Goal: Task Accomplishment & Management: Use online tool/utility

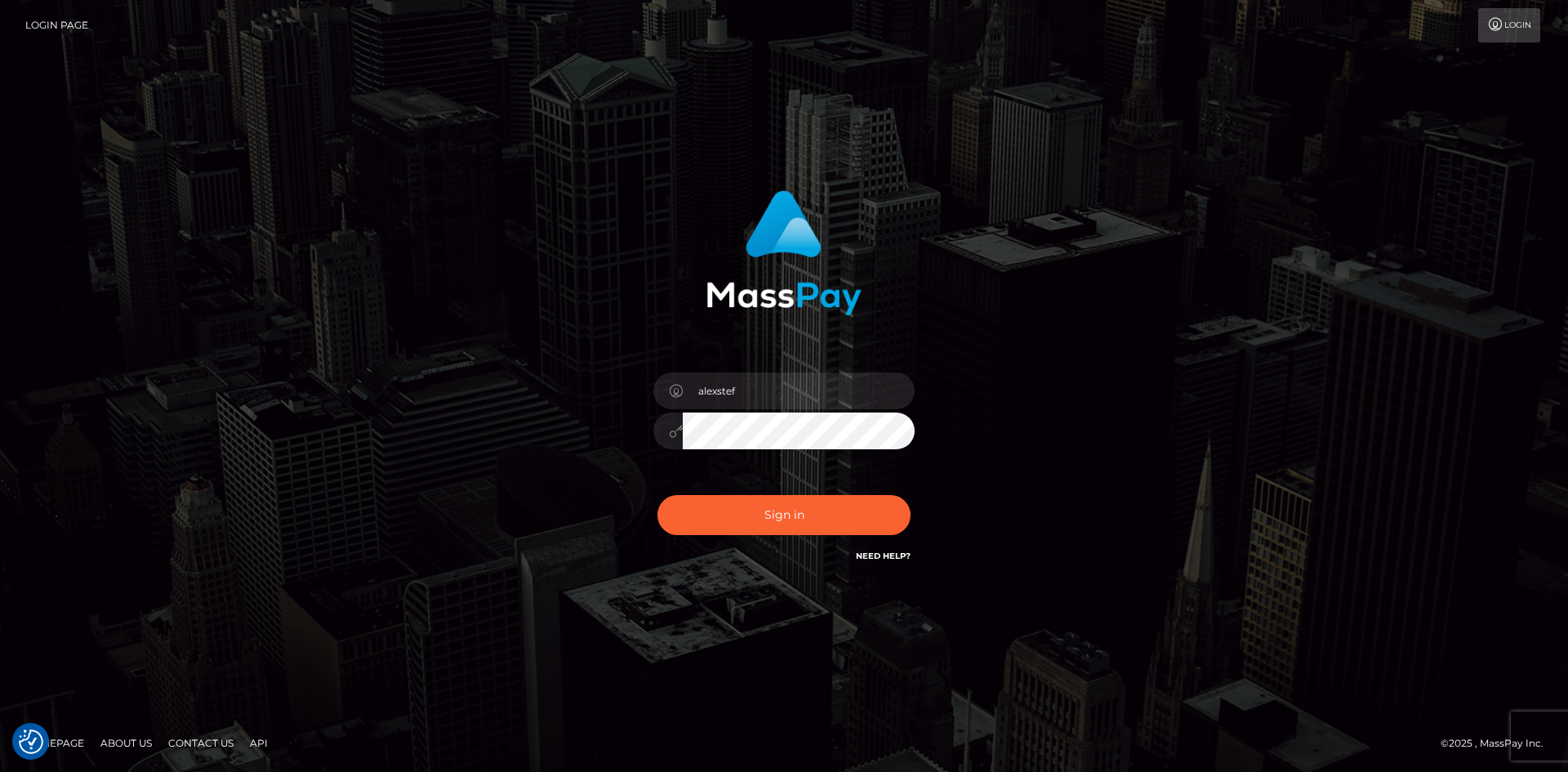
click at [750, 497] on button "Sign in" at bounding box center [784, 514] width 253 height 40
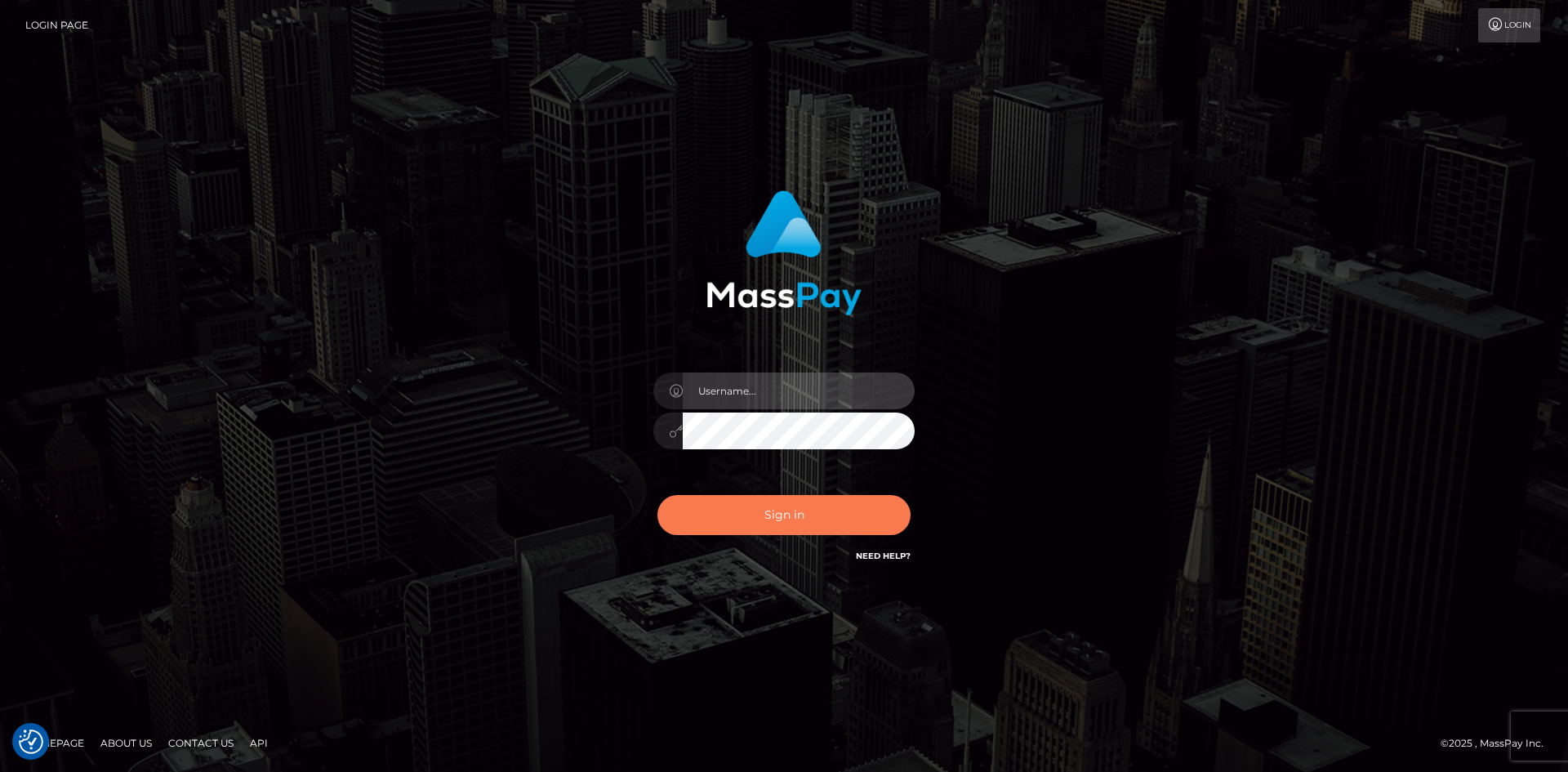
type input "alexstef"
click at [743, 509] on button "Sign in" at bounding box center [784, 514] width 253 height 40
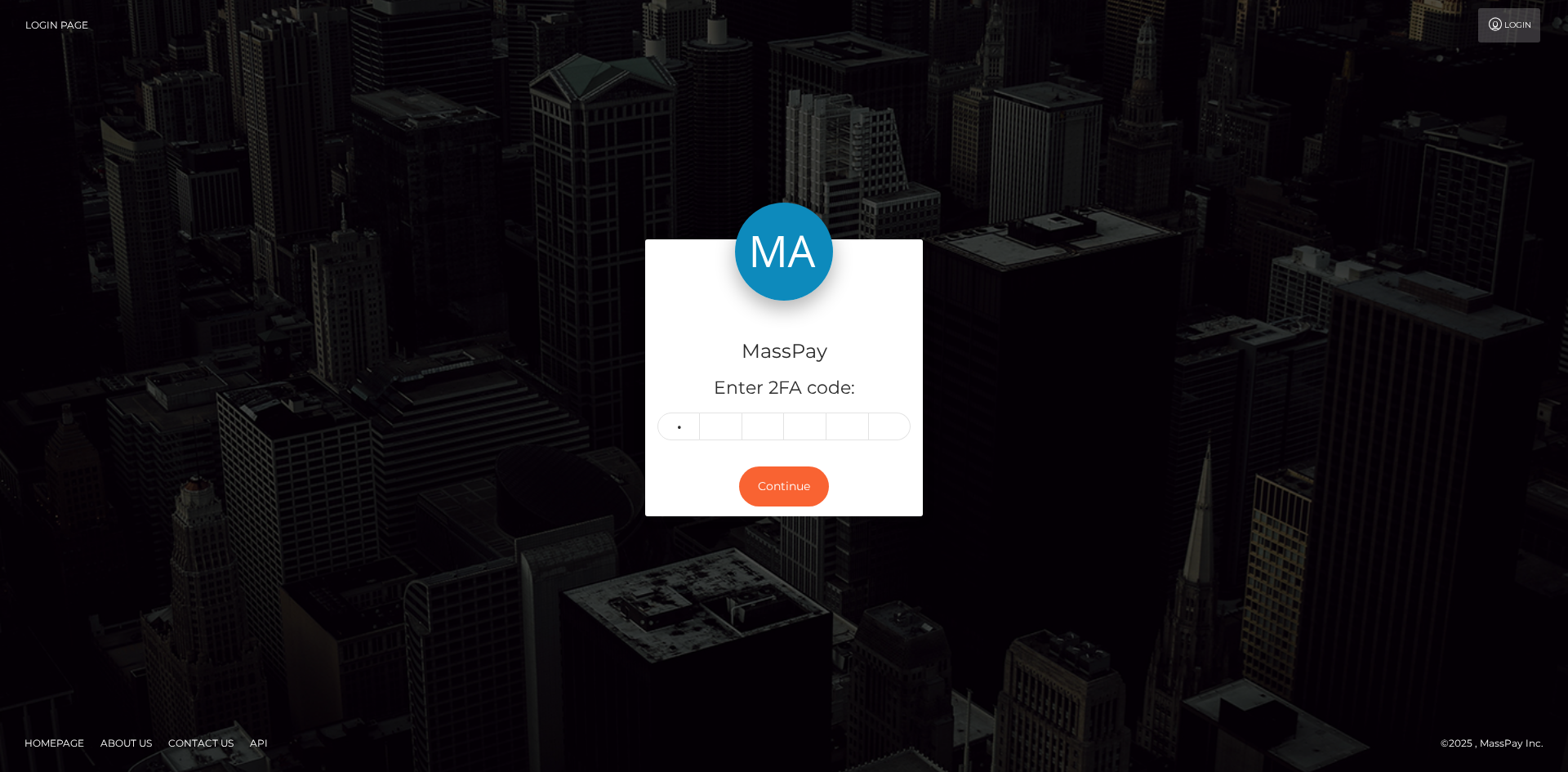
type input "5"
type input "0"
type input "5"
type input "1"
type input "2"
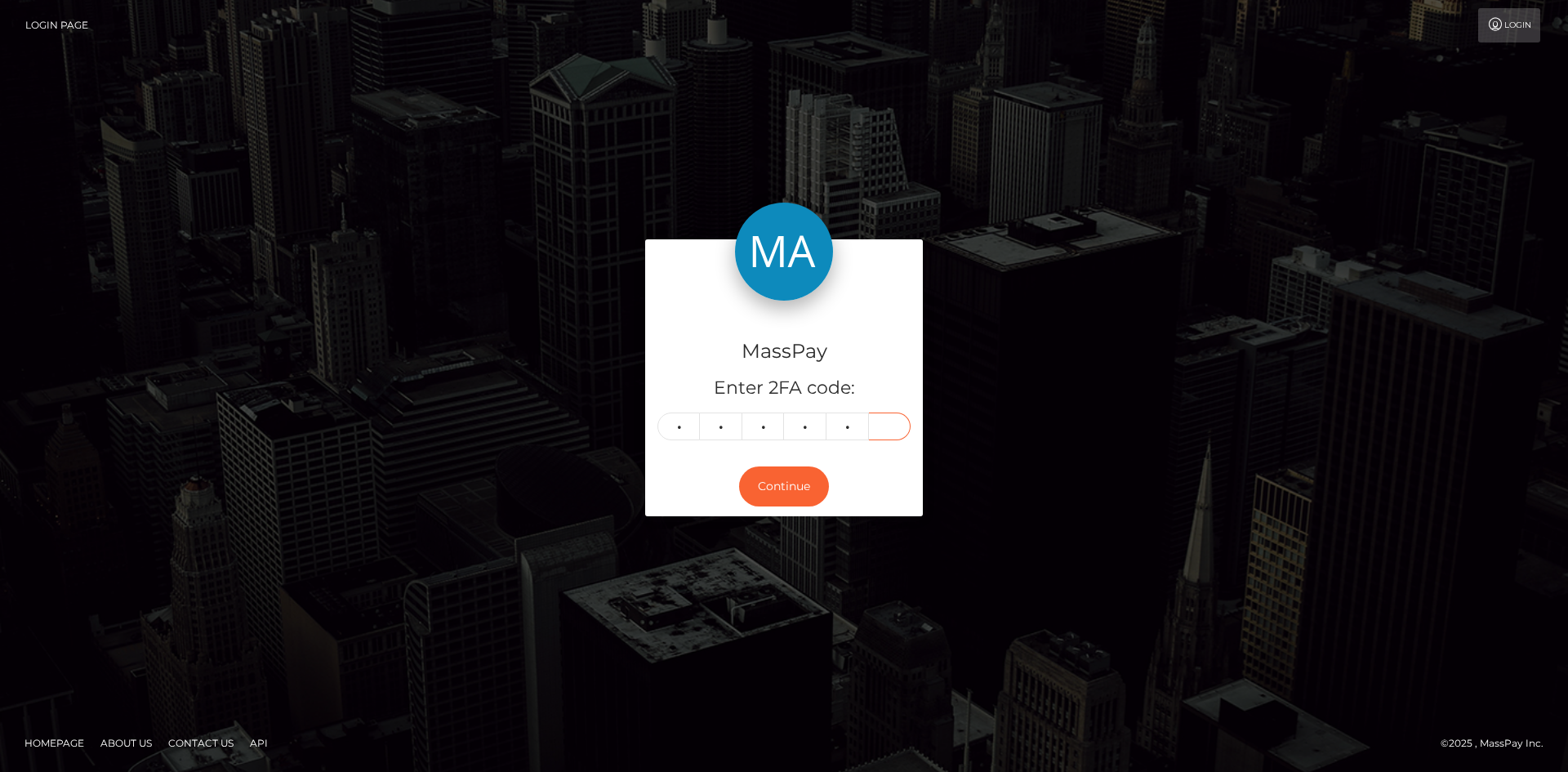
type input "7"
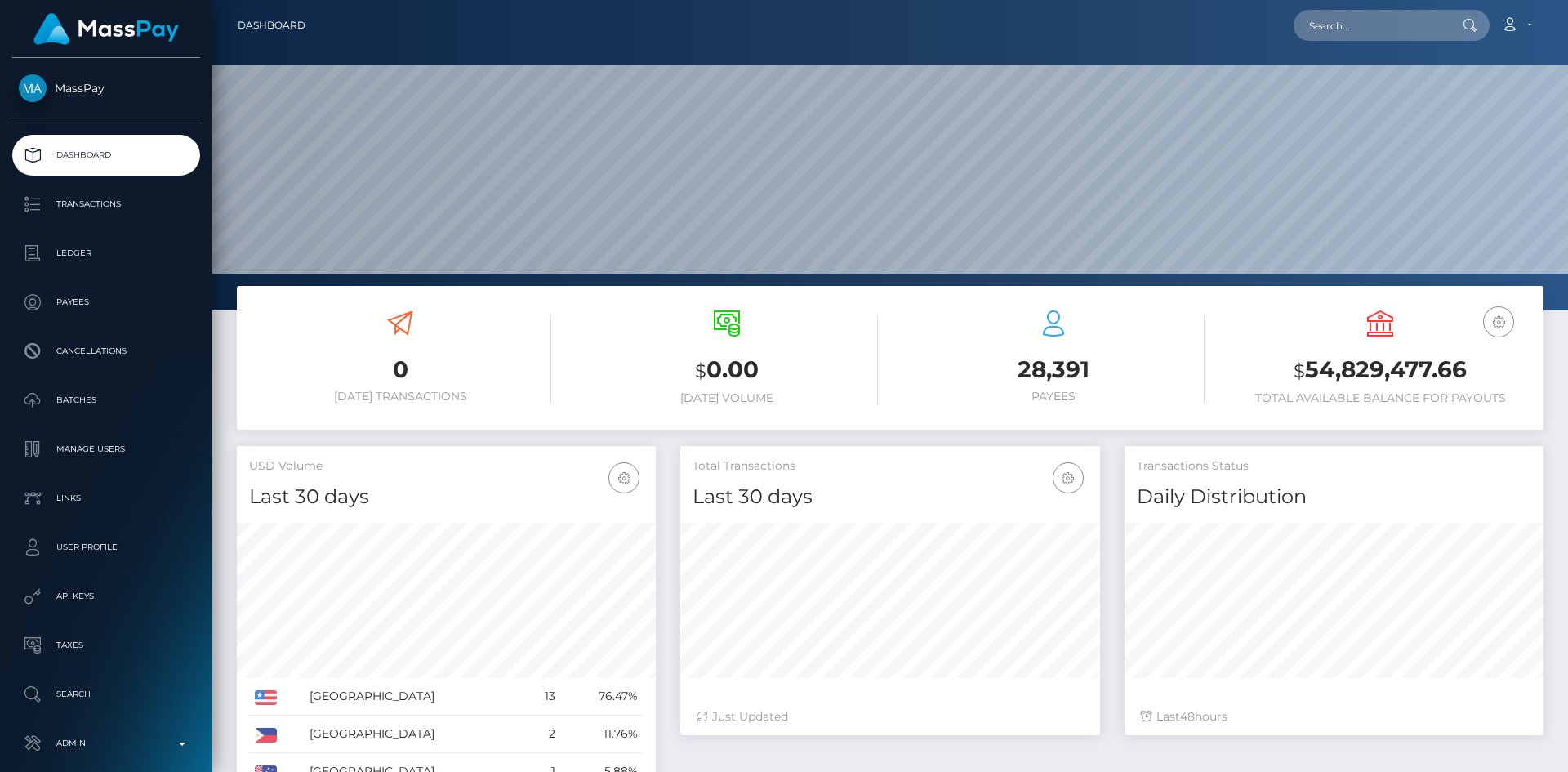
scroll to position [290, 420]
click at [1323, 15] on input "text" at bounding box center [1370, 25] width 153 height 31
paste input "poact_KV9qgrcRtvUC"
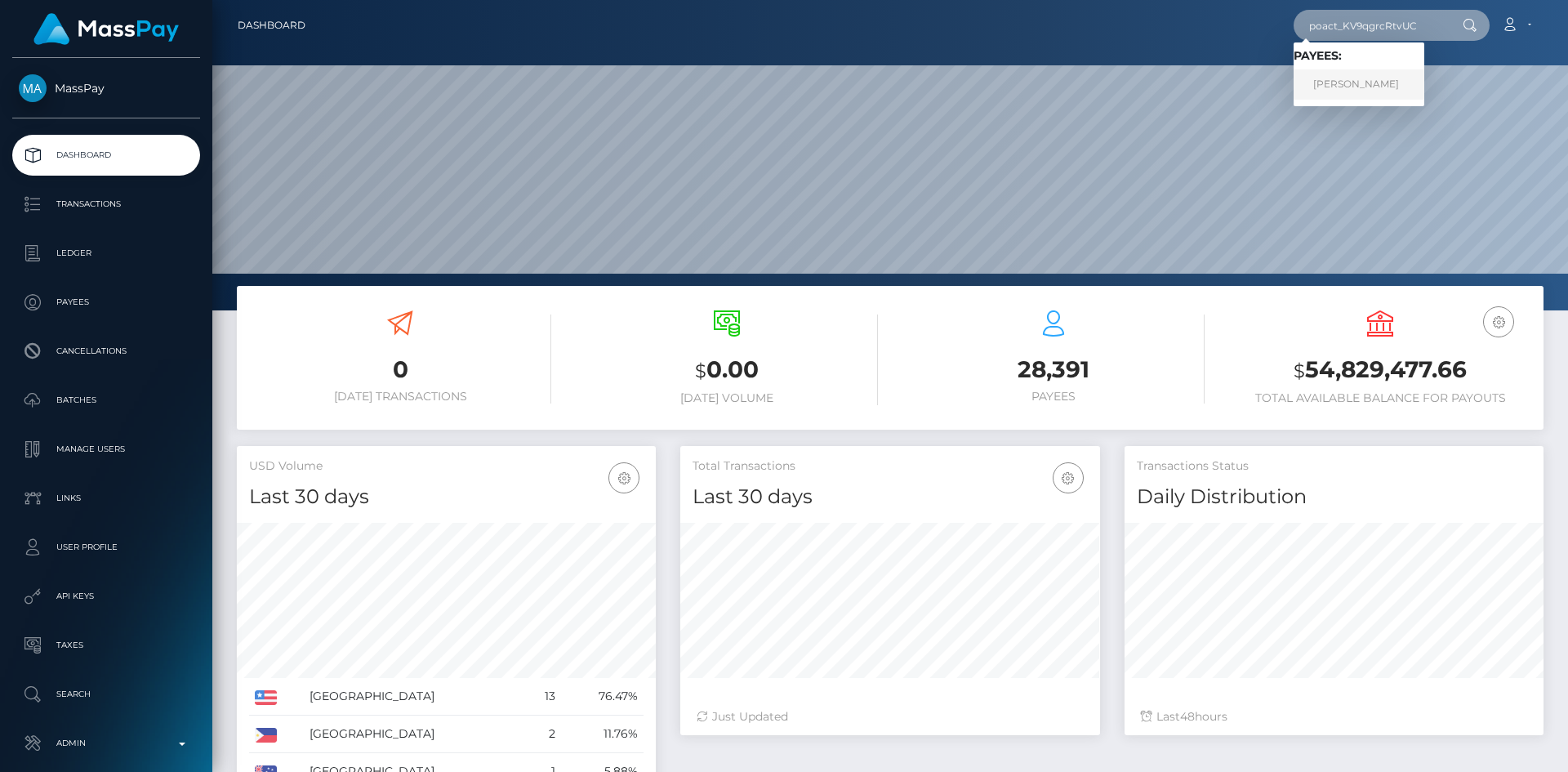
type input "poact_KV9qgrcRtvUC"
click at [1382, 93] on link "Muriel Beau" at bounding box center [1359, 84] width 131 height 30
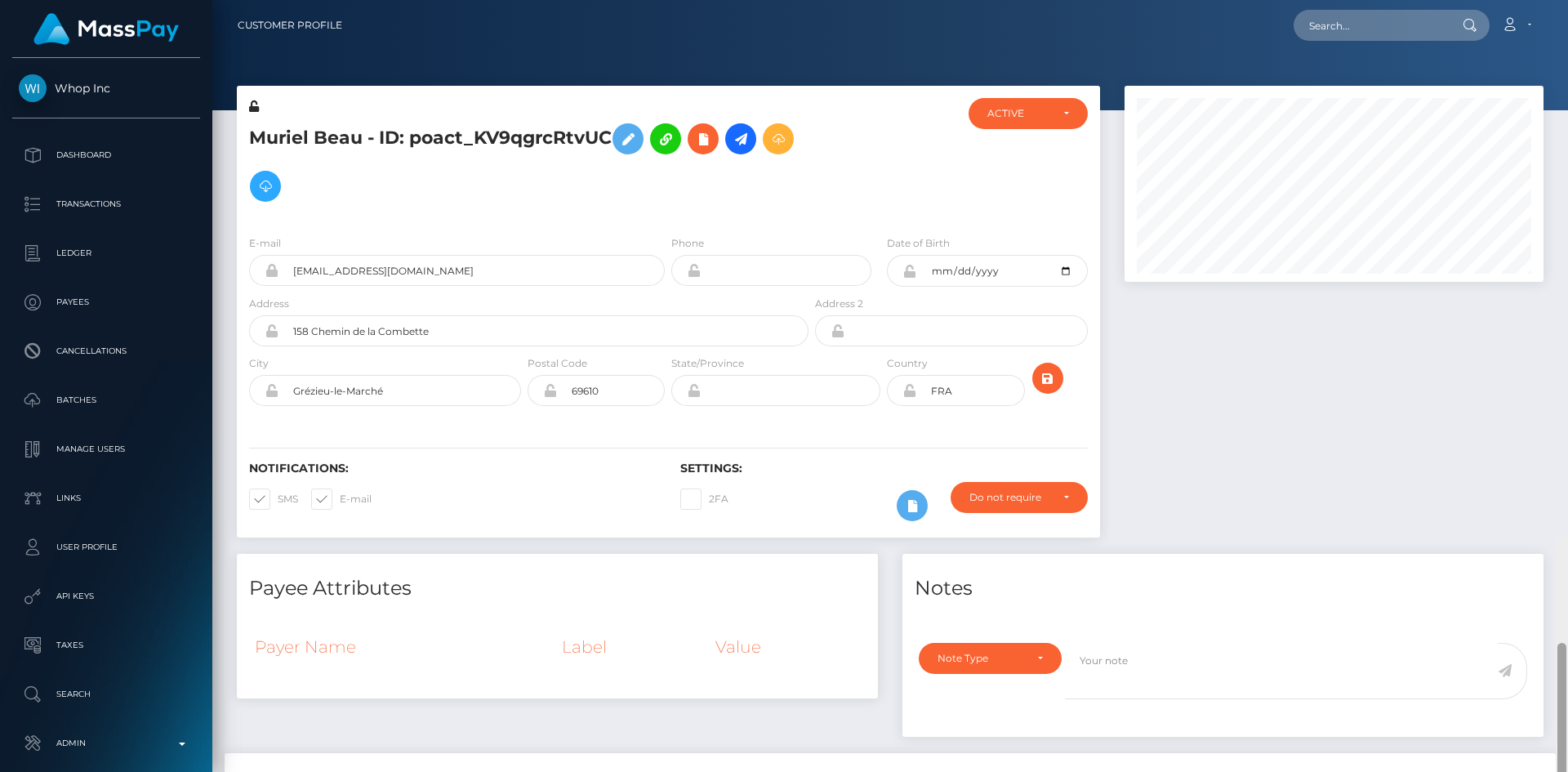
drag, startPoint x: 1560, startPoint y: 65, endPoint x: 1401, endPoint y: 4, distance: 170.3
click at [1548, 3] on div "Customer Profile Loading... Loading..." at bounding box center [890, 386] width 1356 height 772
click at [1324, 16] on input "text" at bounding box center [1370, 25] width 153 height 31
paste input "poact_ODPIZcdgkumJ"
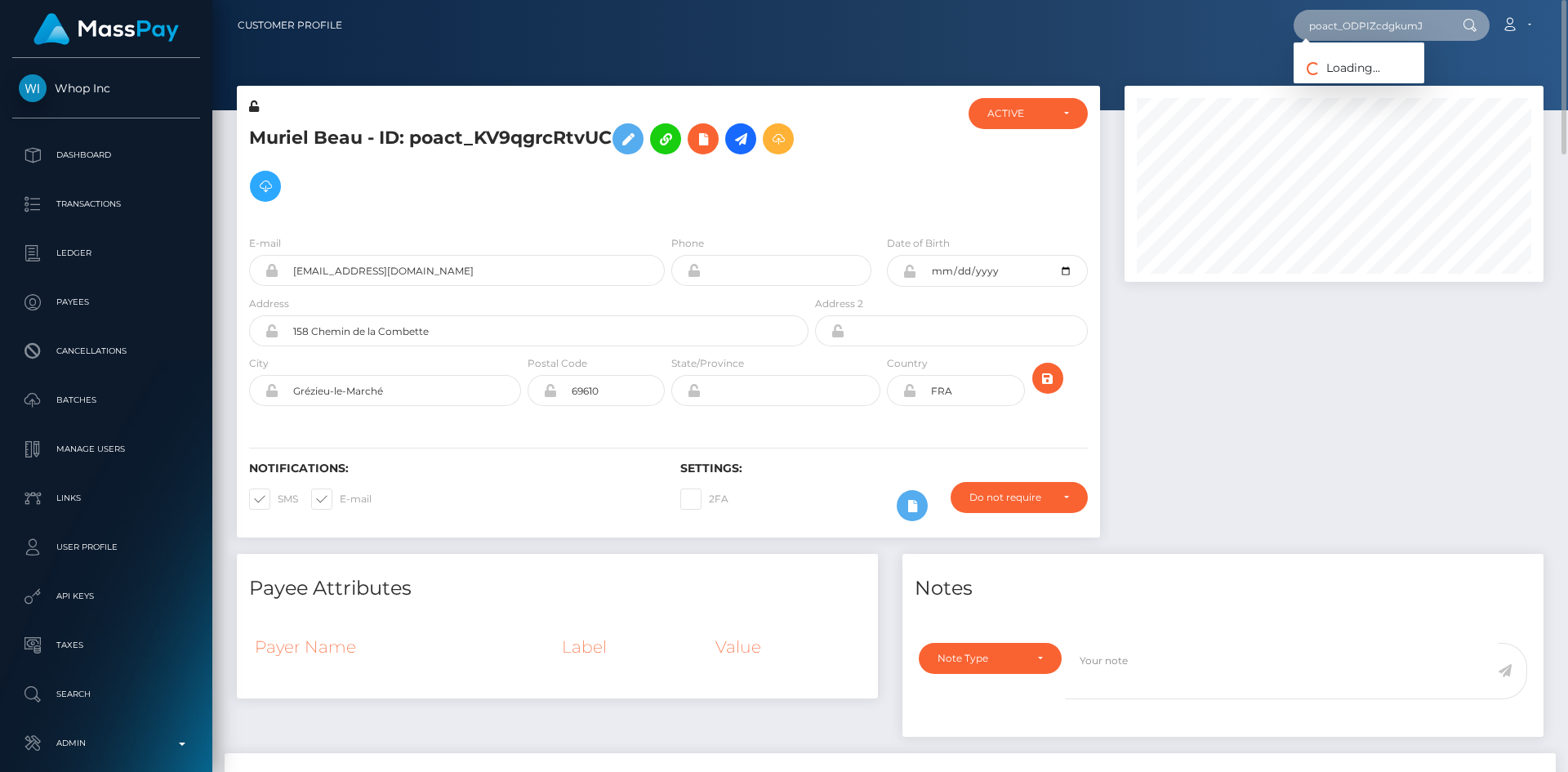
type input "poact_ODPIZcdgkumJ"
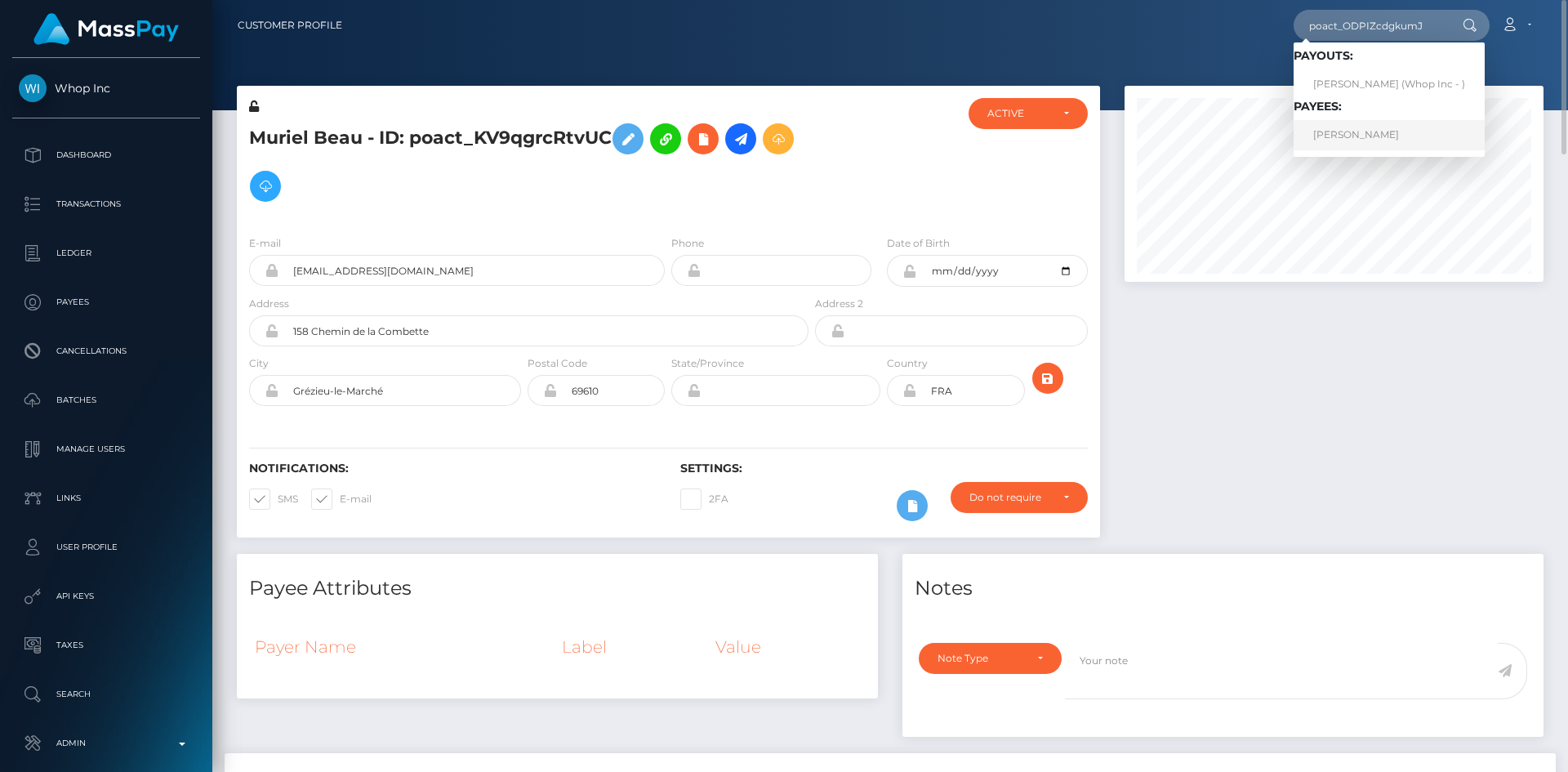
click at [1366, 135] on link "DIANA MINAYEV" at bounding box center [1389, 135] width 191 height 30
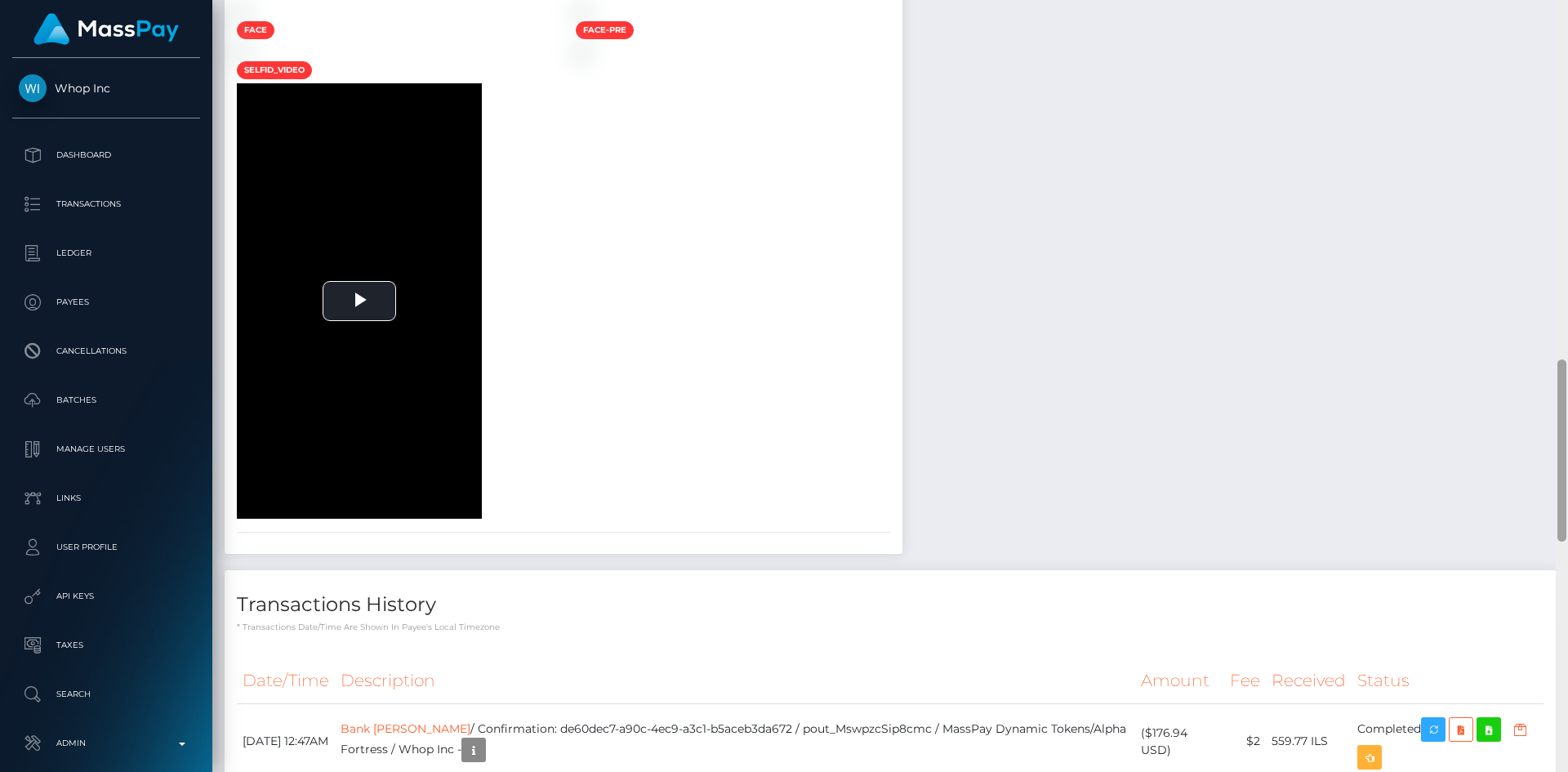
scroll to position [1753, 0]
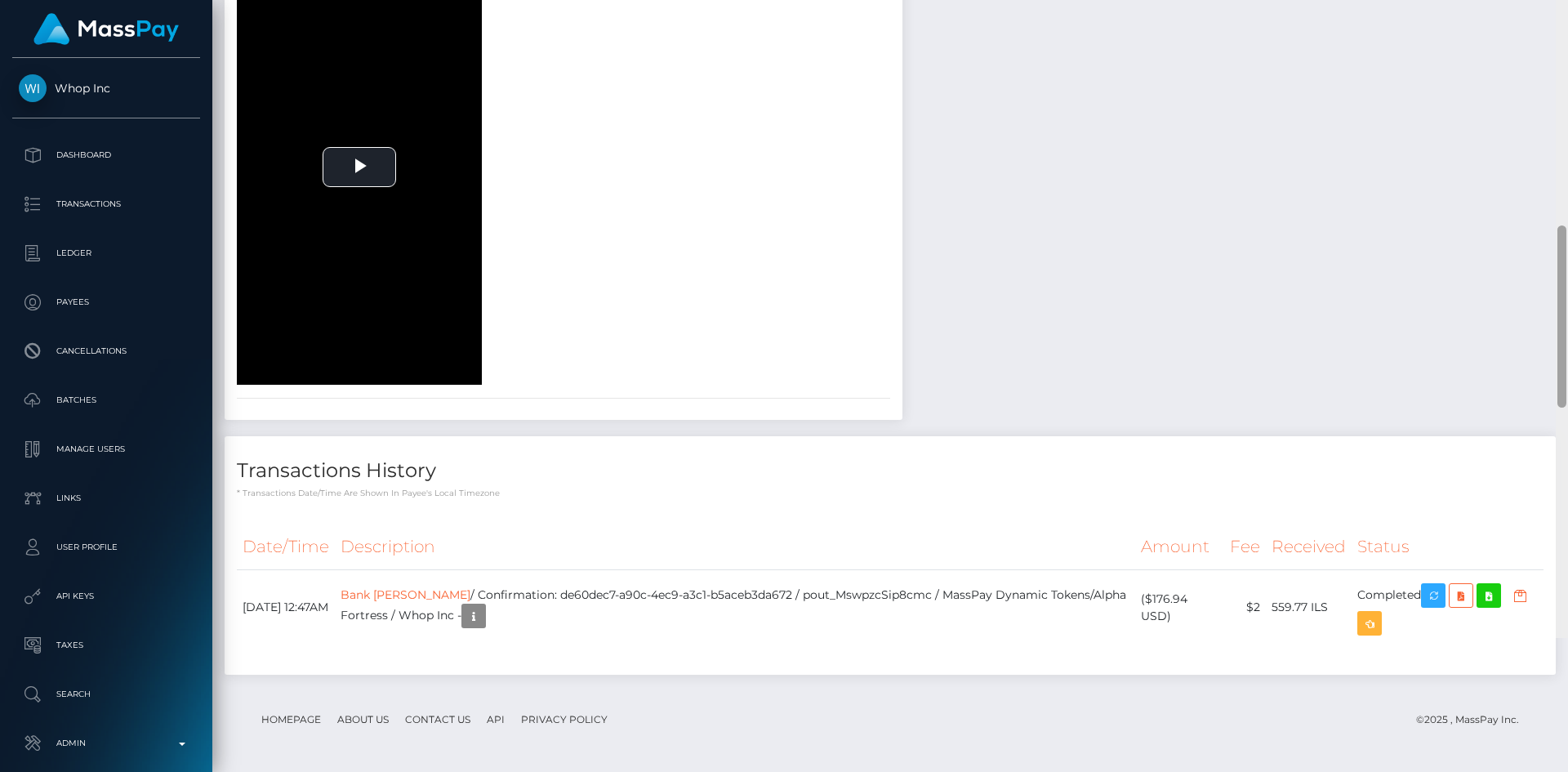
drag, startPoint x: 1559, startPoint y: 103, endPoint x: 1566, endPoint y: 439, distance: 336.1
click at [1566, 407] on div at bounding box center [1561, 316] width 9 height 182
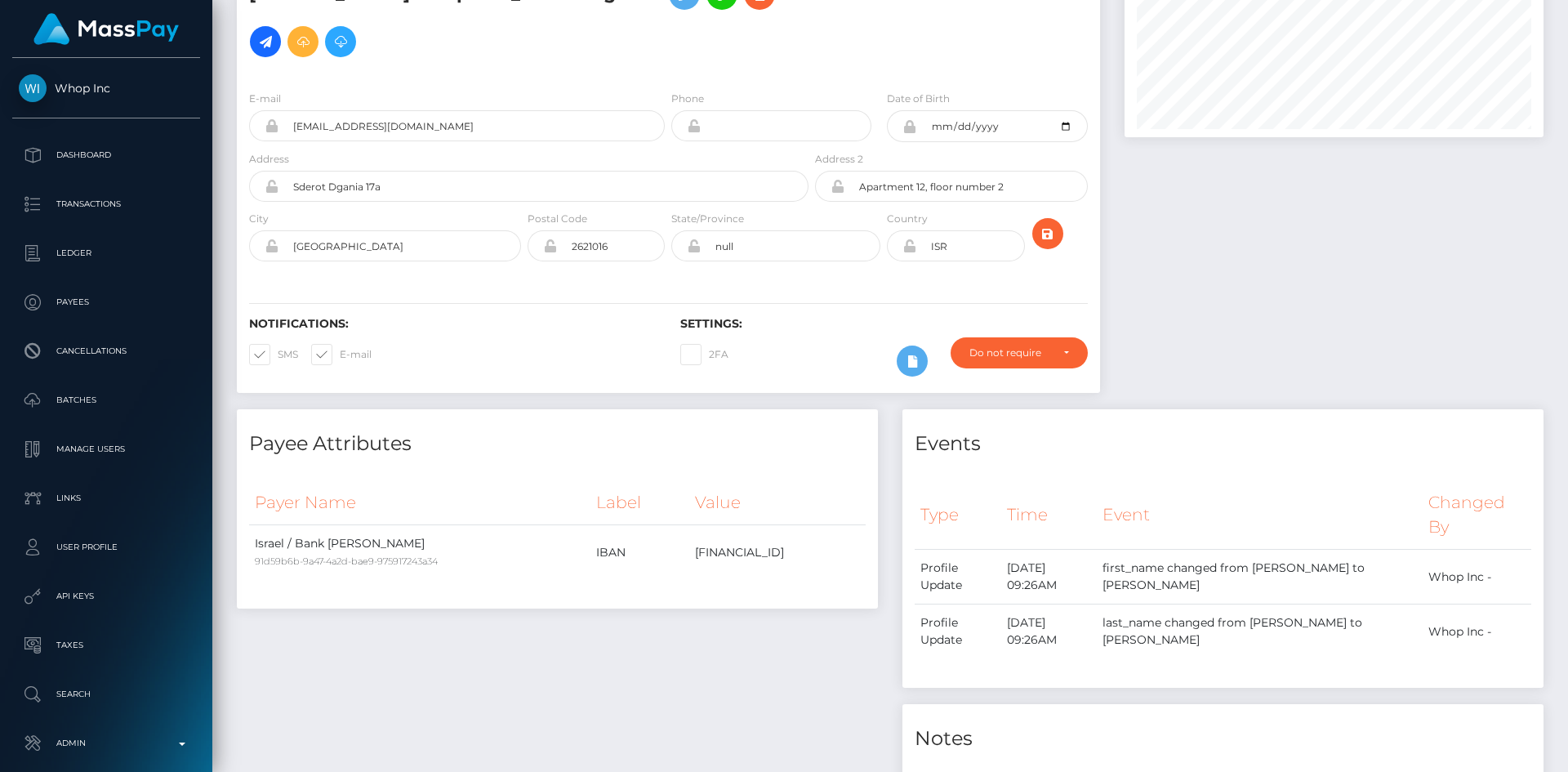
scroll to position [0, 0]
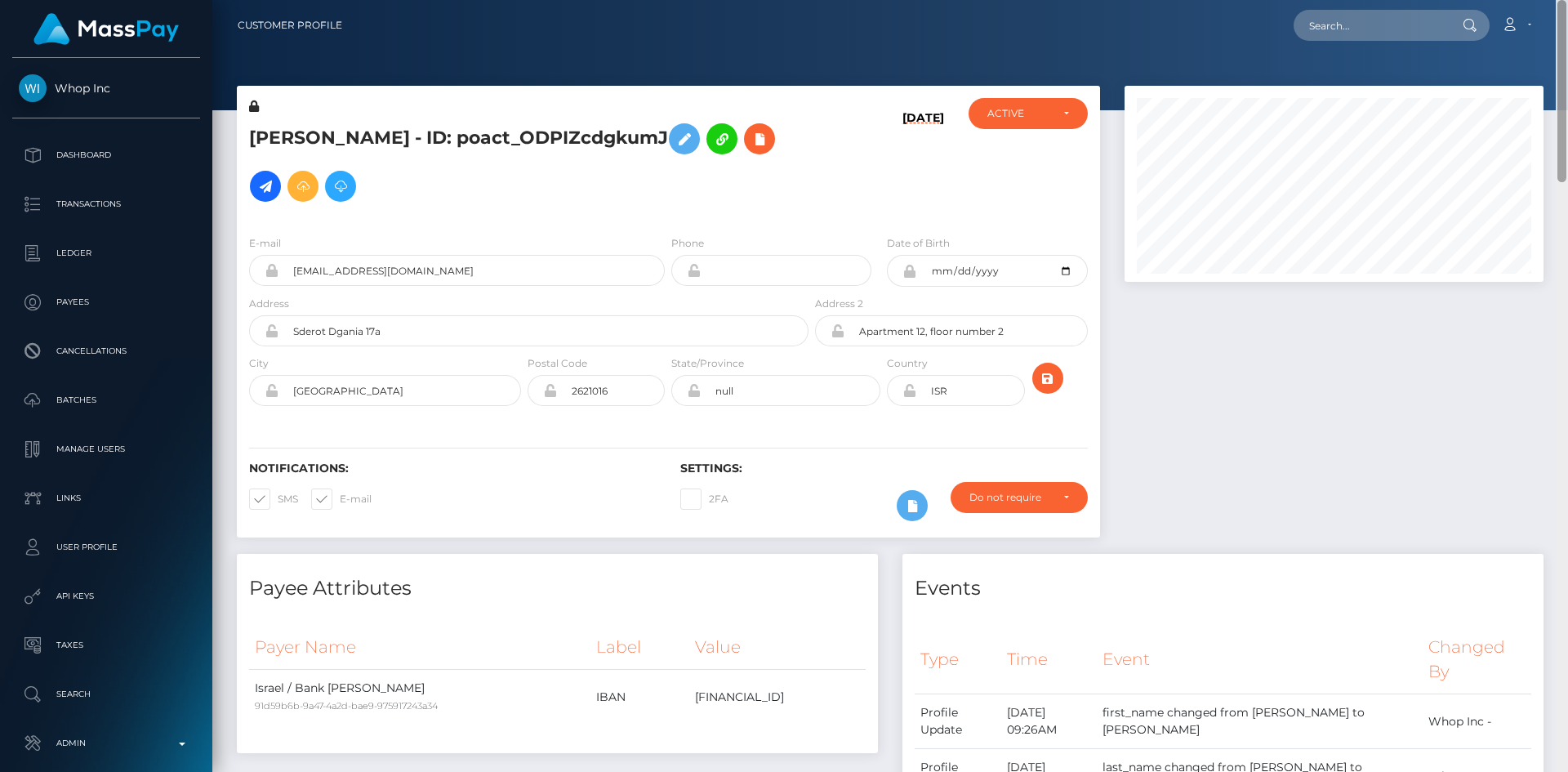
drag, startPoint x: 1560, startPoint y: 464, endPoint x: 1567, endPoint y: 5, distance: 459.1
click at [1567, 5] on div "Customer Profile Loading... Loading..." at bounding box center [890, 386] width 1356 height 772
click at [262, 192] on icon at bounding box center [265, 187] width 20 height 21
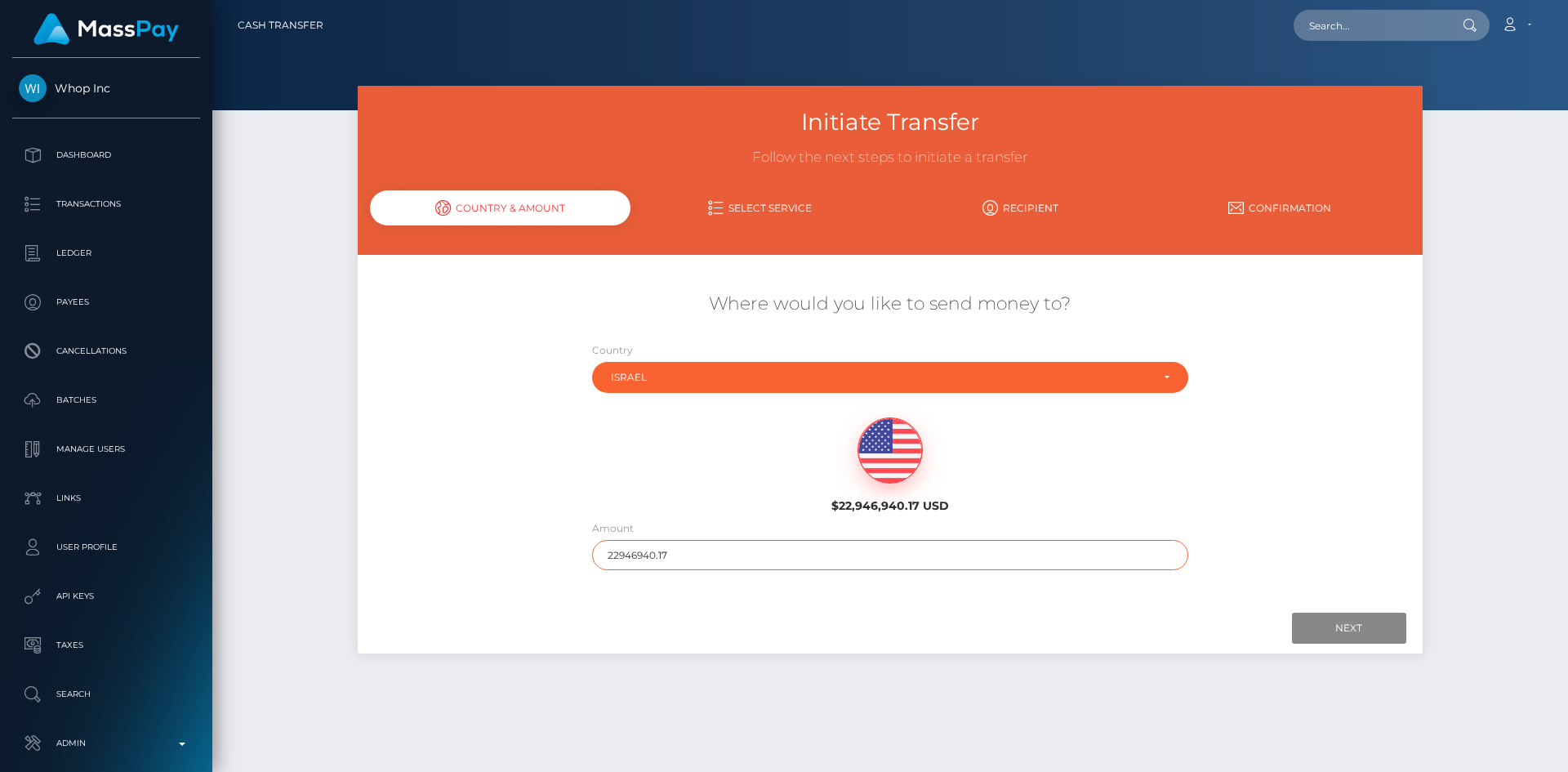
click at [809, 563] on input "22946940.17" at bounding box center [890, 555] width 596 height 30
type input "200"
click at [1324, 626] on input "Next" at bounding box center [1349, 628] width 115 height 31
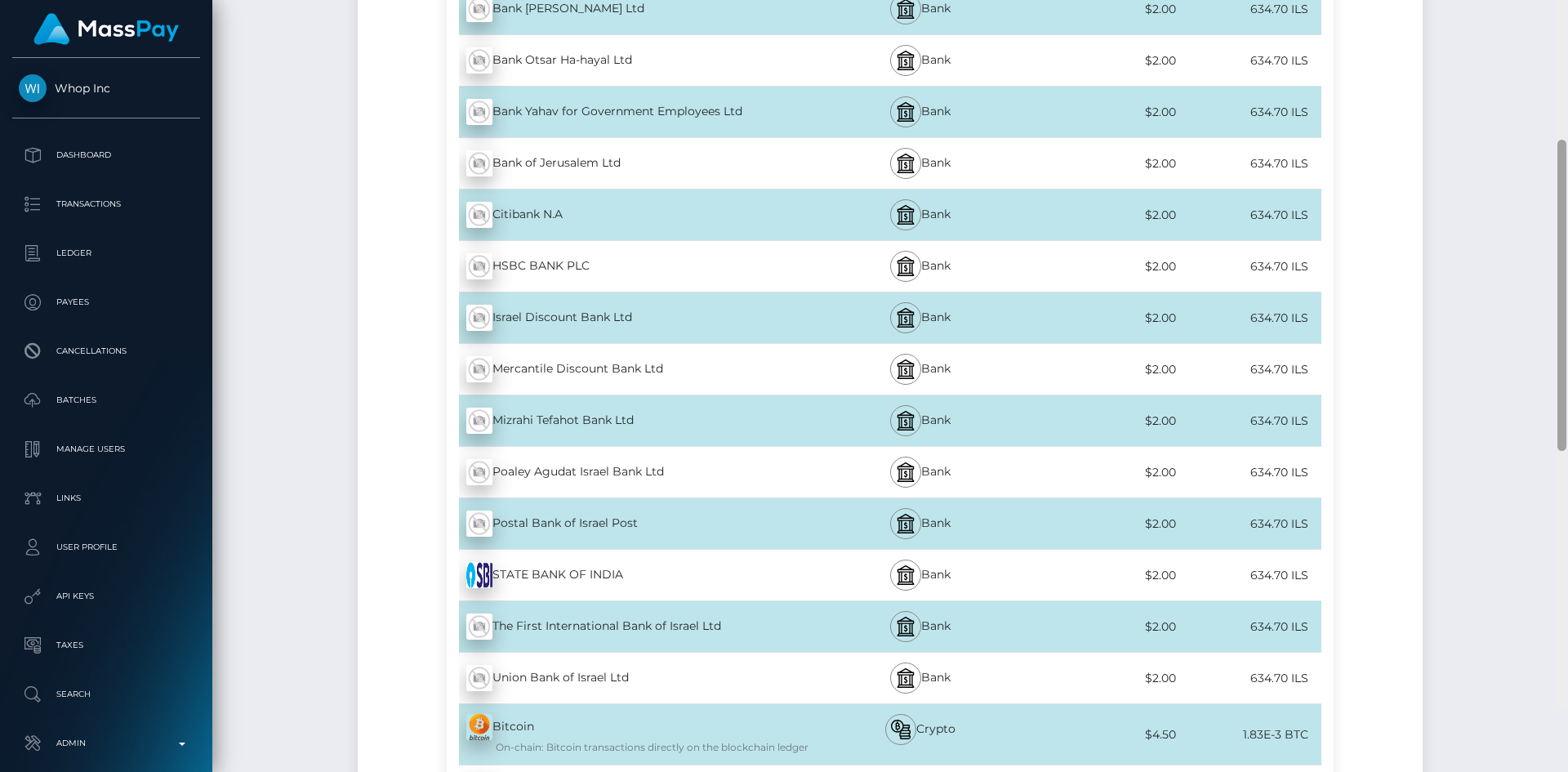
scroll to position [1139, 0]
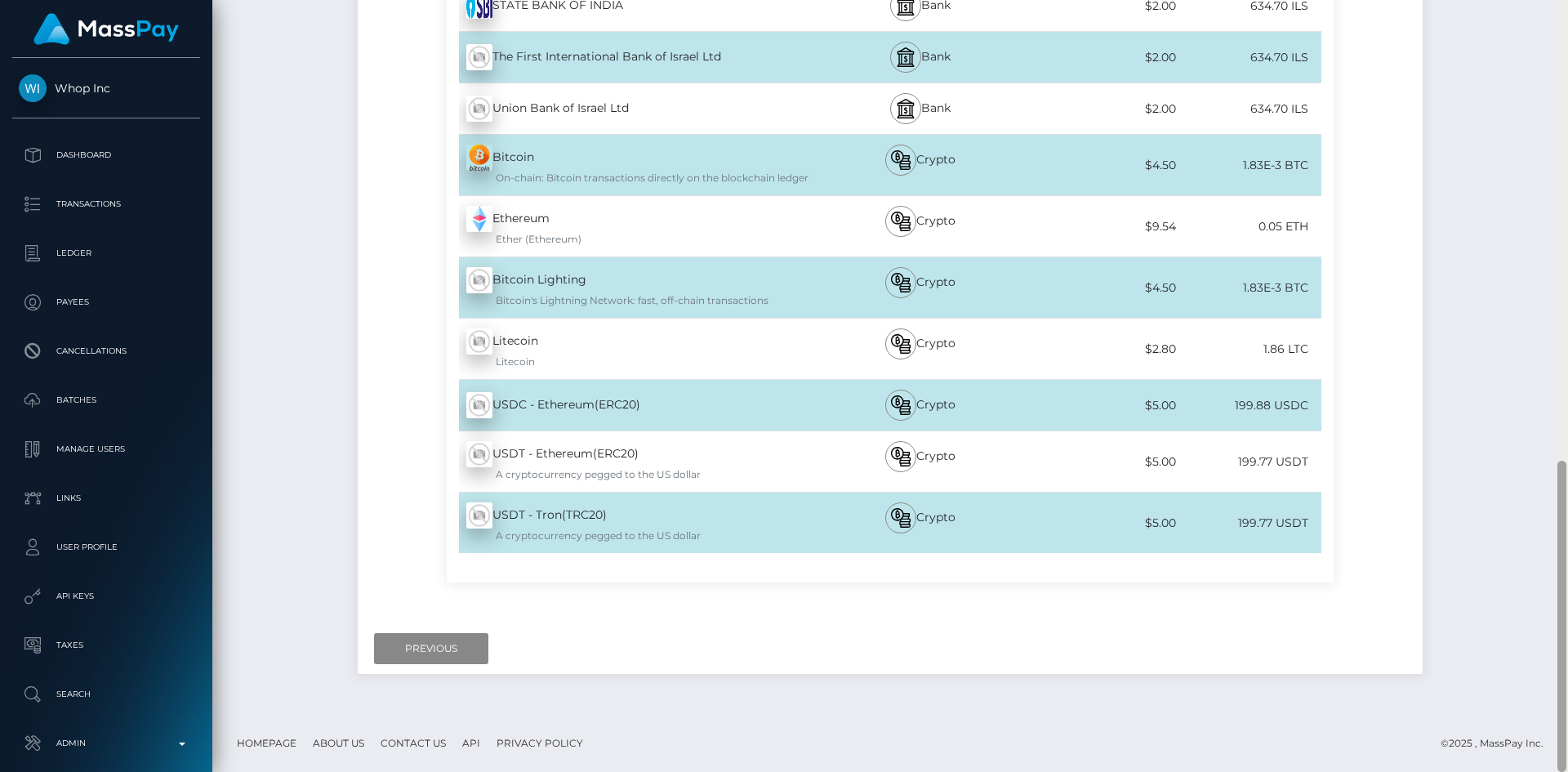
drag, startPoint x: 1563, startPoint y: 183, endPoint x: 1001, endPoint y: 719, distance: 776.6
click at [1551, 764] on div "Cash Transfer Loading... Loading..." at bounding box center [890, 386] width 1356 height 772
click at [444, 638] on input "Previous" at bounding box center [431, 648] width 115 height 31
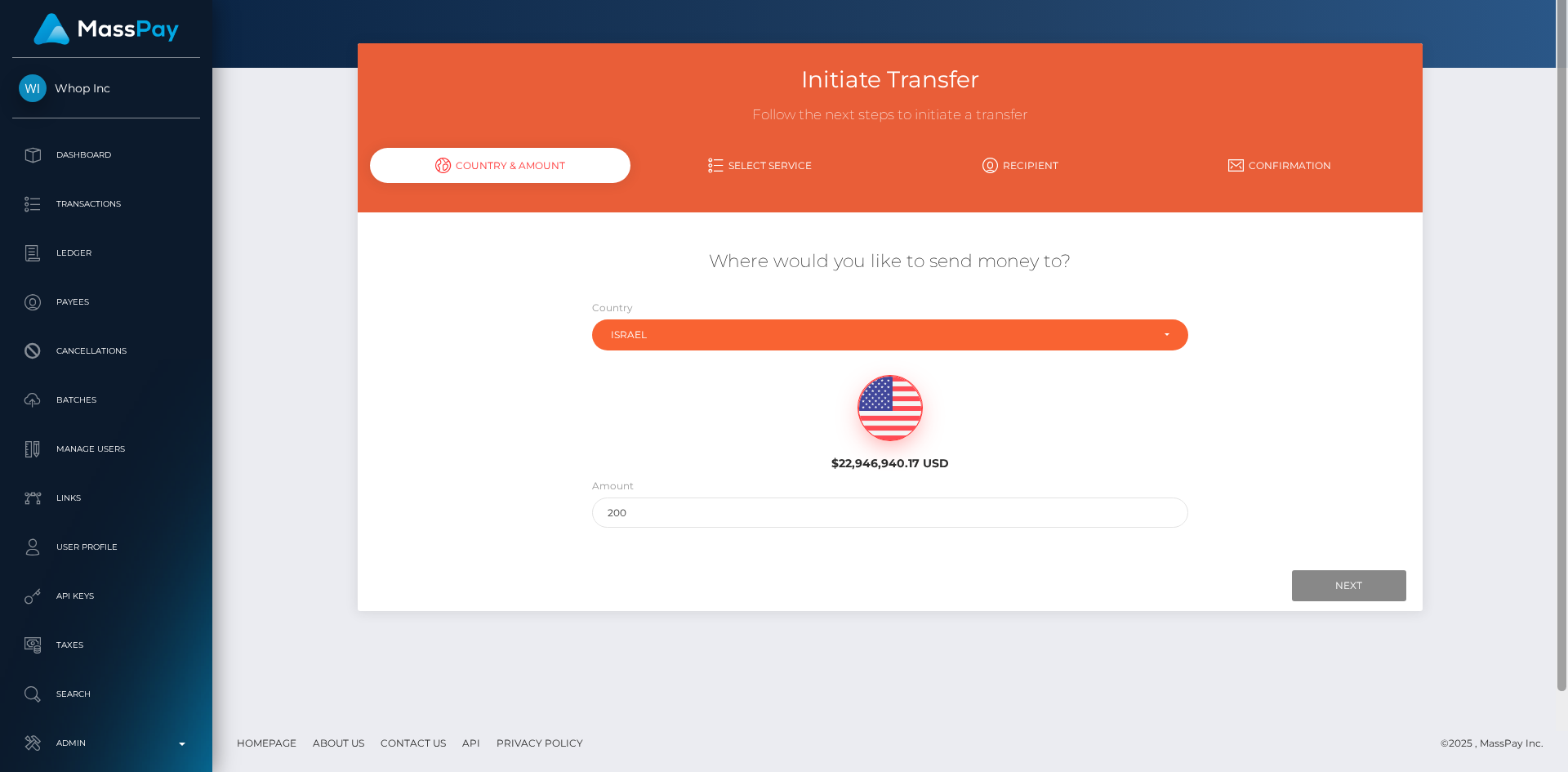
scroll to position [0, 0]
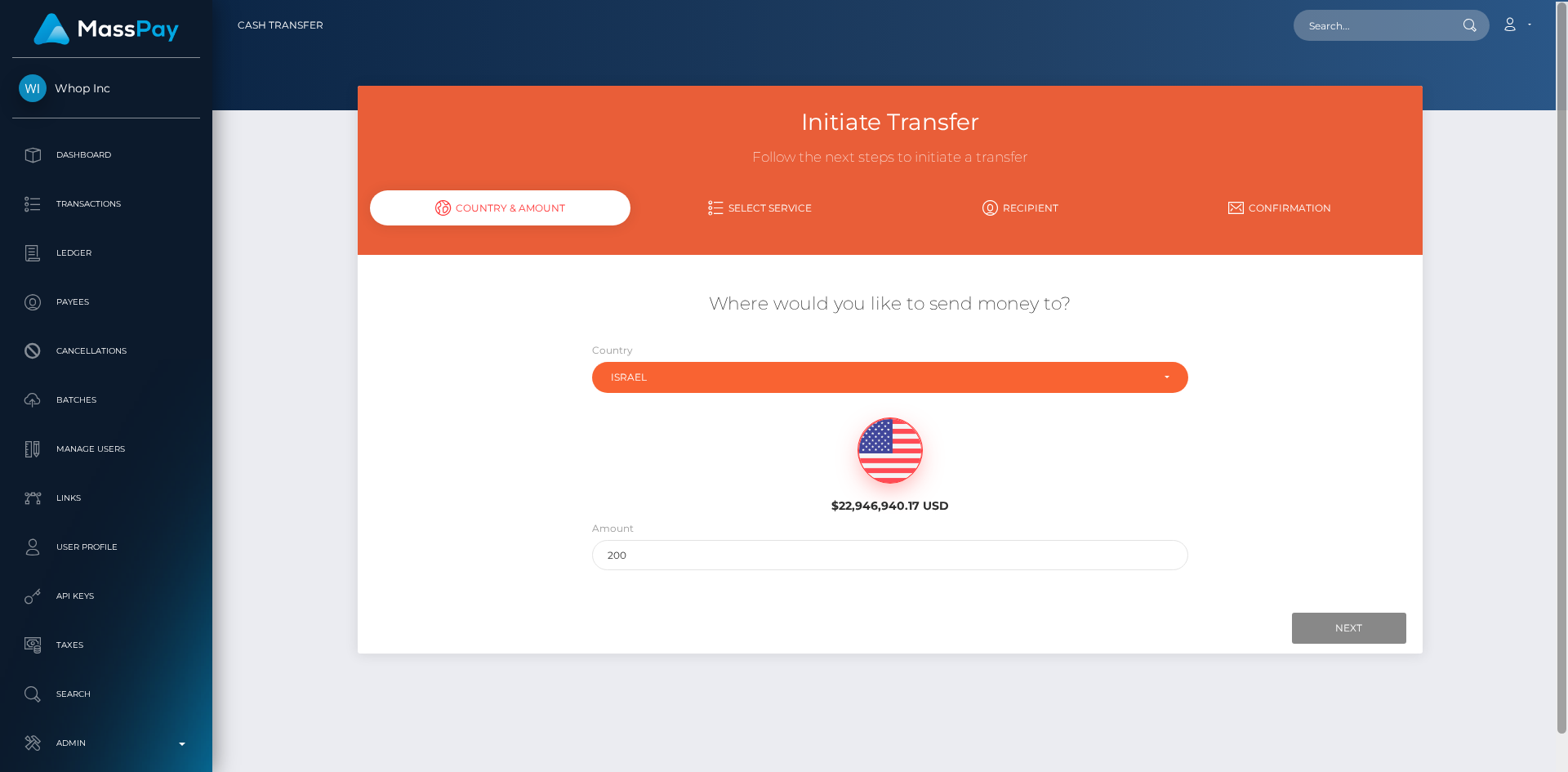
drag, startPoint x: 1560, startPoint y: 611, endPoint x: 1505, endPoint y: 1, distance: 612.5
click at [1567, 0] on html "Whop Inc Dashboard Transactions Ledger Payees Cancellations Links" at bounding box center [784, 386] width 1568 height 772
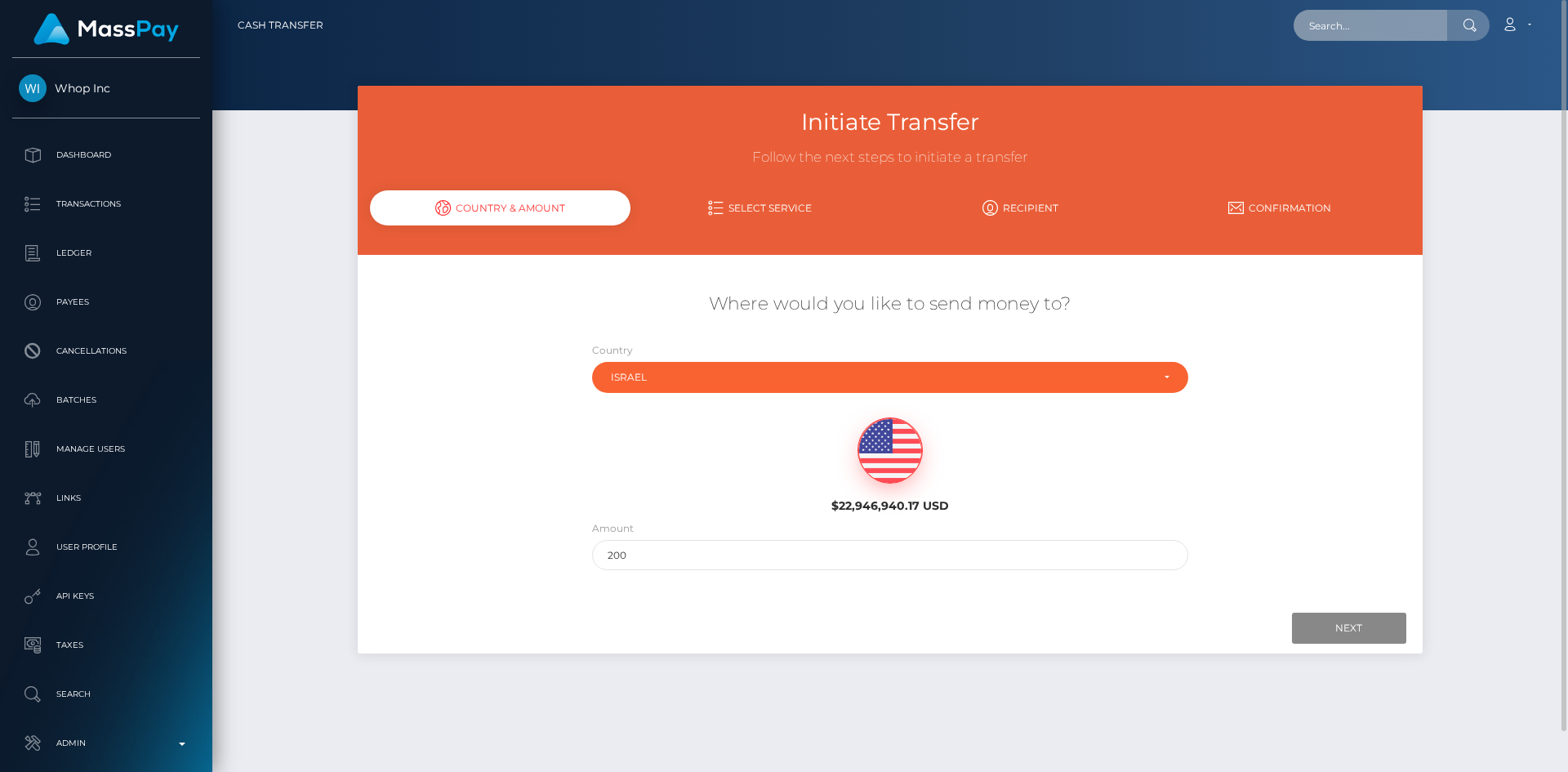
drag, startPoint x: 1357, startPoint y: 28, endPoint x: 1341, endPoint y: 31, distance: 16.3
click at [1357, 27] on input "text" at bounding box center [1370, 25] width 153 height 31
paste input "poact_v0FpPveczXwn"
type input "poact_v0FpPveczXwn"
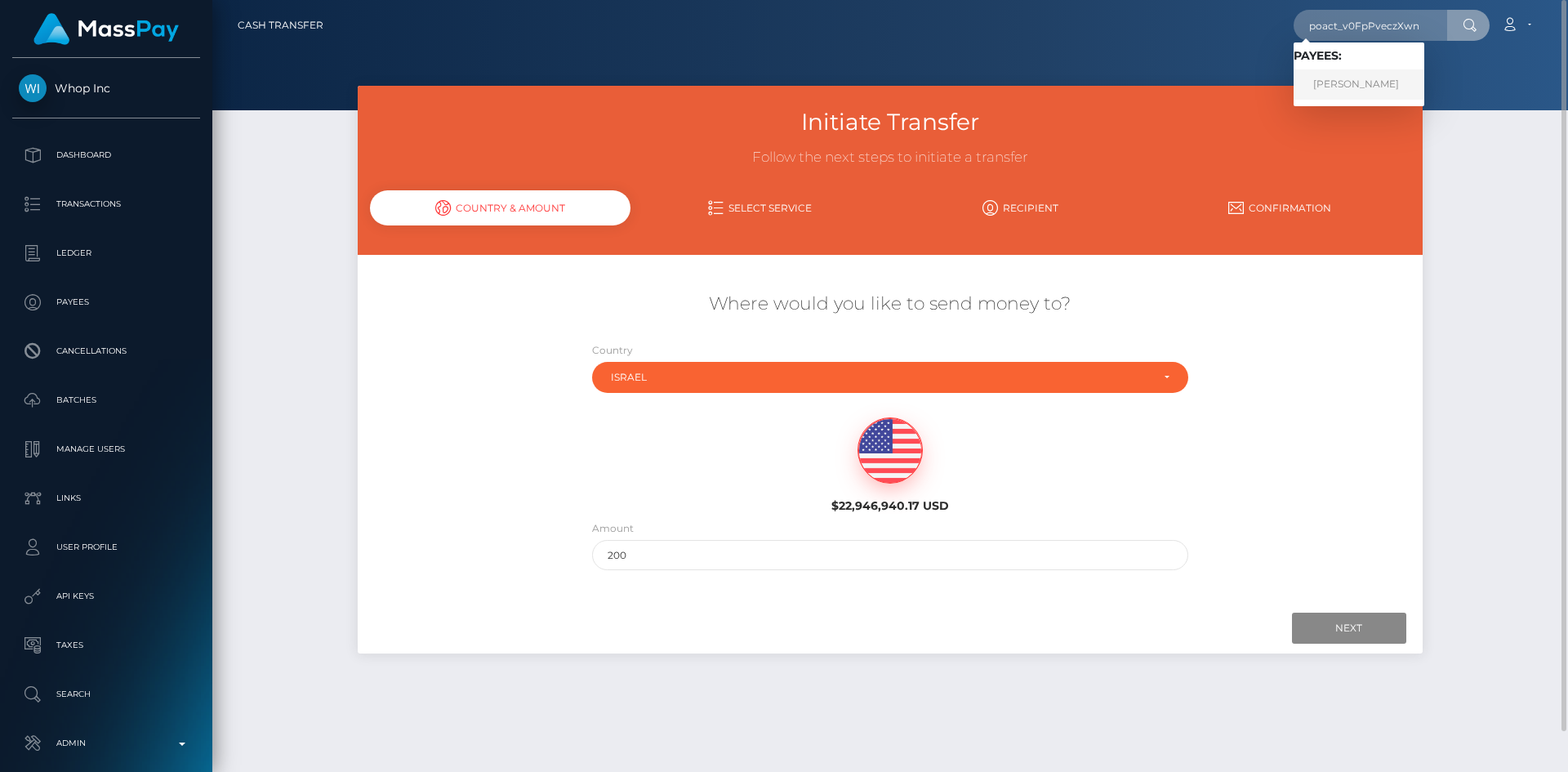
click at [1332, 82] on link "Kiran Thomas Jacob" at bounding box center [1359, 84] width 131 height 30
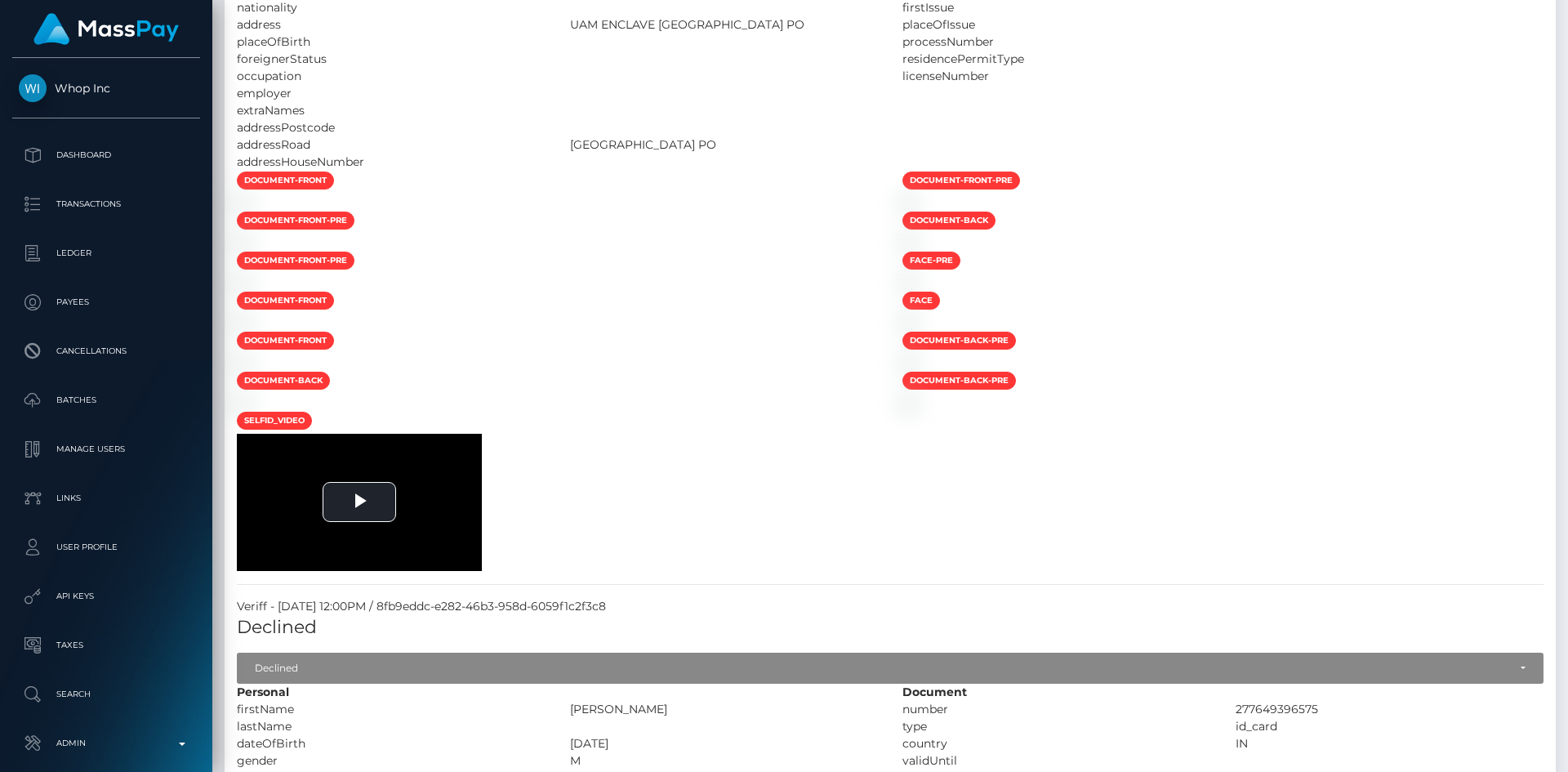
scroll to position [196, 420]
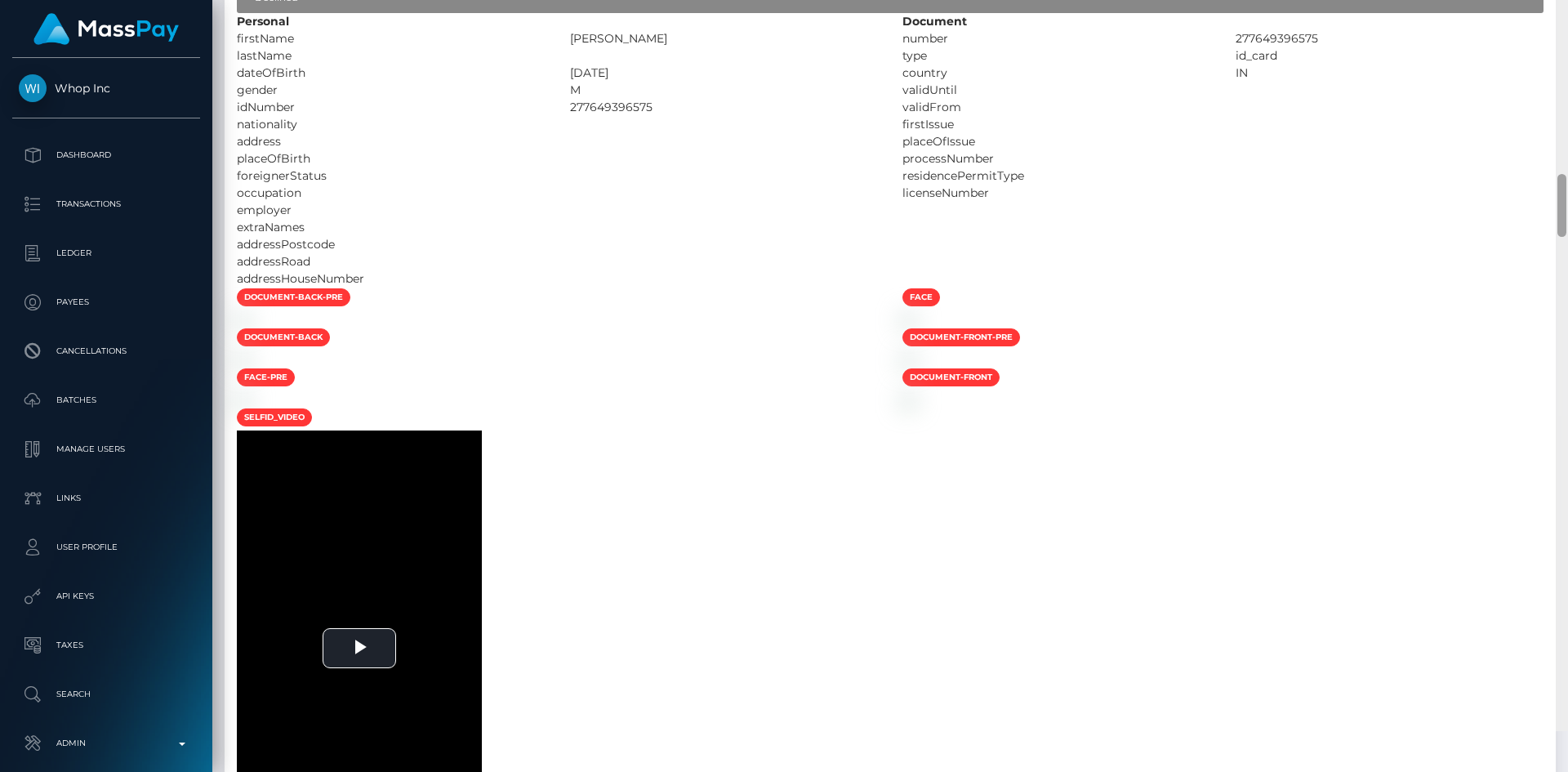
click at [1524, 550] on div "Customer Profile Loading... Loading..." at bounding box center [890, 386] width 1356 height 772
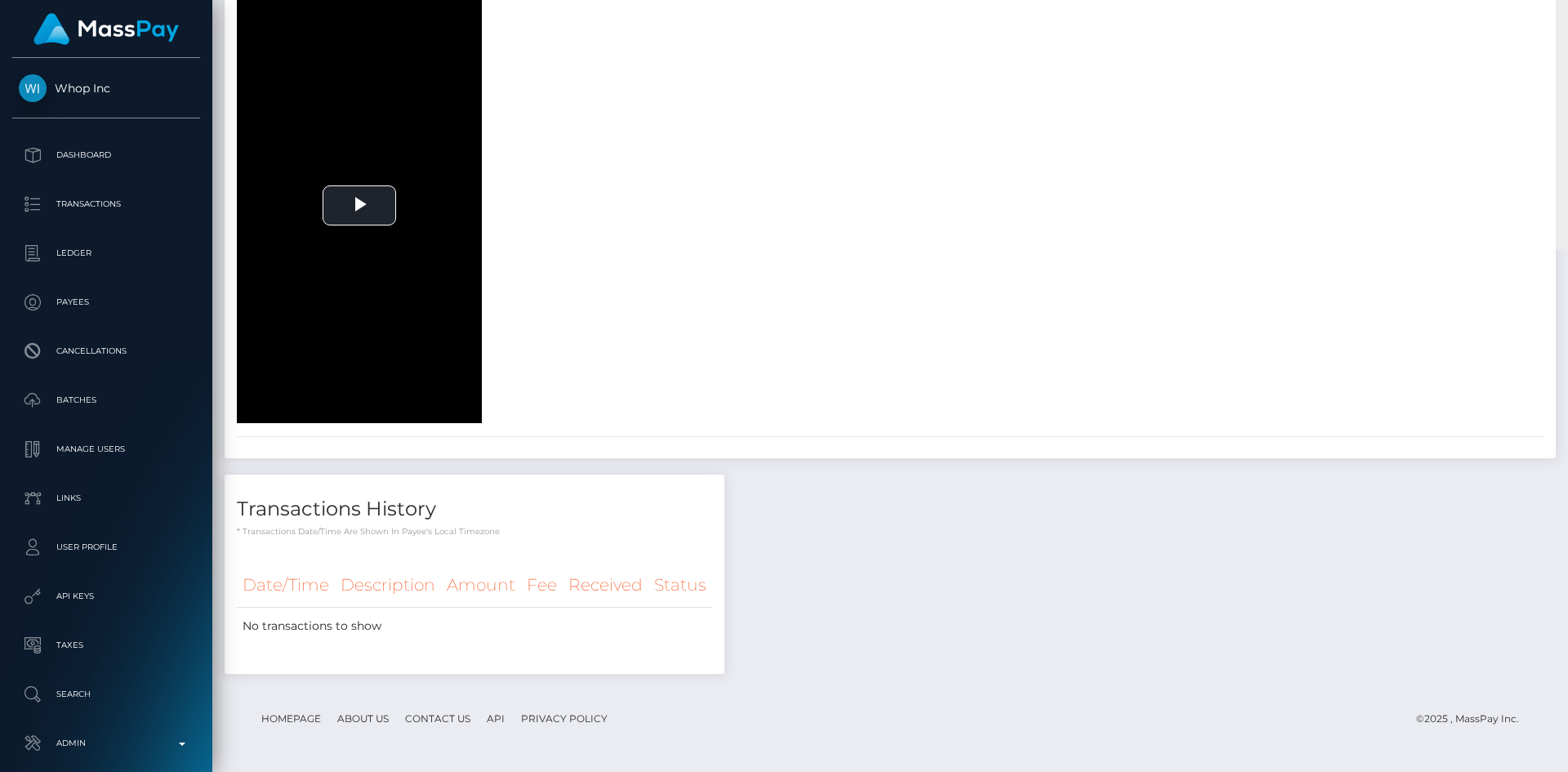
scroll to position [0, 0]
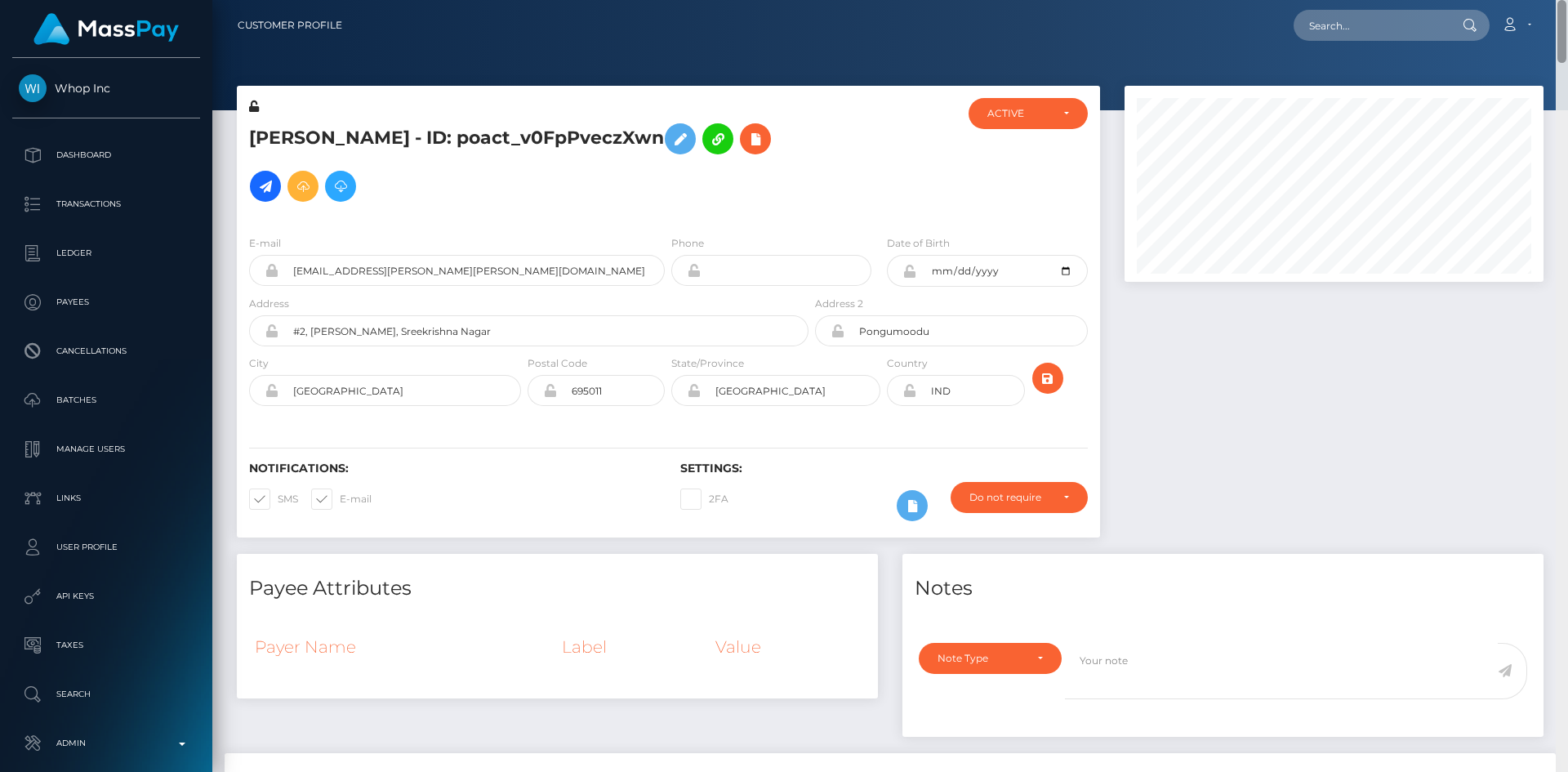
drag, startPoint x: 1565, startPoint y: 251, endPoint x: 1552, endPoint y: -71, distance: 322.3
click at [1552, 0] on html "Whop Inc Dashboard Transactions Ledger Payees Cancellations Links" at bounding box center [784, 386] width 1568 height 772
click at [1318, 22] on input "text" at bounding box center [1370, 25] width 153 height 31
paste input "poact_SksBaMGdGnhQ"
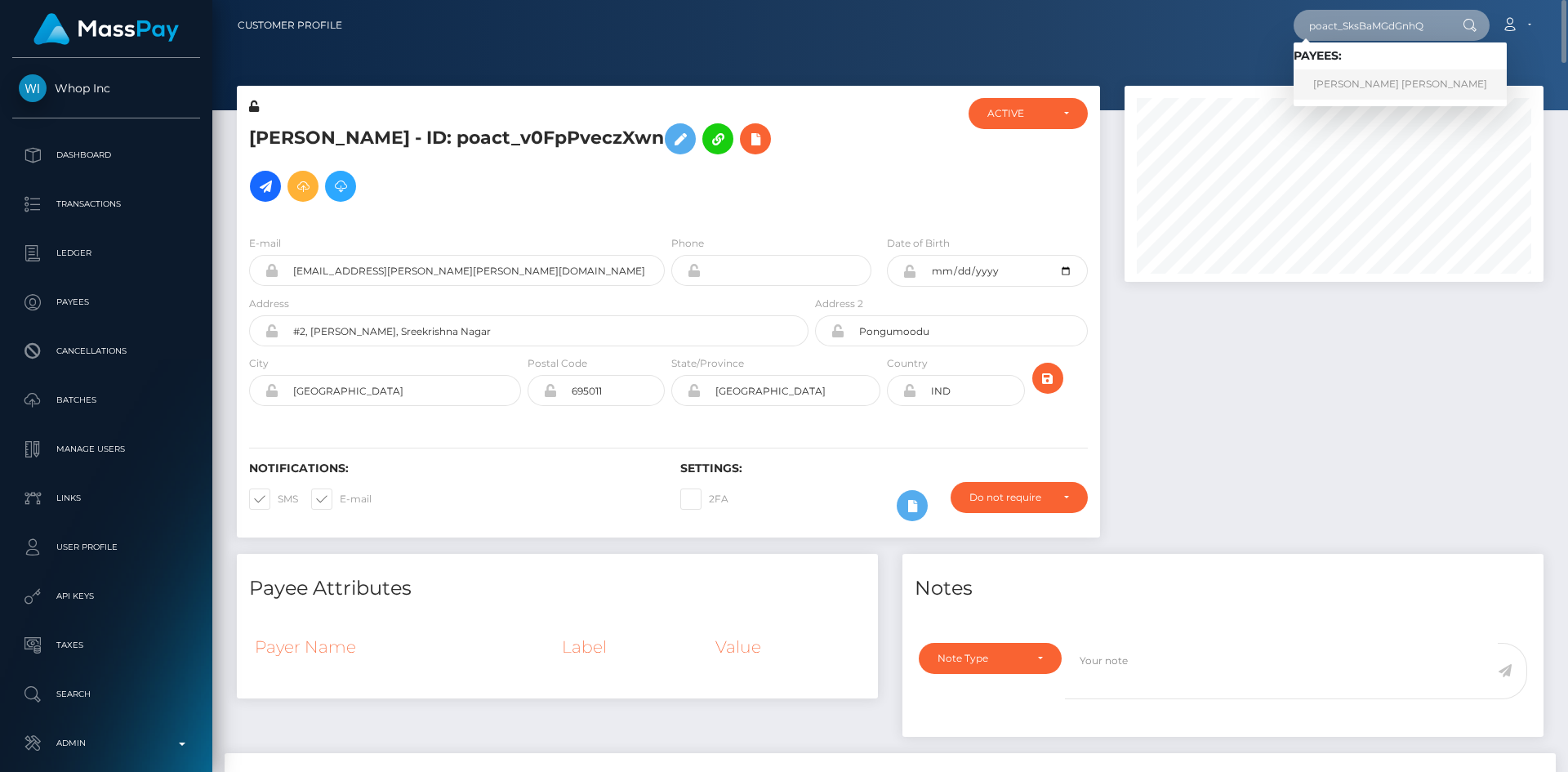
type input "poact_SksBaMGdGnhQ"
click at [1353, 82] on link "MOHAMAD YASIN SALEH" at bounding box center [1399, 84] width 213 height 30
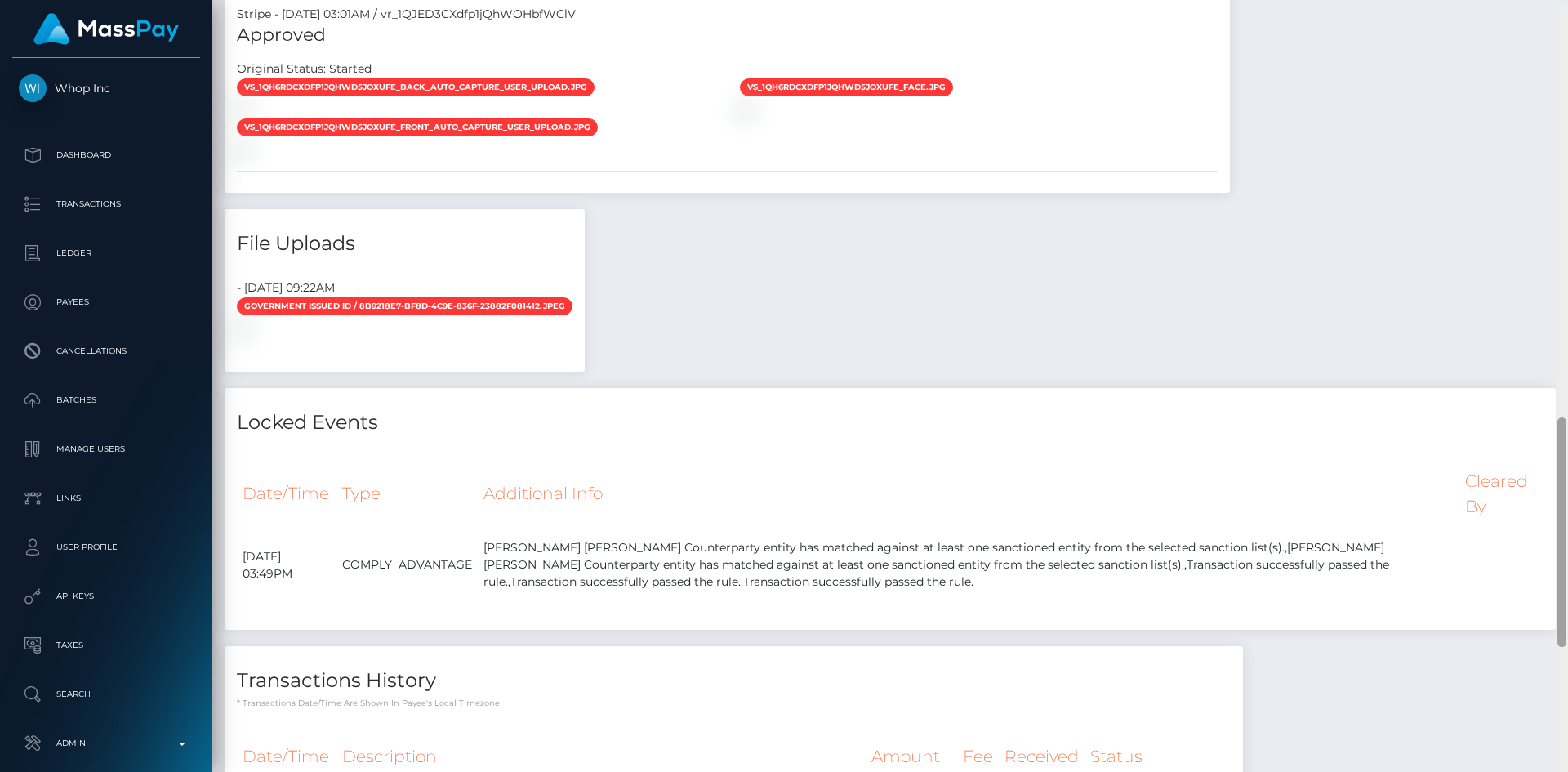
scroll to position [1382, 0]
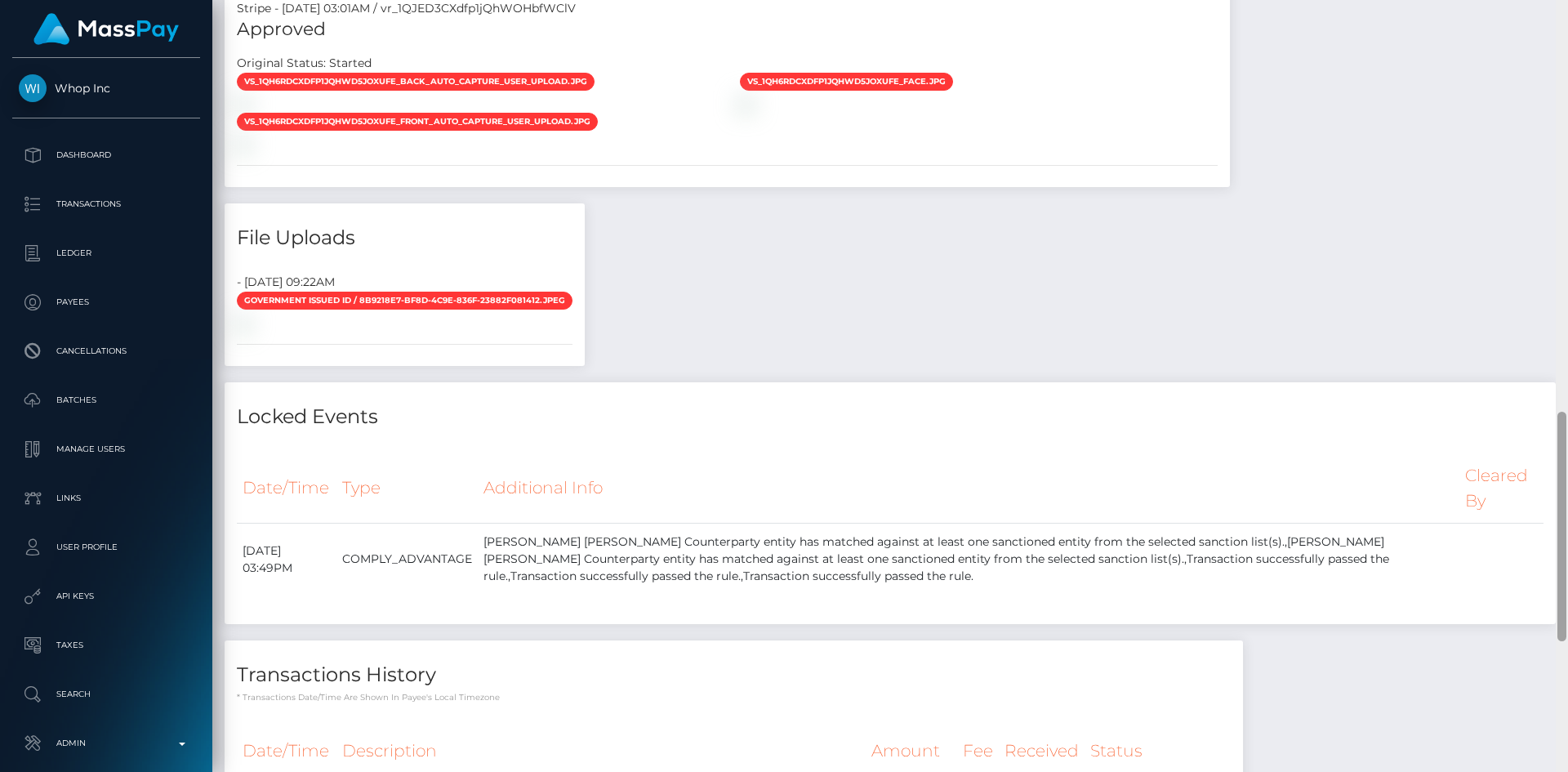
click at [1555, 469] on div "Customer Profile Loading... Loading..." at bounding box center [890, 386] width 1356 height 772
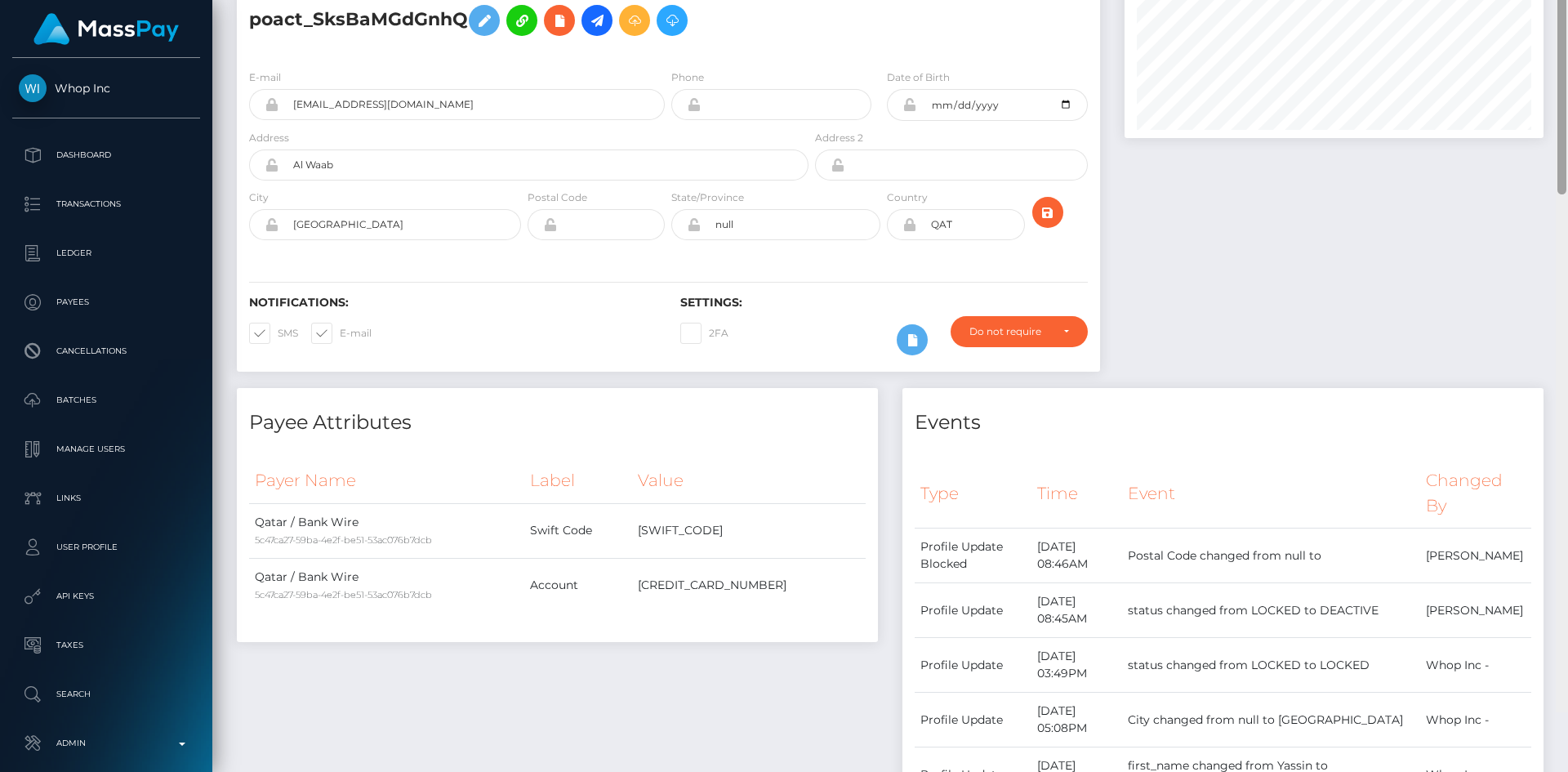
scroll to position [0, 0]
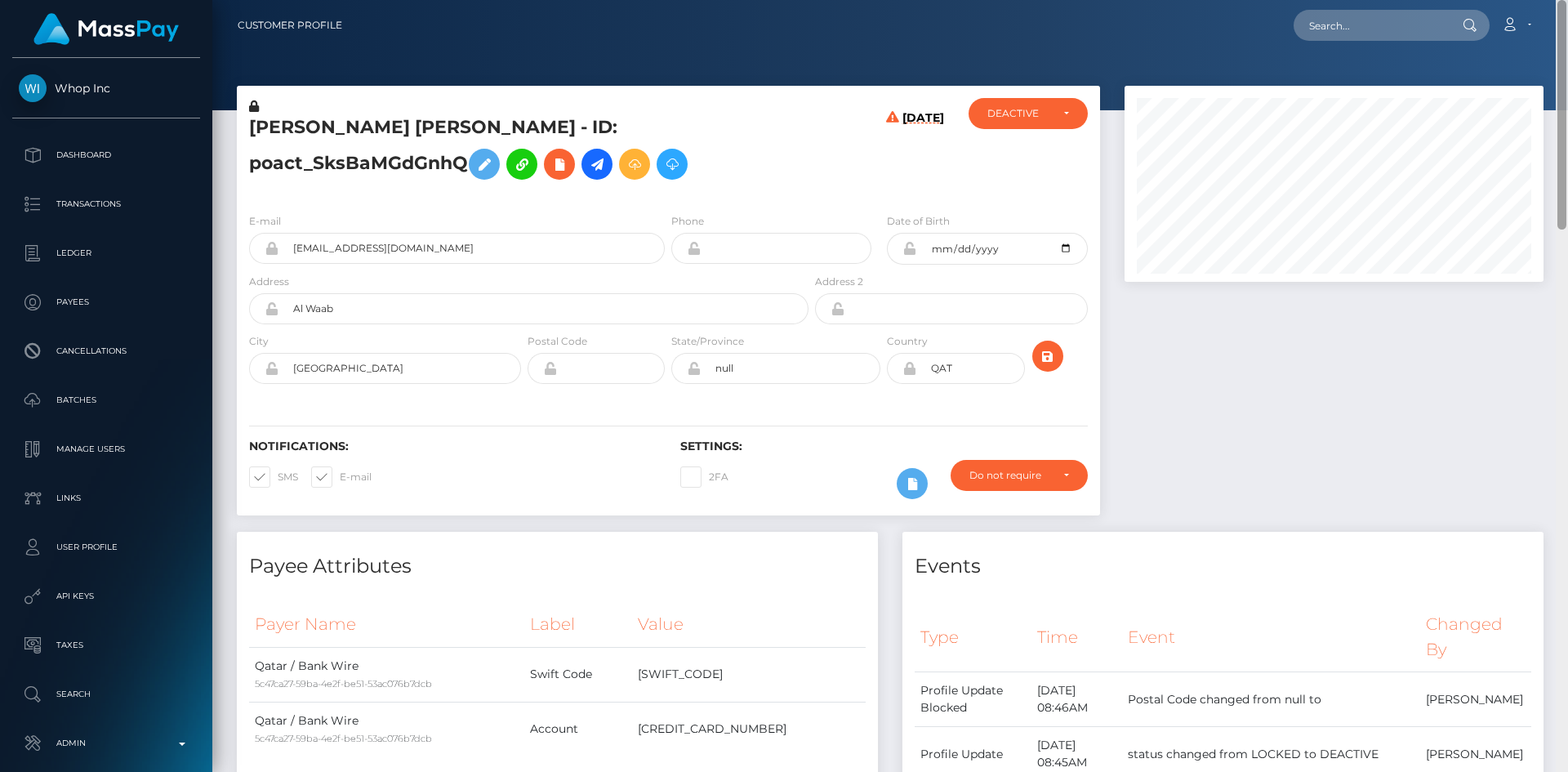
drag, startPoint x: 1557, startPoint y: 440, endPoint x: 1567, endPoint y: -15, distance: 455.1
click at [1567, 0] on html "Whop Inc Dashboard Transactions Ledger Payees Cancellations Links" at bounding box center [784, 386] width 1568 height 772
click at [1352, 27] on input "text" at bounding box center [1370, 25] width 153 height 31
paste input "poact_nnkA8U1i4KEQ"
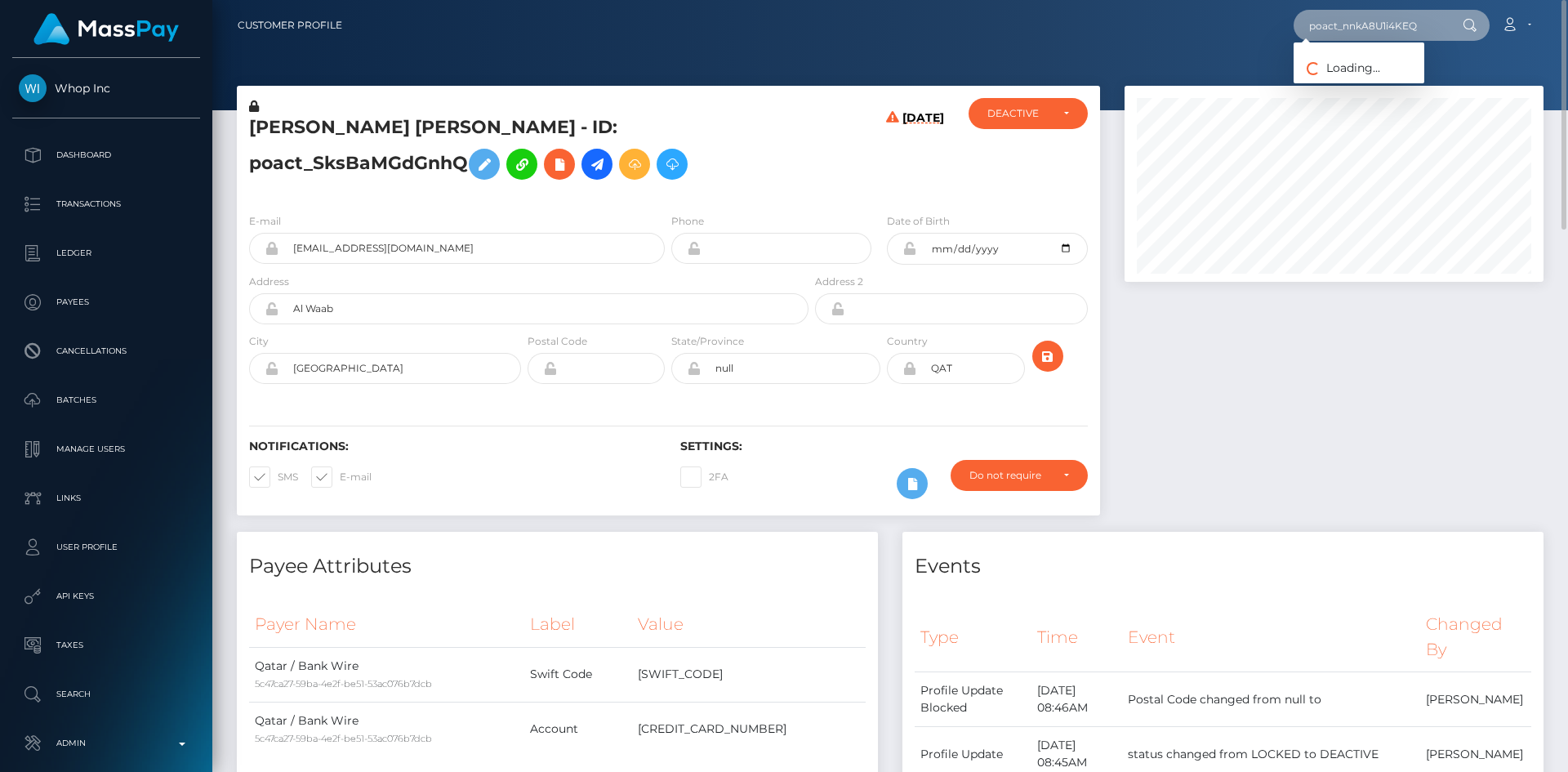
type input "poact_nnkA8U1i4KEQ"
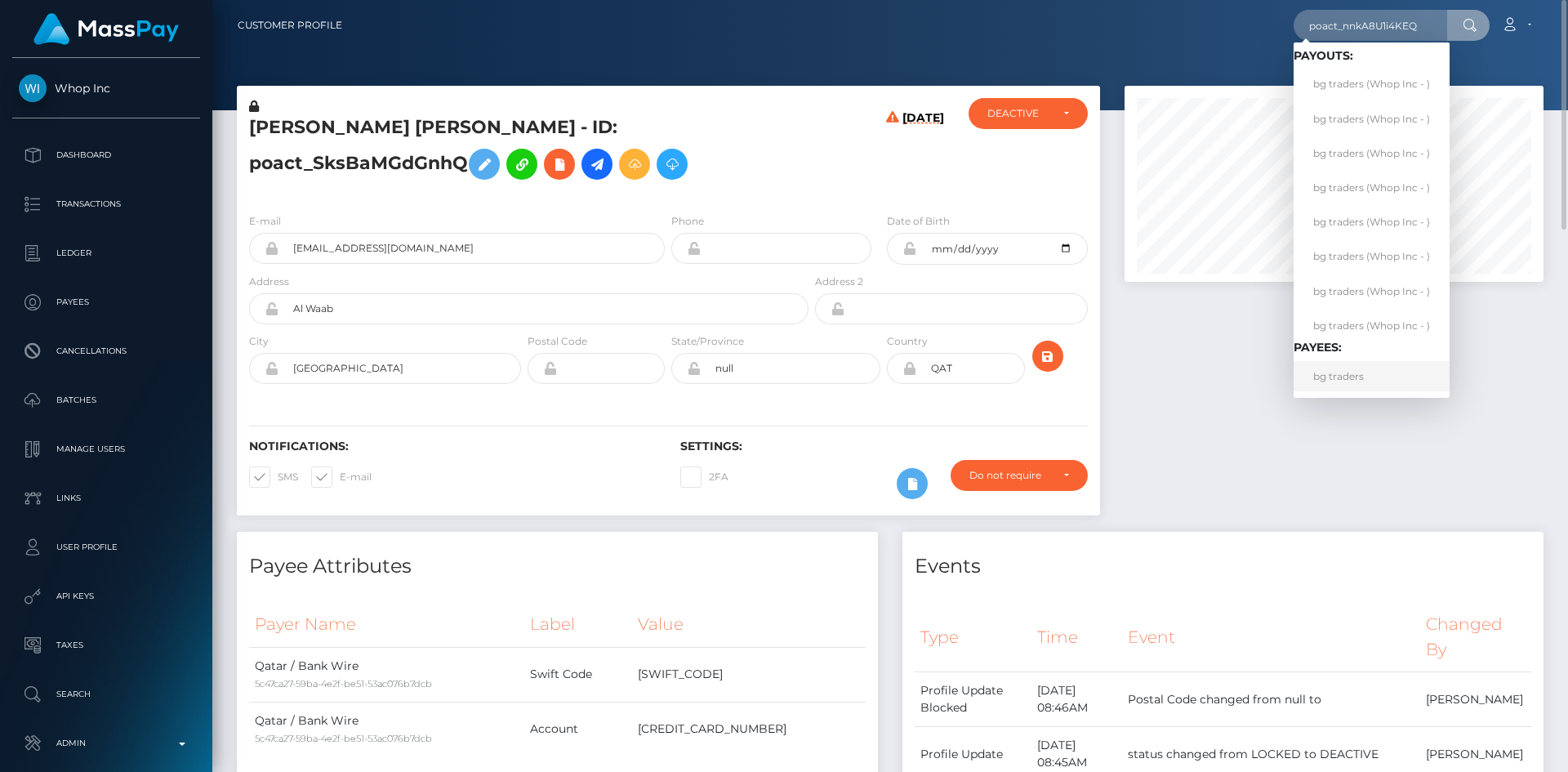
click at [1370, 376] on link "bg traders" at bounding box center [1371, 376] width 156 height 30
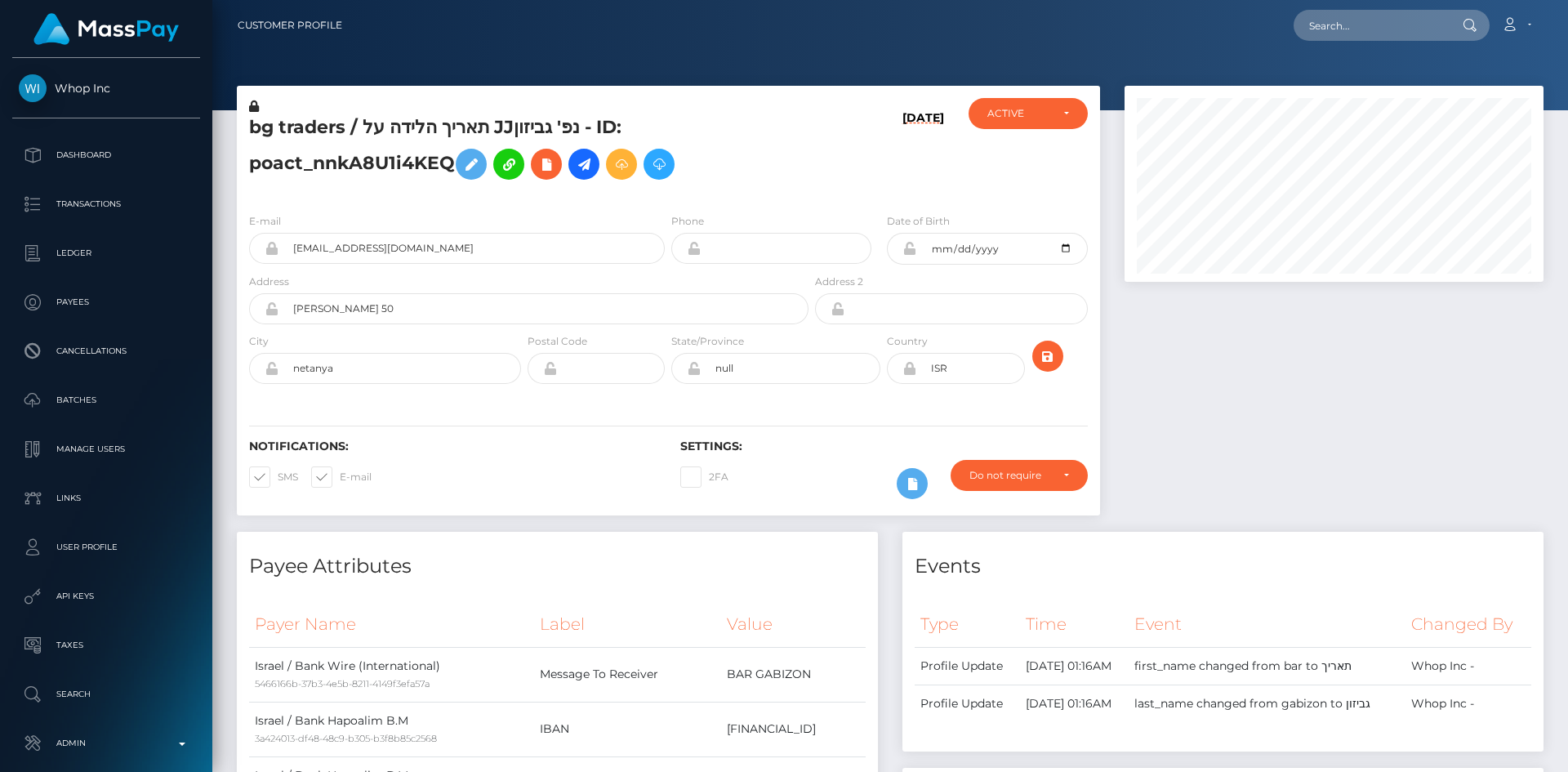
scroll to position [196, 420]
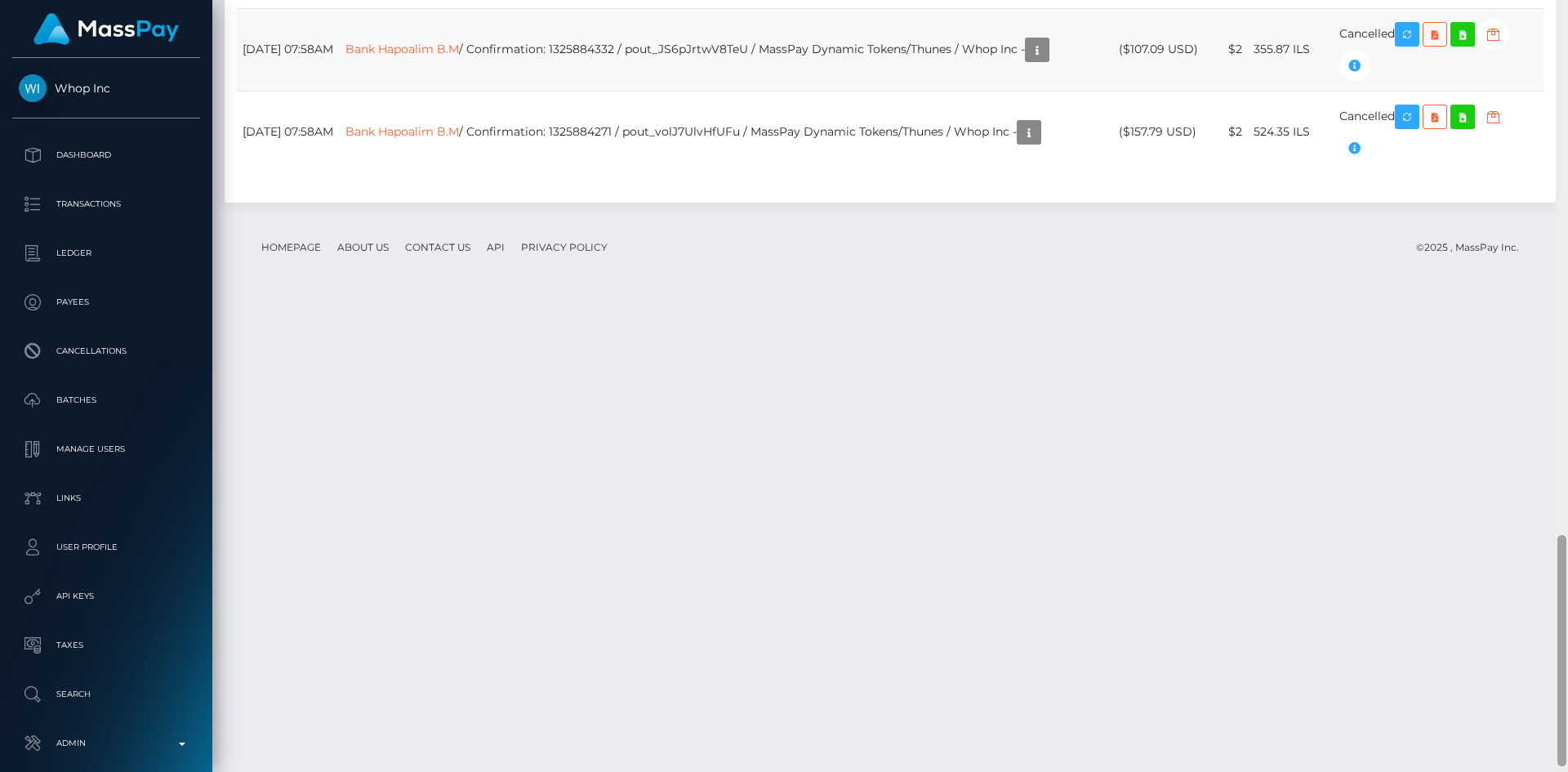
drag, startPoint x: 1560, startPoint y: 119, endPoint x: 1533, endPoint y: 559, distance: 440.8
click at [1549, 593] on div "Customer Profile Loading... Loading..." at bounding box center [890, 386] width 1356 height 772
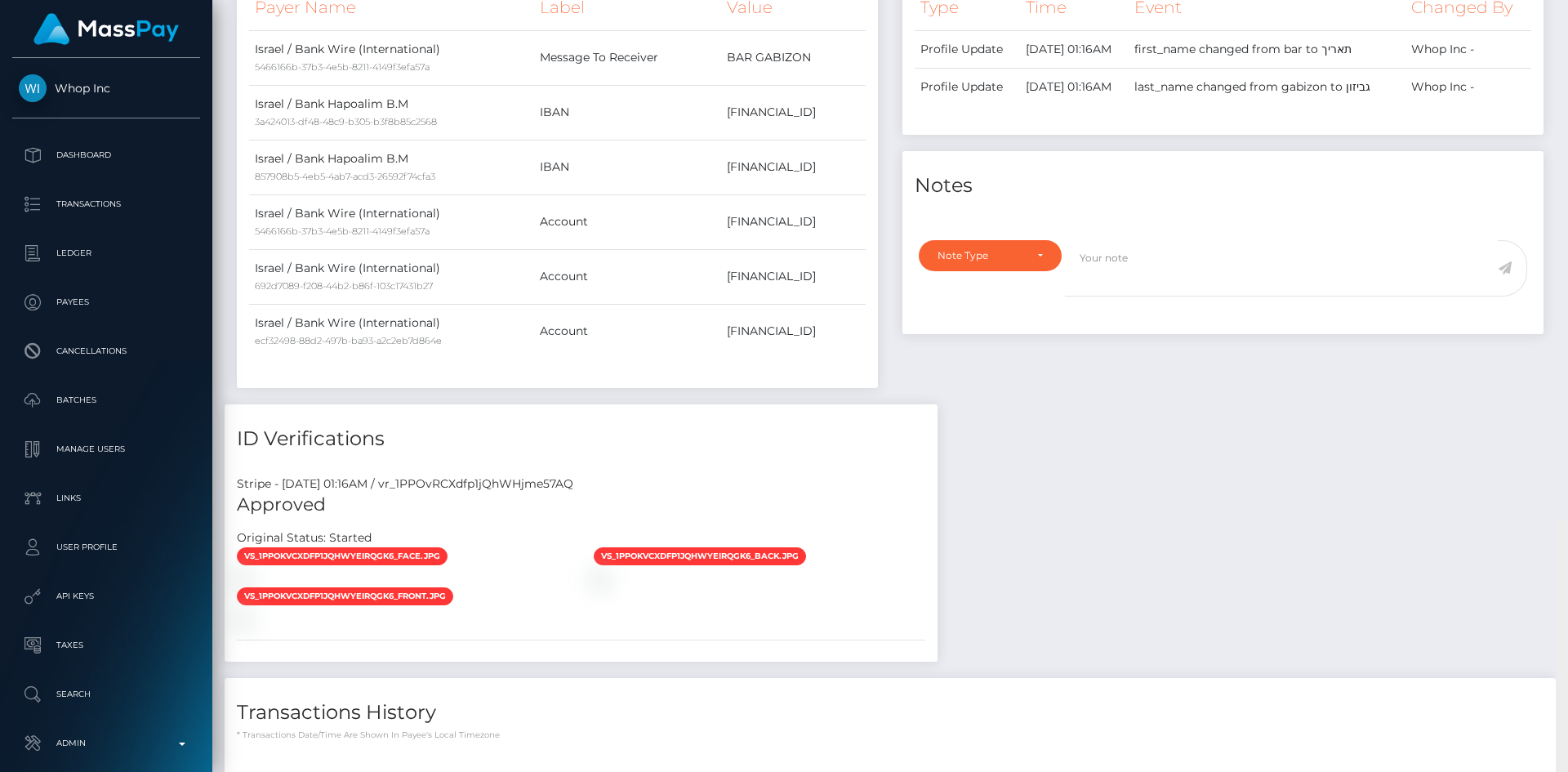
scroll to position [0, 0]
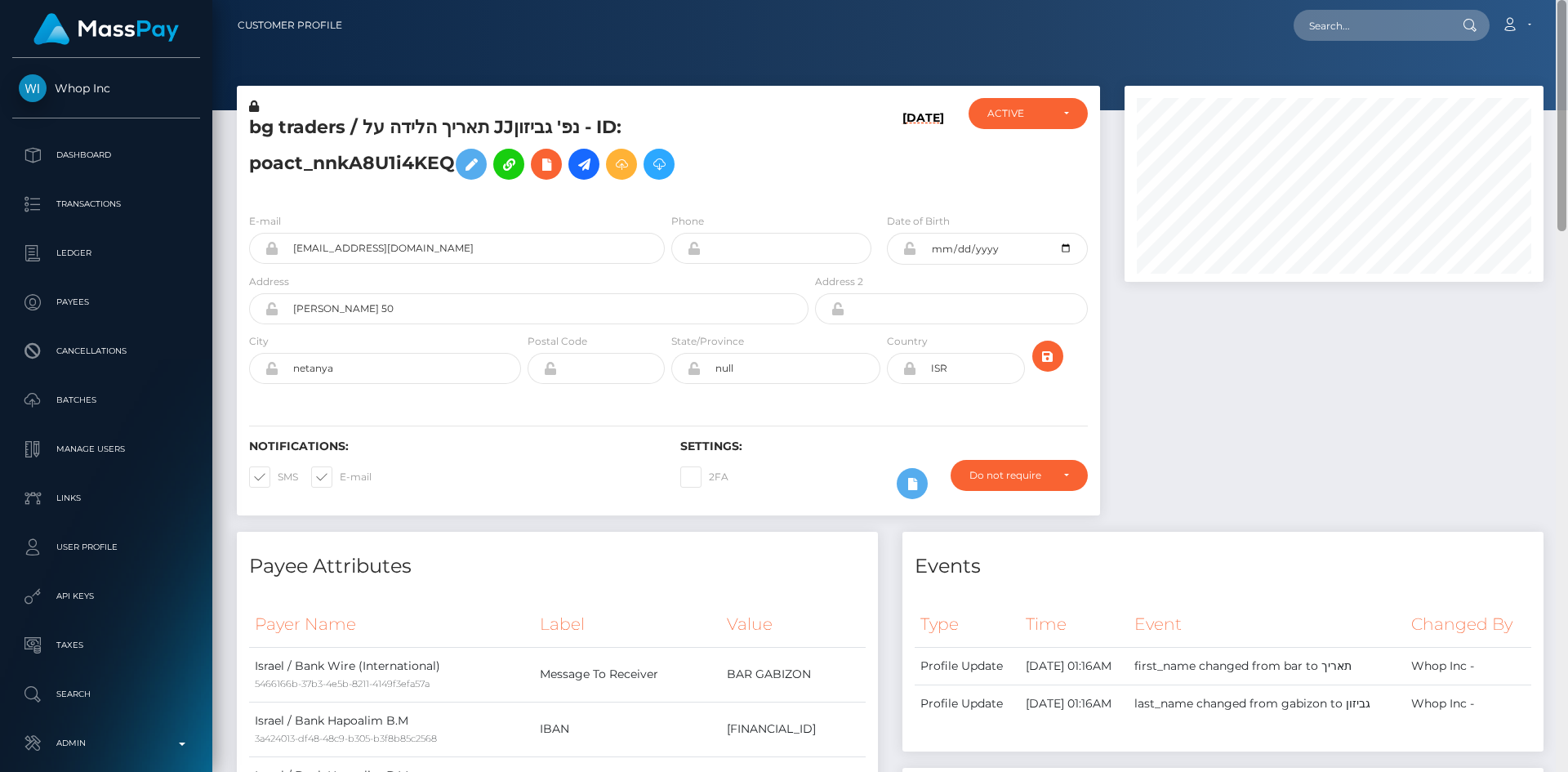
drag, startPoint x: 1564, startPoint y: 575, endPoint x: 1567, endPoint y: -57, distance: 632.0
click at [1567, 0] on html "Whop Inc Dashboard Transactions Ledger Payees Cancellations Links" at bounding box center [784, 386] width 1568 height 772
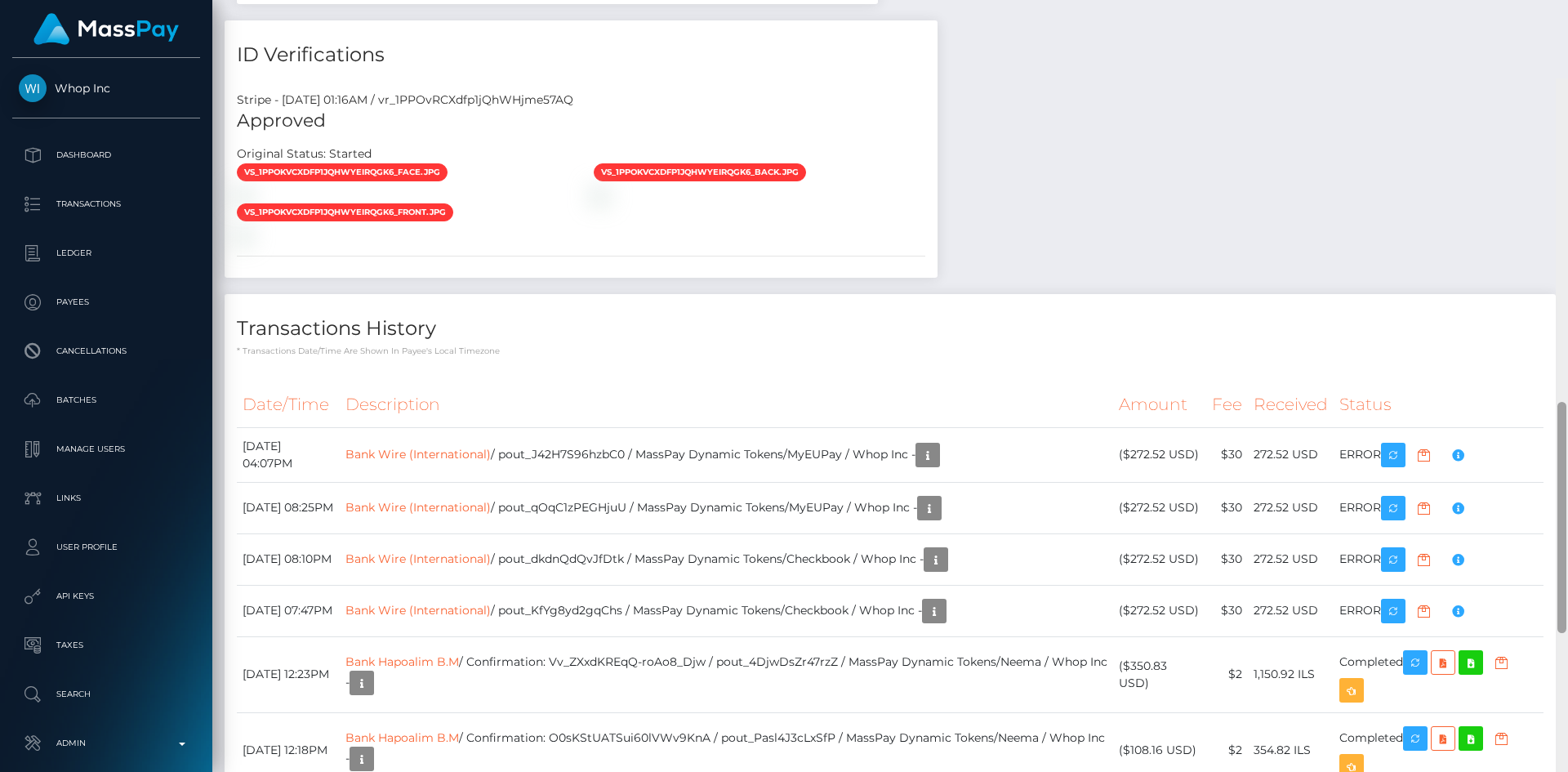
scroll to position [995, 0]
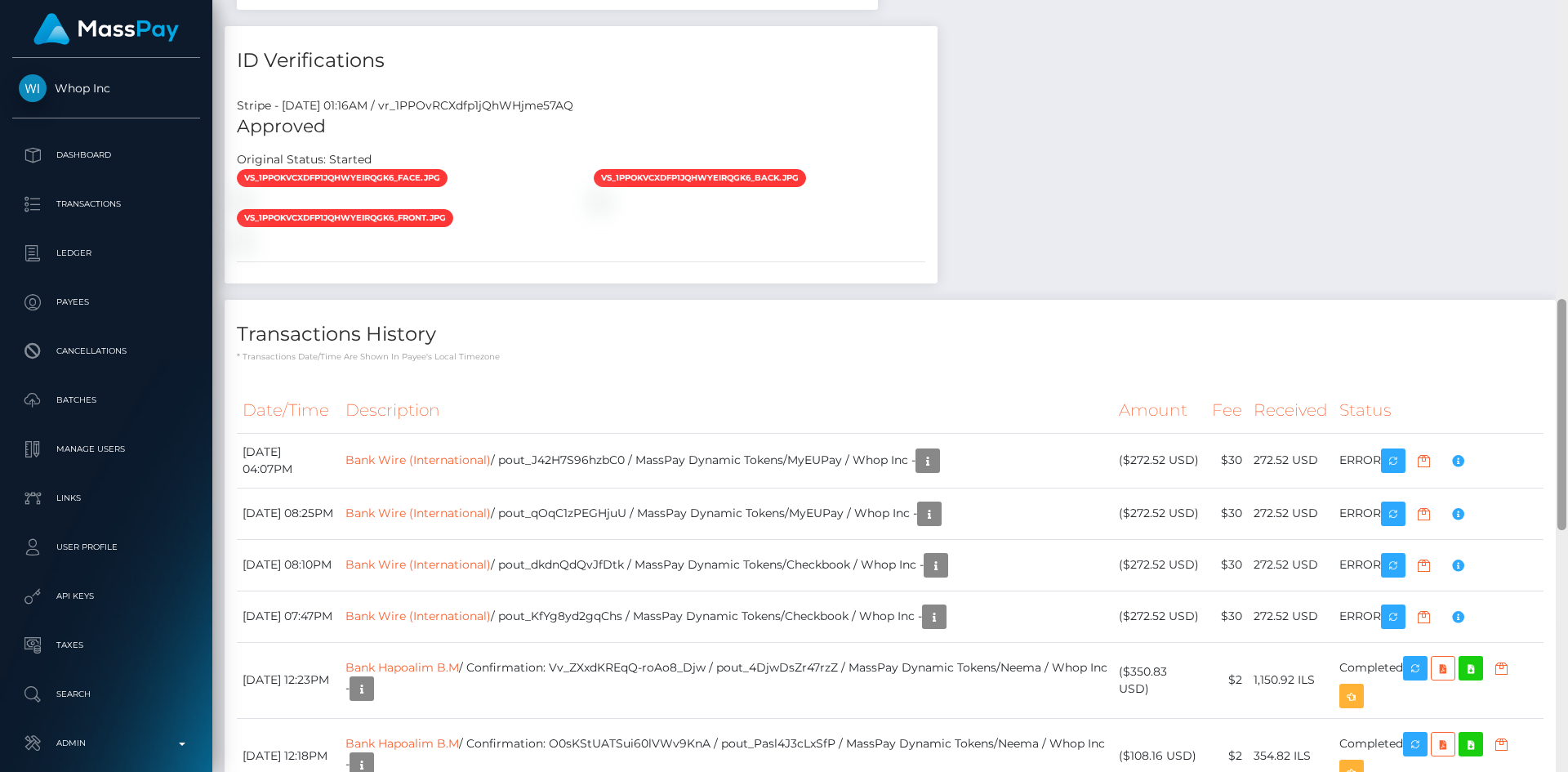
drag, startPoint x: 1562, startPoint y: 203, endPoint x: 754, endPoint y: 549, distance: 879.0
click at [1542, 483] on div "Customer Profile Loading... Loading..." at bounding box center [890, 386] width 1356 height 772
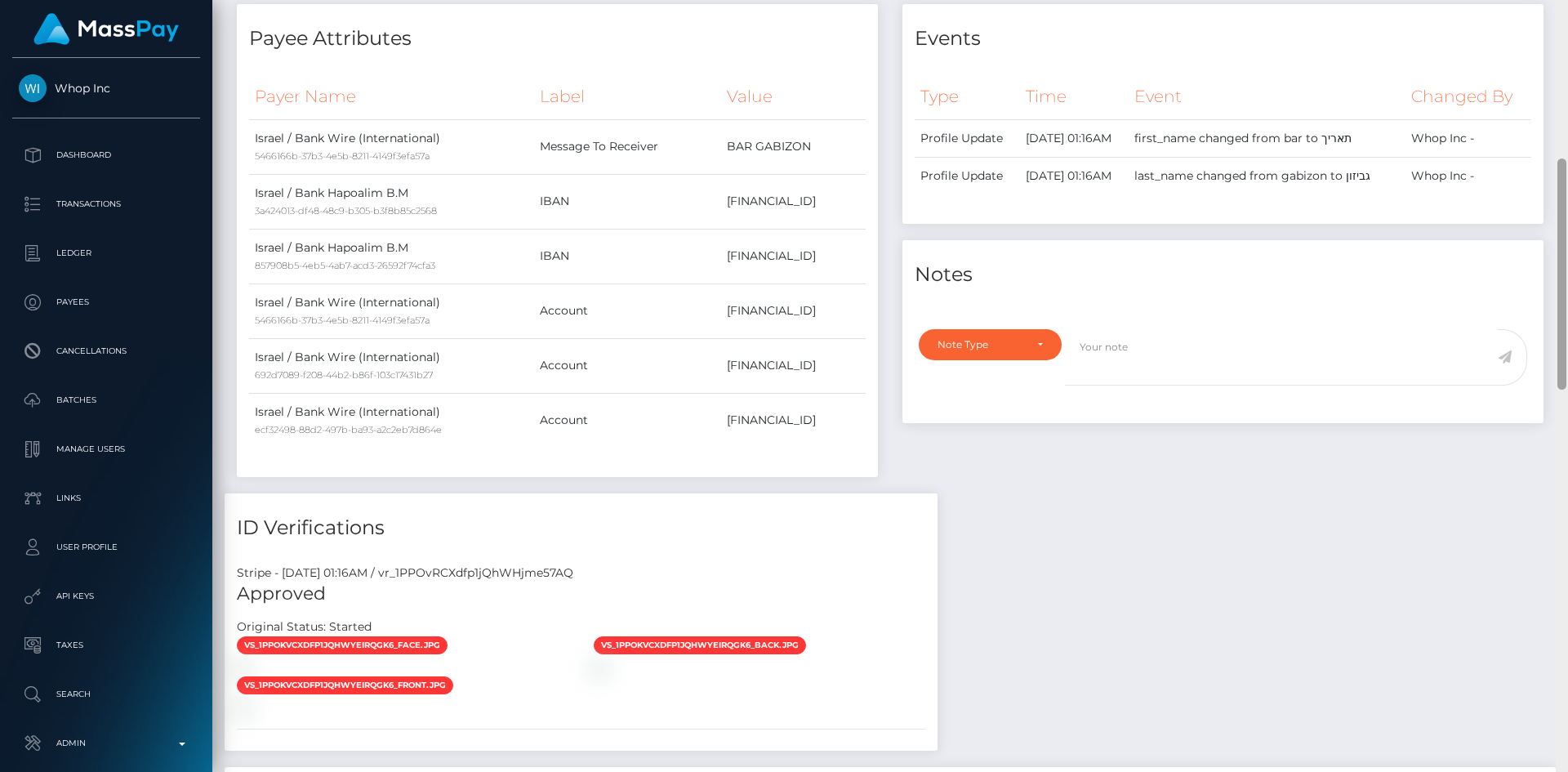
scroll to position [0, 0]
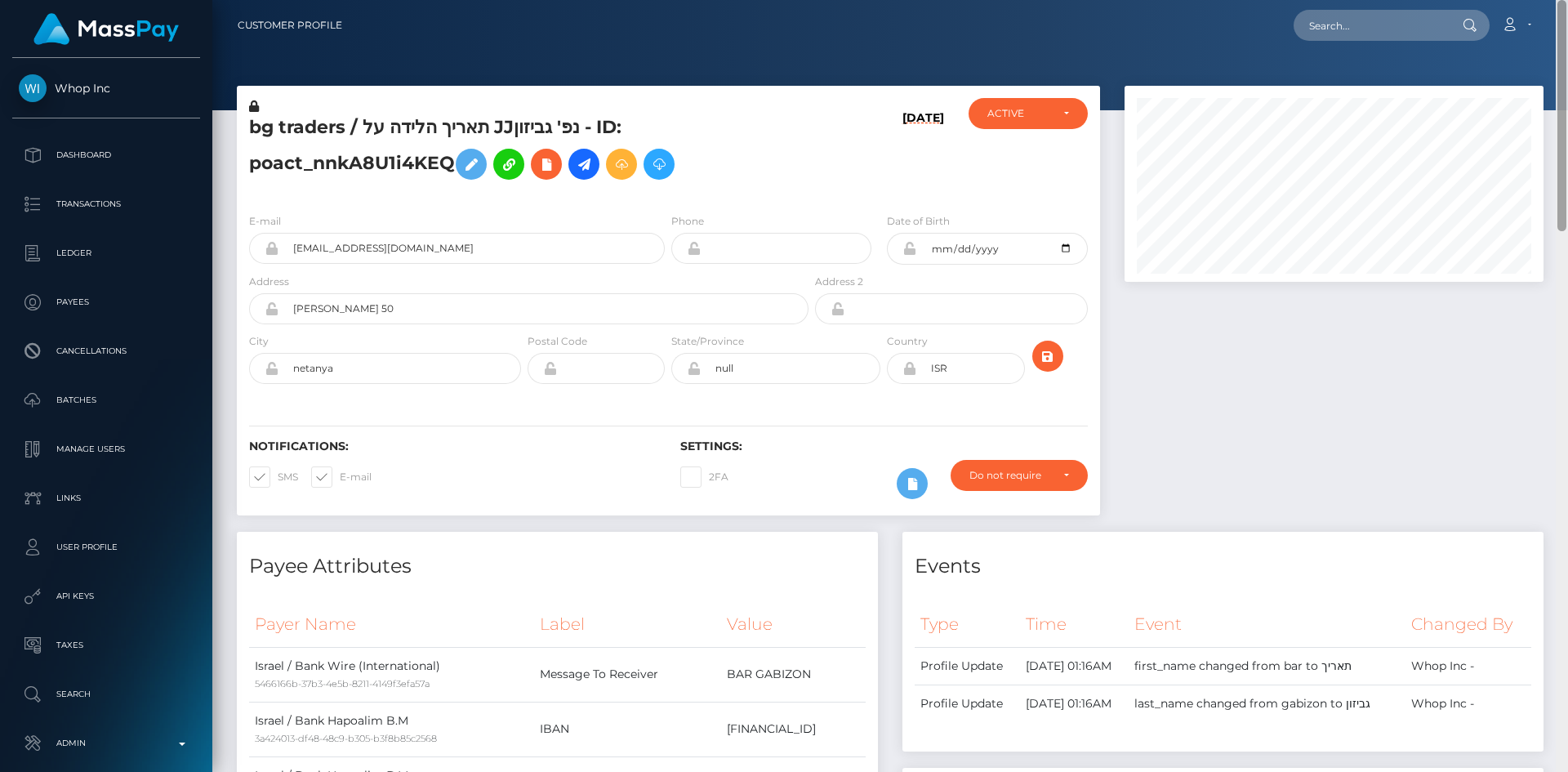
drag, startPoint x: 1562, startPoint y: 375, endPoint x: 1371, endPoint y: 35, distance: 390.0
click at [1564, 0] on html "Whop Inc Dashboard Transactions Ledger Payees Cancellations Links" at bounding box center [784, 386] width 1568 height 772
click at [586, 172] on icon at bounding box center [584, 165] width 20 height 21
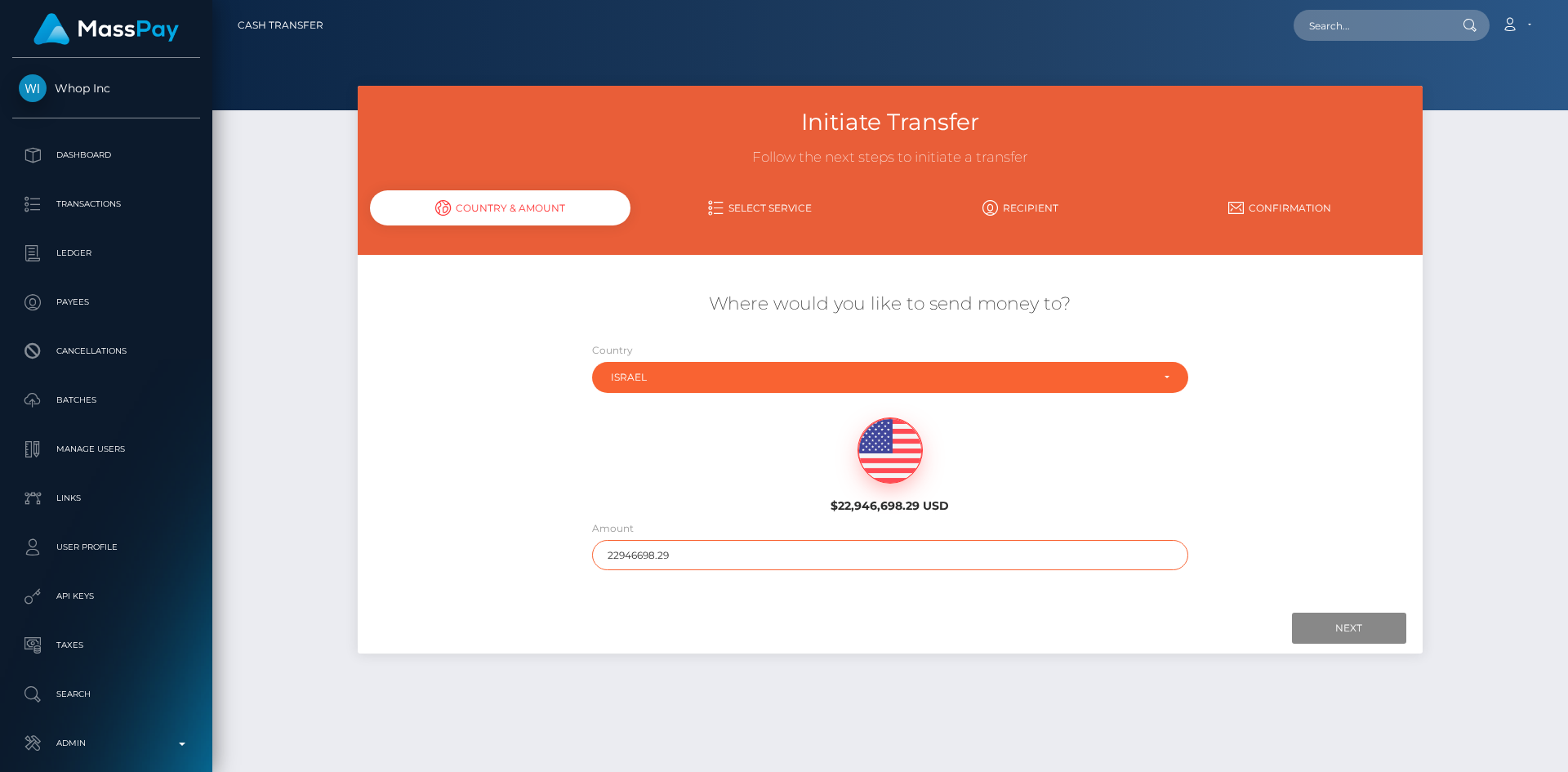
click at [814, 548] on input "22946698.29" at bounding box center [890, 555] width 596 height 30
type input "200"
click at [1335, 637] on input "Next" at bounding box center [1349, 628] width 115 height 31
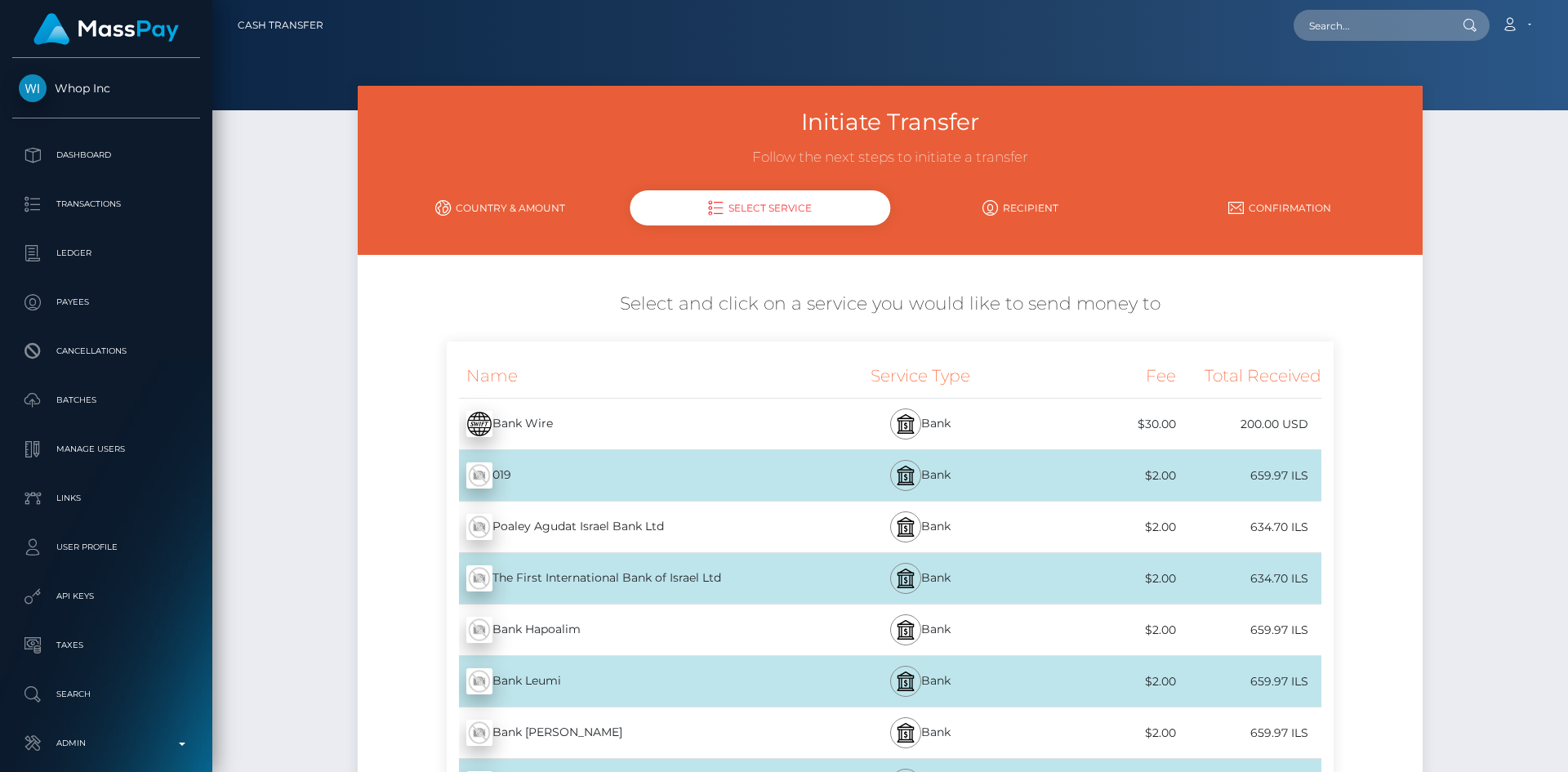
click at [695, 429] on div "Bank Wire - USD" at bounding box center [629, 423] width 364 height 45
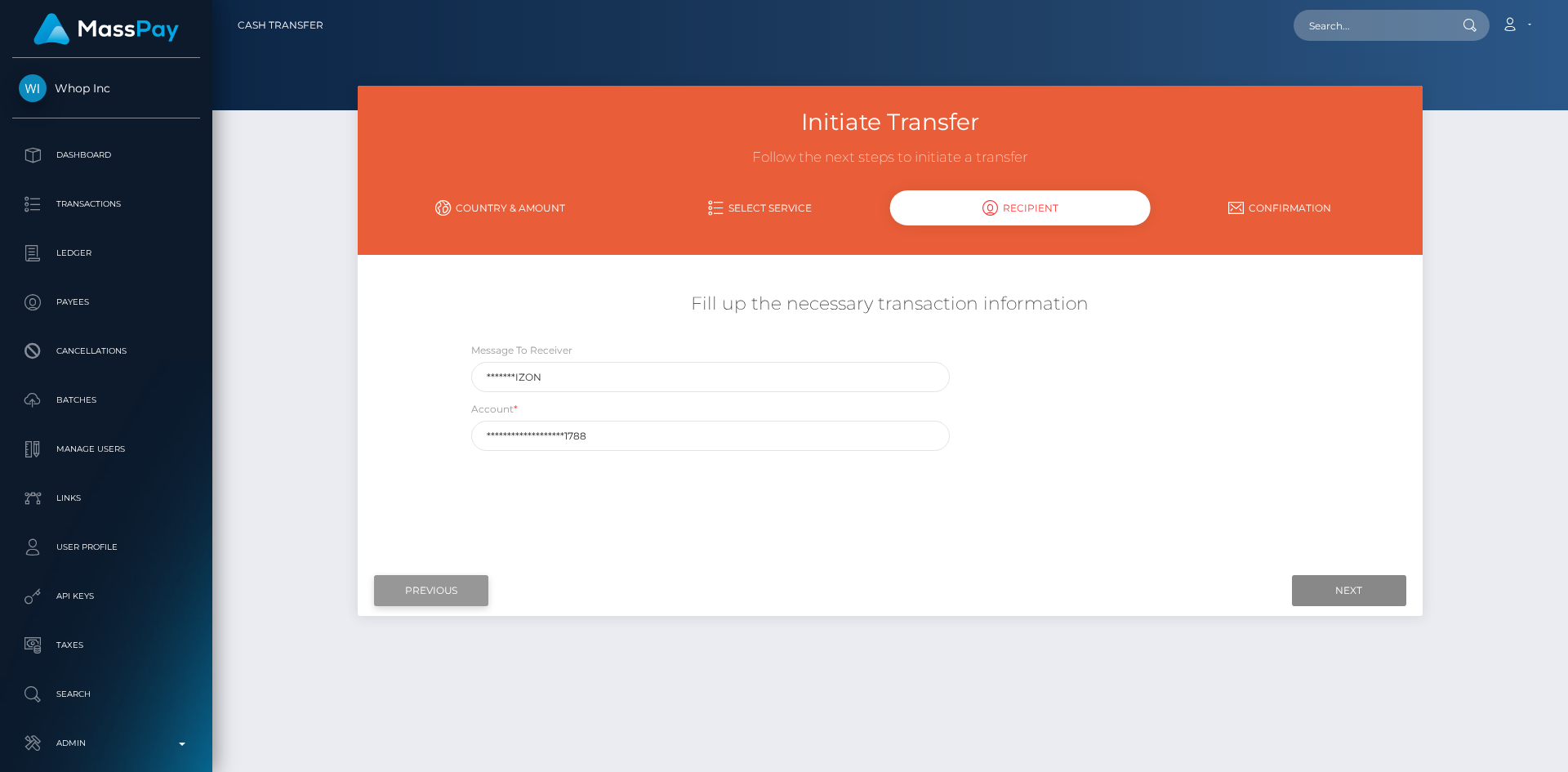
click at [436, 593] on input "Previous" at bounding box center [431, 590] width 115 height 31
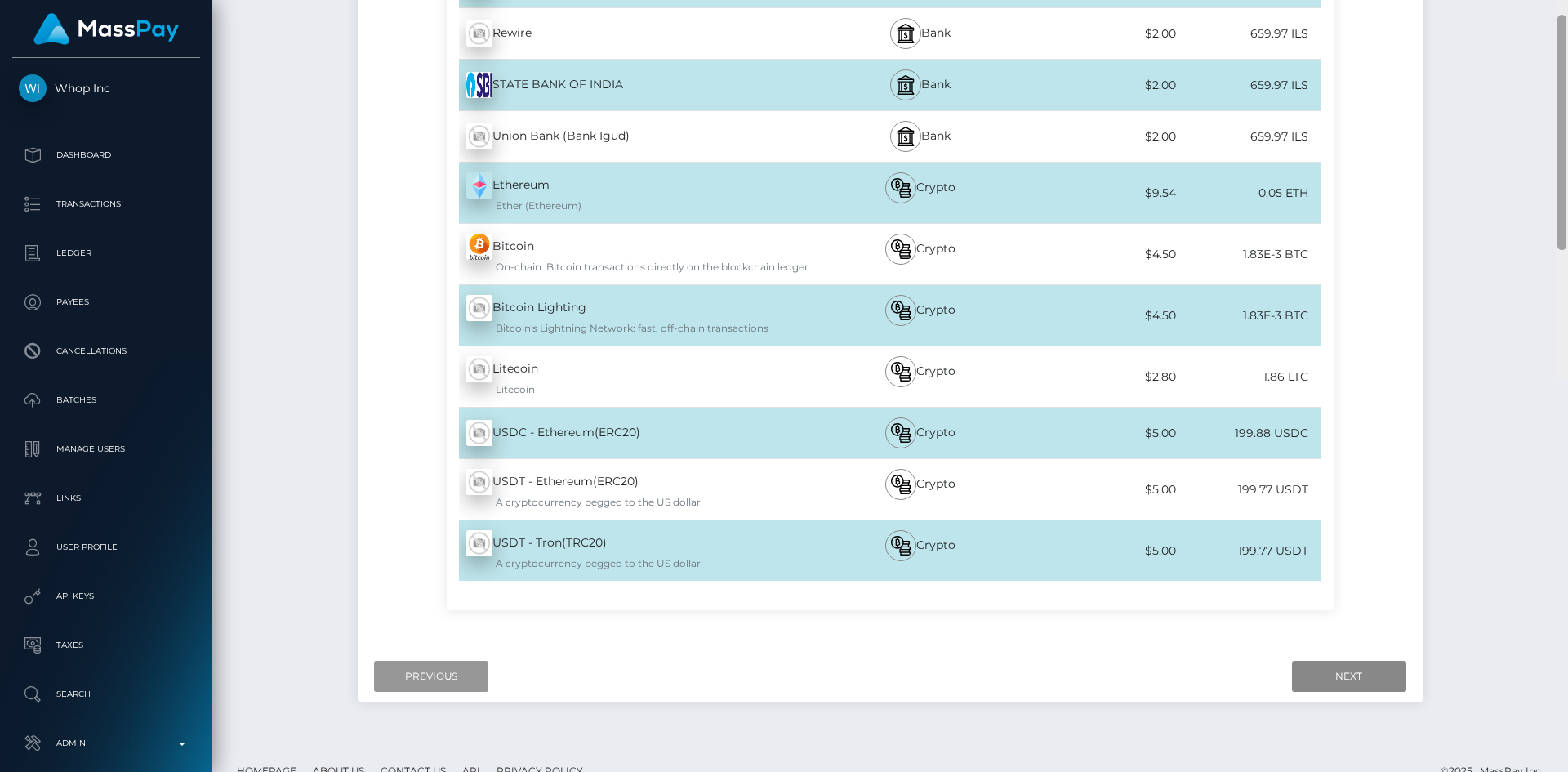
scroll to position [1755, 0]
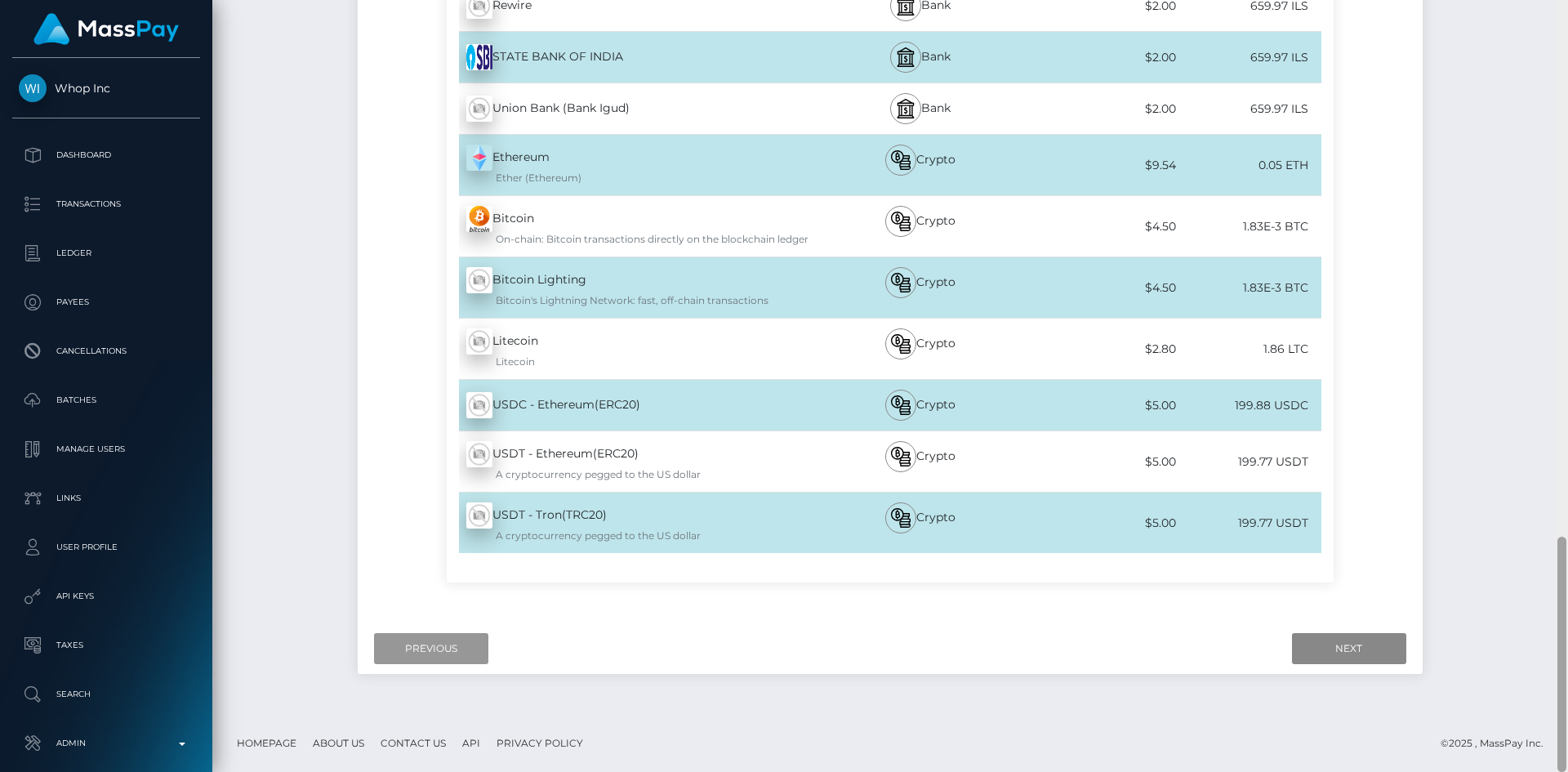
drag, startPoint x: 1563, startPoint y: 252, endPoint x: 1526, endPoint y: 710, distance: 459.5
click at [1537, 715] on div "Cash Transfer Loading... Loading..." at bounding box center [890, 386] width 1356 height 772
click at [429, 653] on input "Previous" at bounding box center [431, 648] width 115 height 31
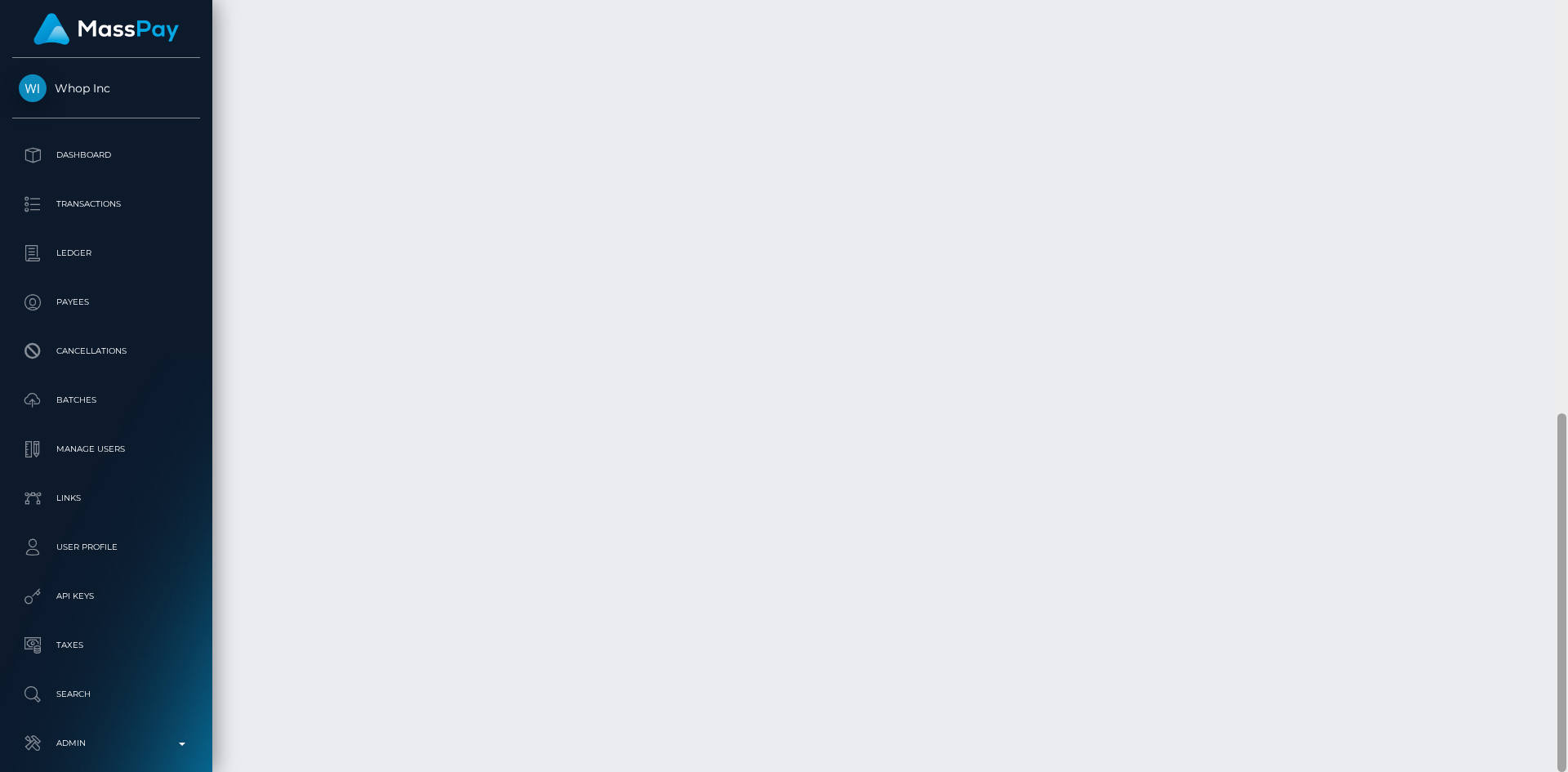
scroll to position [0, 0]
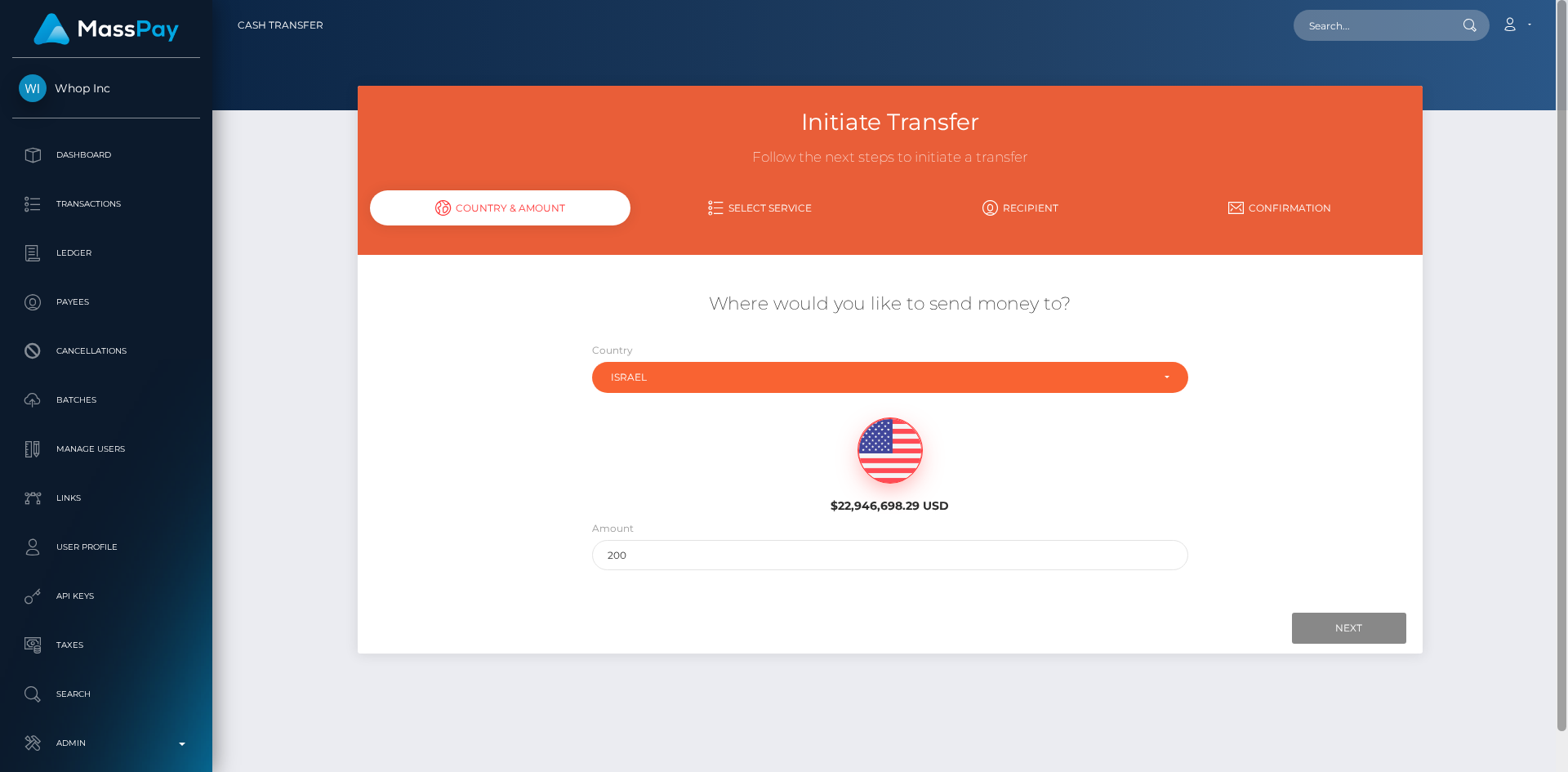
drag, startPoint x: 1565, startPoint y: 581, endPoint x: 1567, endPoint y: -55, distance: 636.0
click at [1567, 0] on html "Whop Inc Dashboard Transactions Ledger Payees Cancellations Links" at bounding box center [784, 386] width 1568 height 772
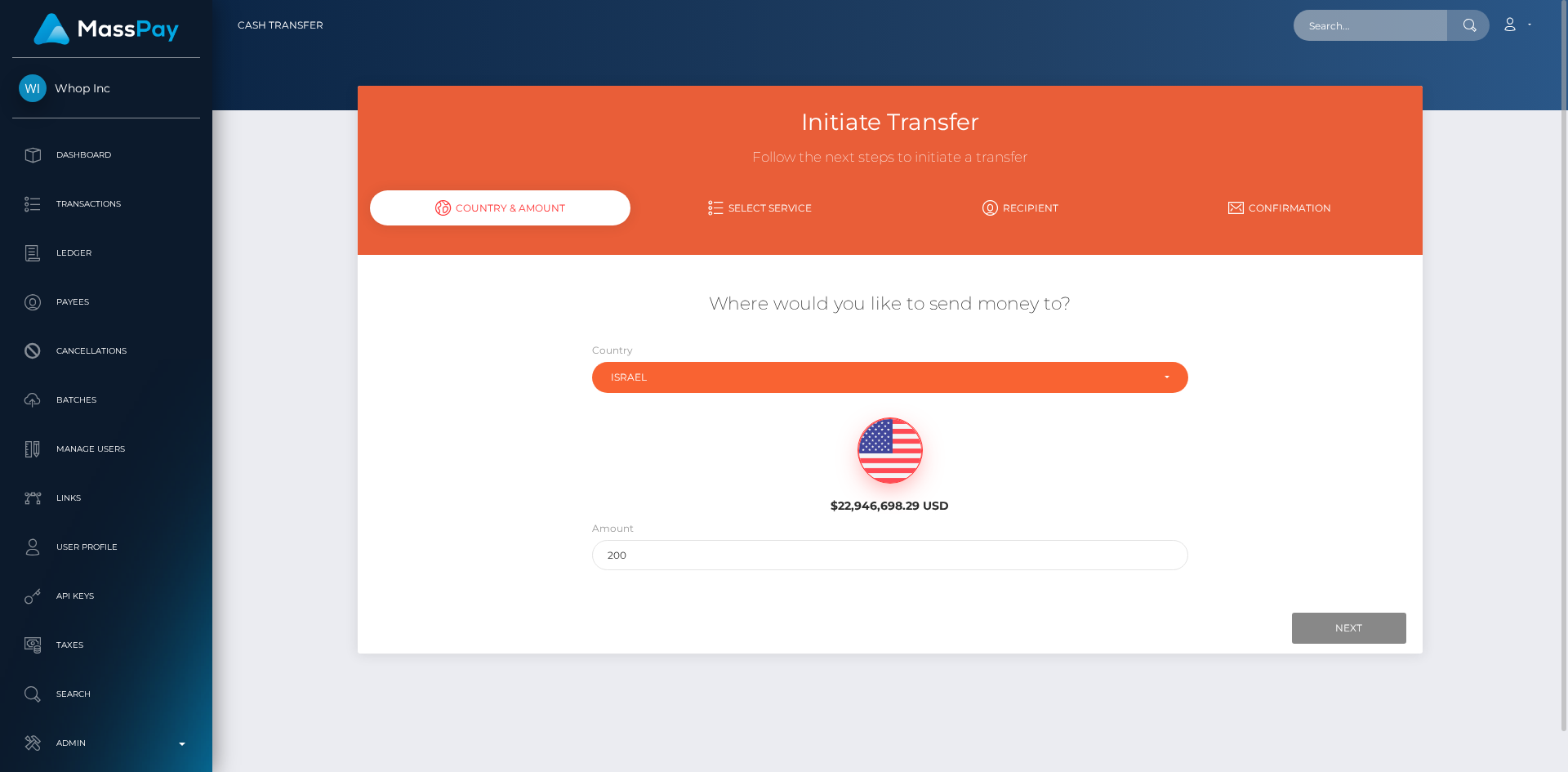
drag, startPoint x: 1382, startPoint y: 29, endPoint x: 1360, endPoint y: 26, distance: 22.2
click at [1380, 30] on input "text" at bounding box center [1370, 25] width 153 height 31
paste input "poact_nnkA8U1i4KEQ"
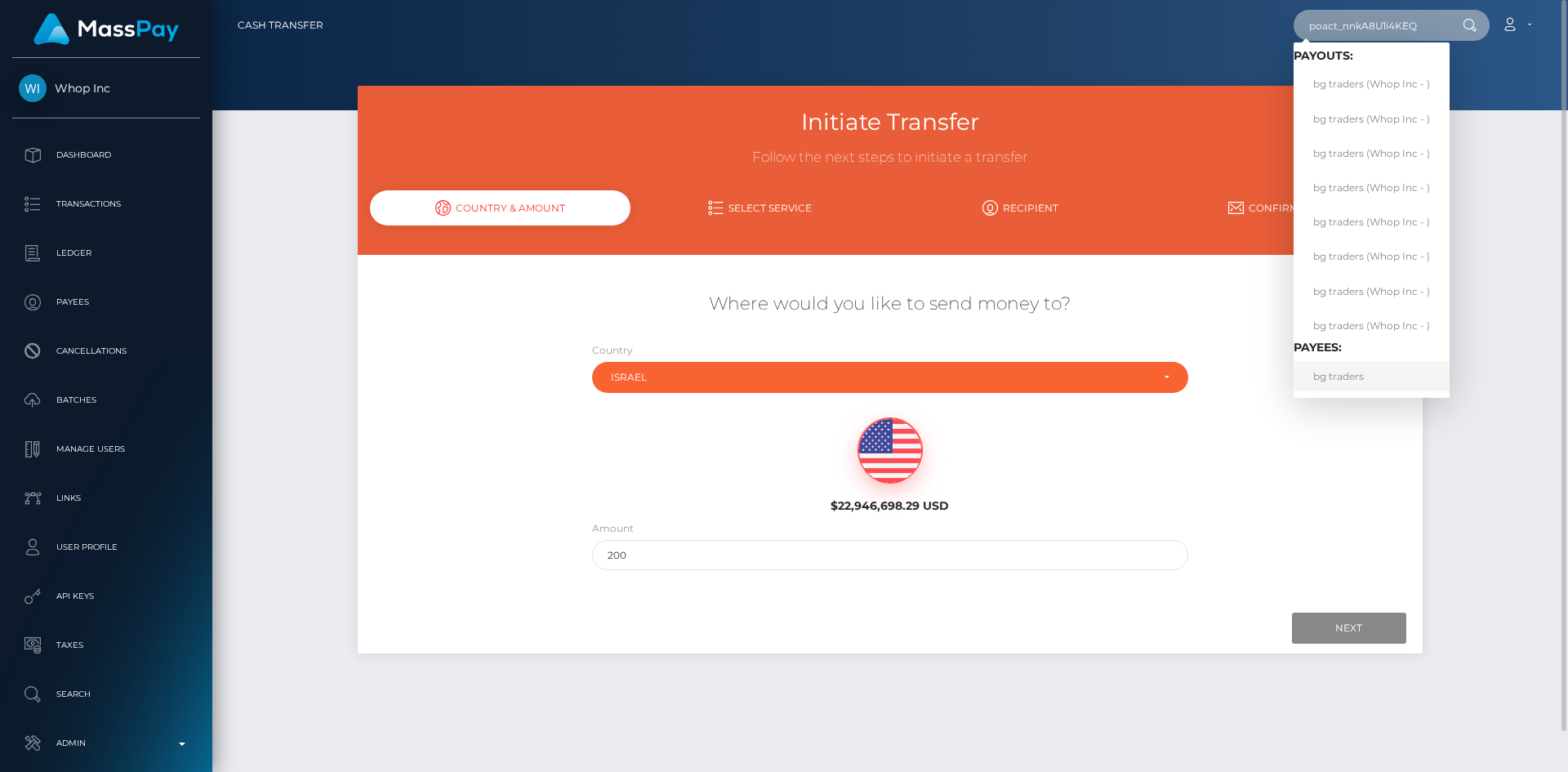
type input "poact_nnkA8U1i4KEQ"
drag, startPoint x: 1353, startPoint y: 374, endPoint x: 1335, endPoint y: 377, distance: 18.2
click at [1353, 374] on link "bg traders" at bounding box center [1371, 376] width 156 height 30
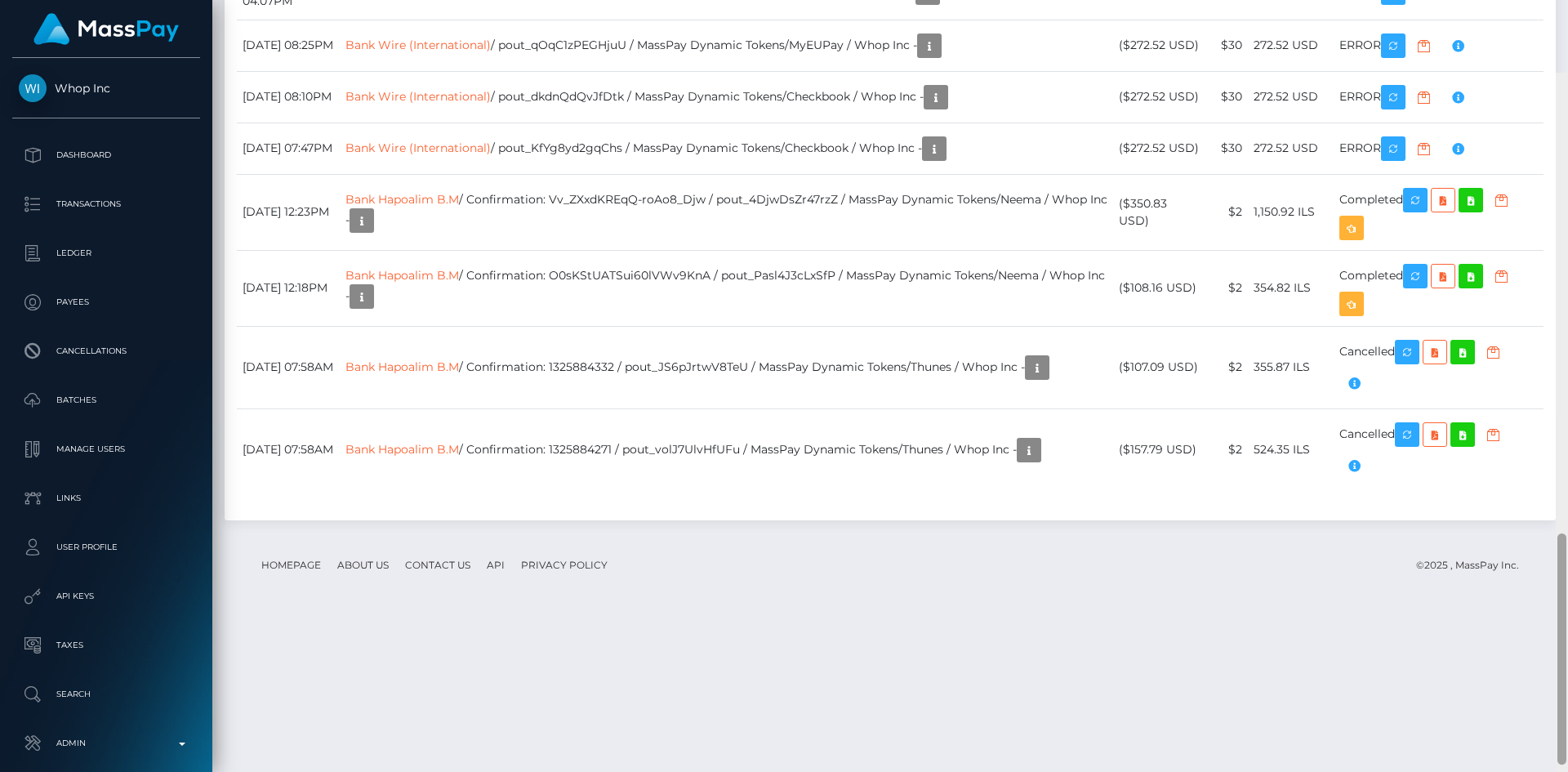
scroll to position [1799, 0]
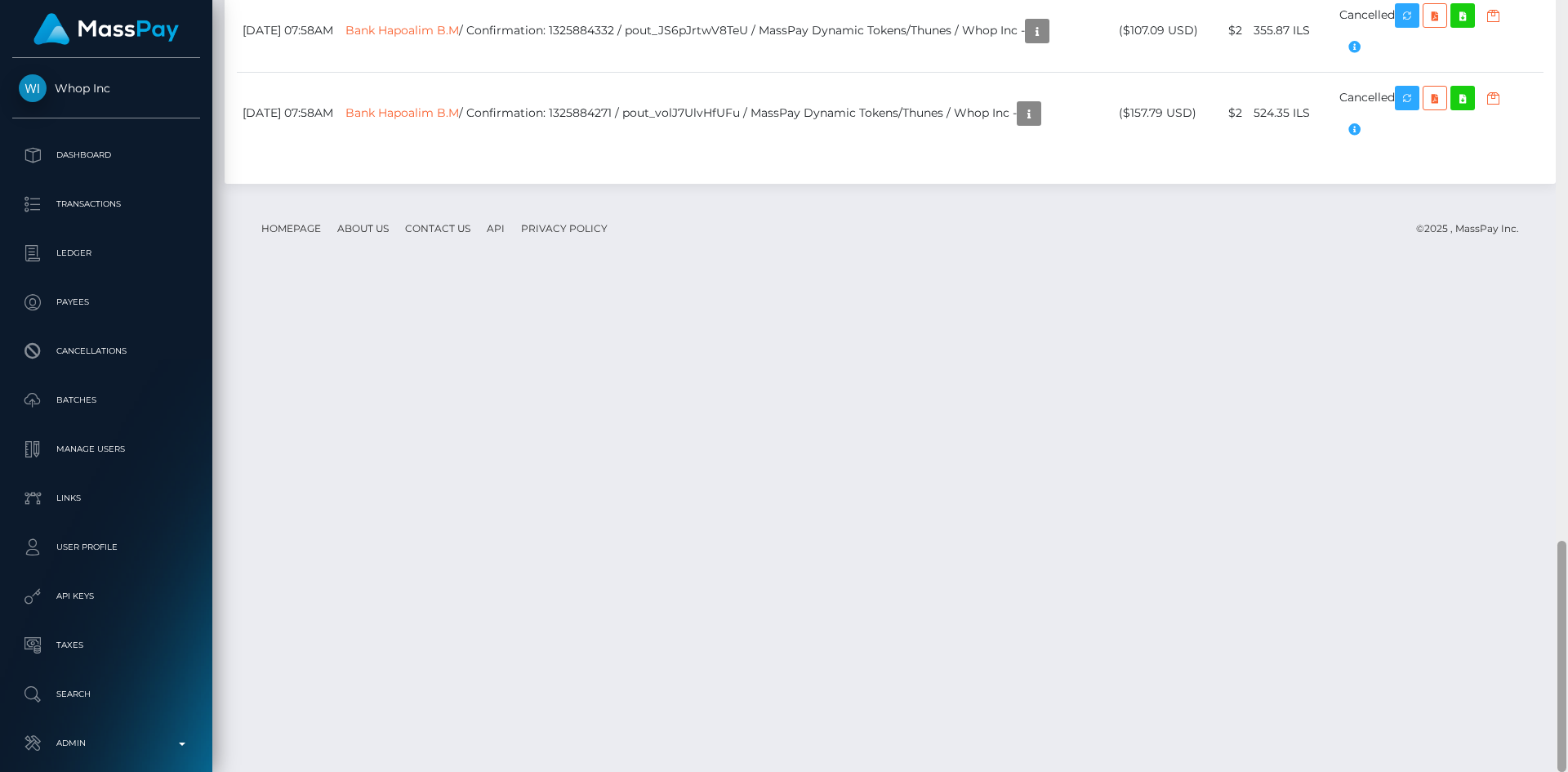
drag, startPoint x: 1556, startPoint y: 151, endPoint x: 1566, endPoint y: 430, distance: 279.2
click at [1555, 673] on div at bounding box center [1561, 386] width 12 height 772
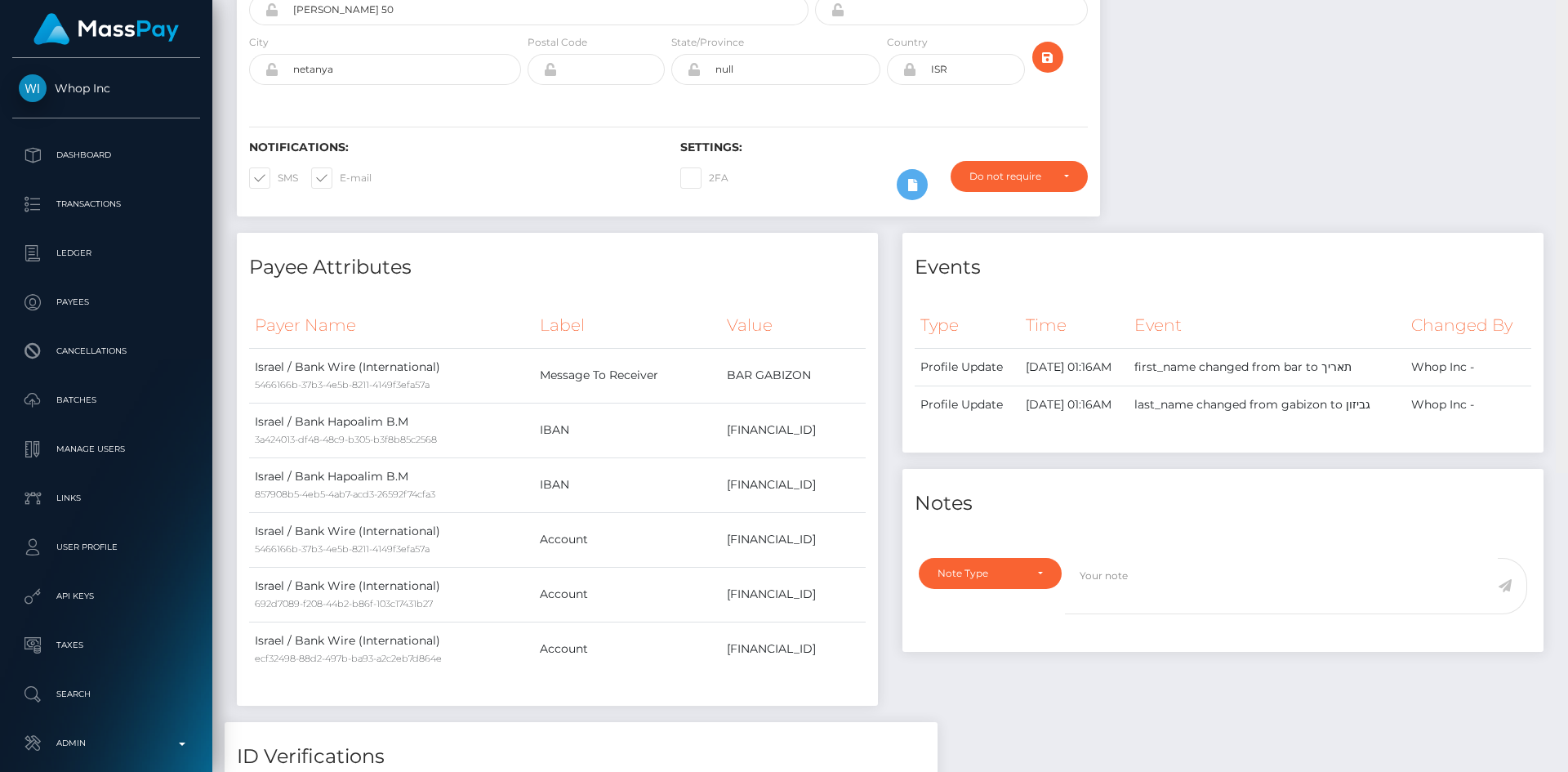
scroll to position [0, 0]
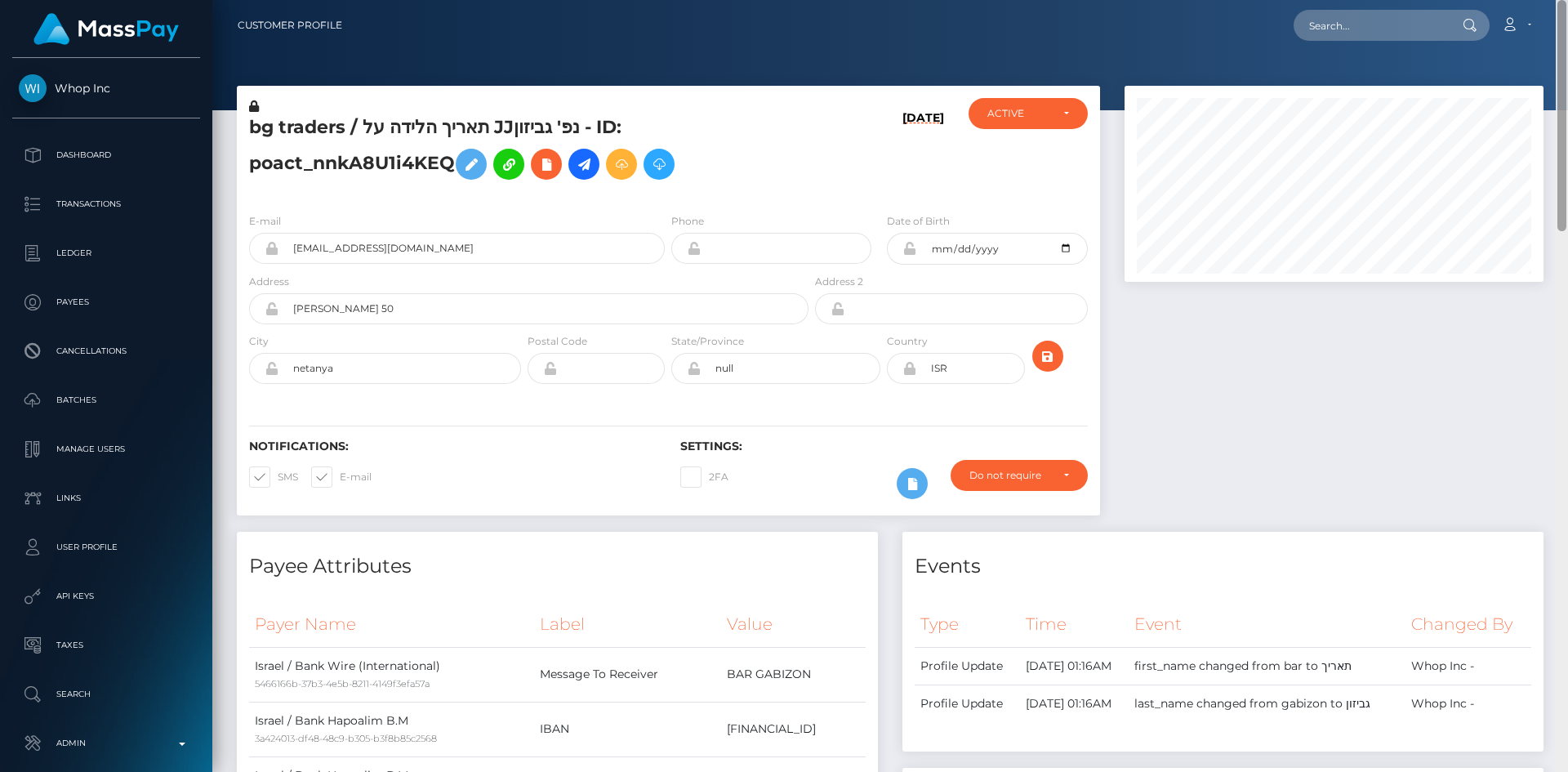
drag, startPoint x: 1559, startPoint y: 565, endPoint x: 1567, endPoint y: -71, distance: 636.1
click at [1555, 0] on html "Whop Inc Dashboard Transactions Ledger Payees Cancellations Links" at bounding box center [784, 386] width 1568 height 772
drag, startPoint x: 1363, startPoint y: 23, endPoint x: 1311, endPoint y: 25, distance: 52.0
click at [1363, 23] on input "text" at bounding box center [1370, 25] width 153 height 31
paste input "poact_Jvxs6qLedDzx"
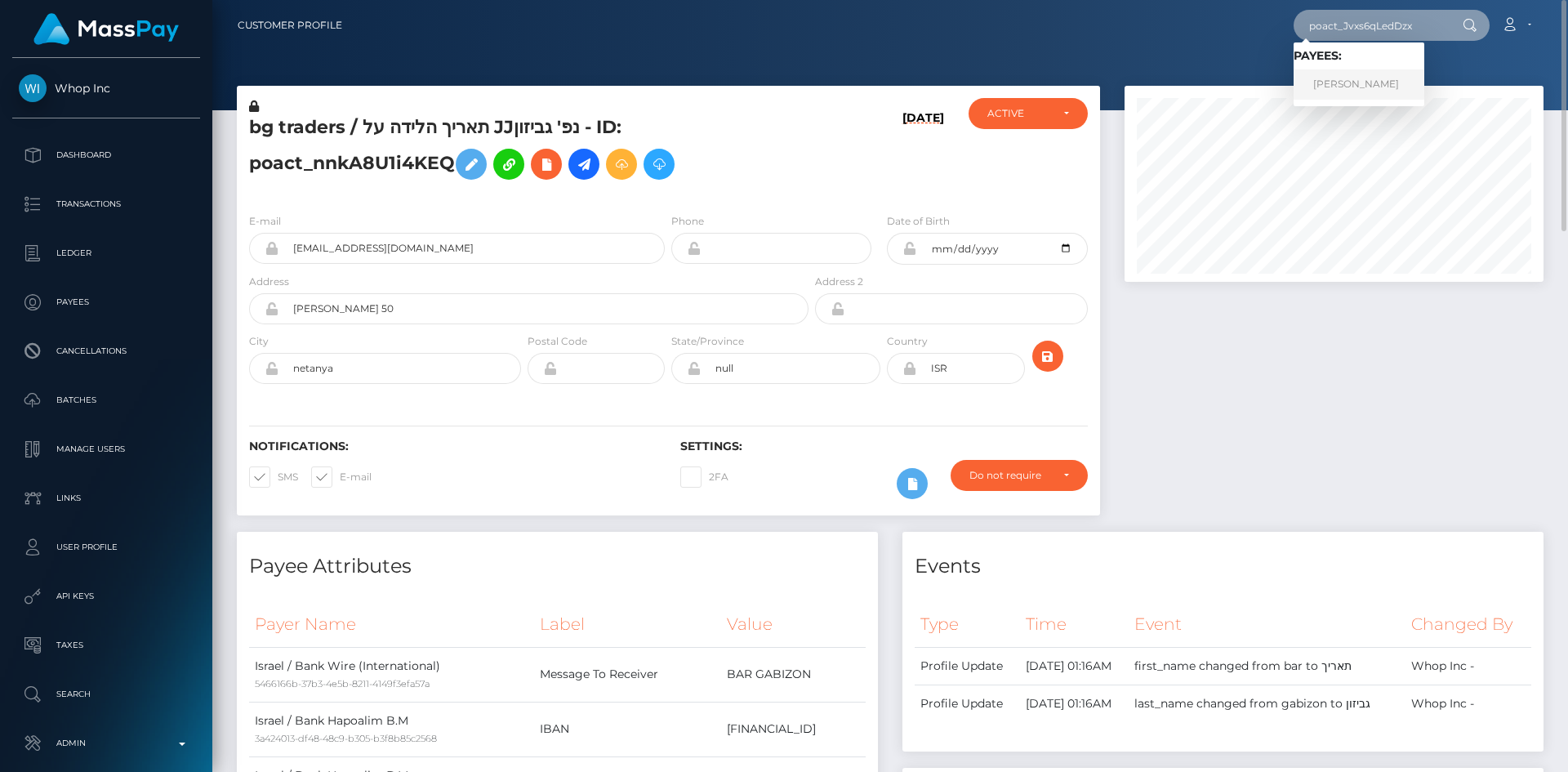
type input "poact_Jvxs6qLedDzx"
click at [1357, 81] on link "Mohan Yuvaraj" at bounding box center [1359, 84] width 131 height 30
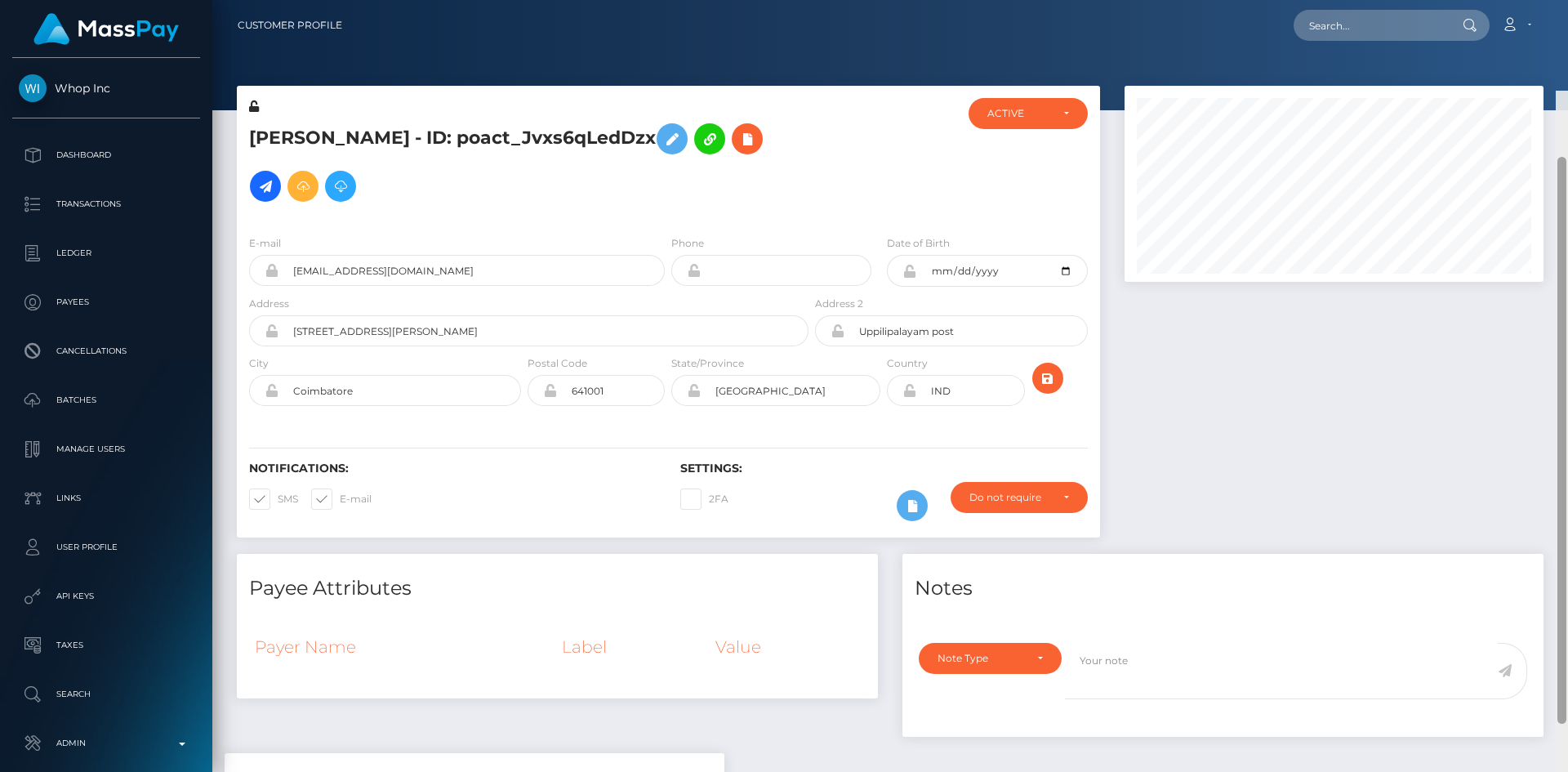
drag, startPoint x: 1561, startPoint y: 85, endPoint x: 1561, endPoint y: 69, distance: 16.0
click at [1555, 157] on div at bounding box center [1561, 440] width 9 height 566
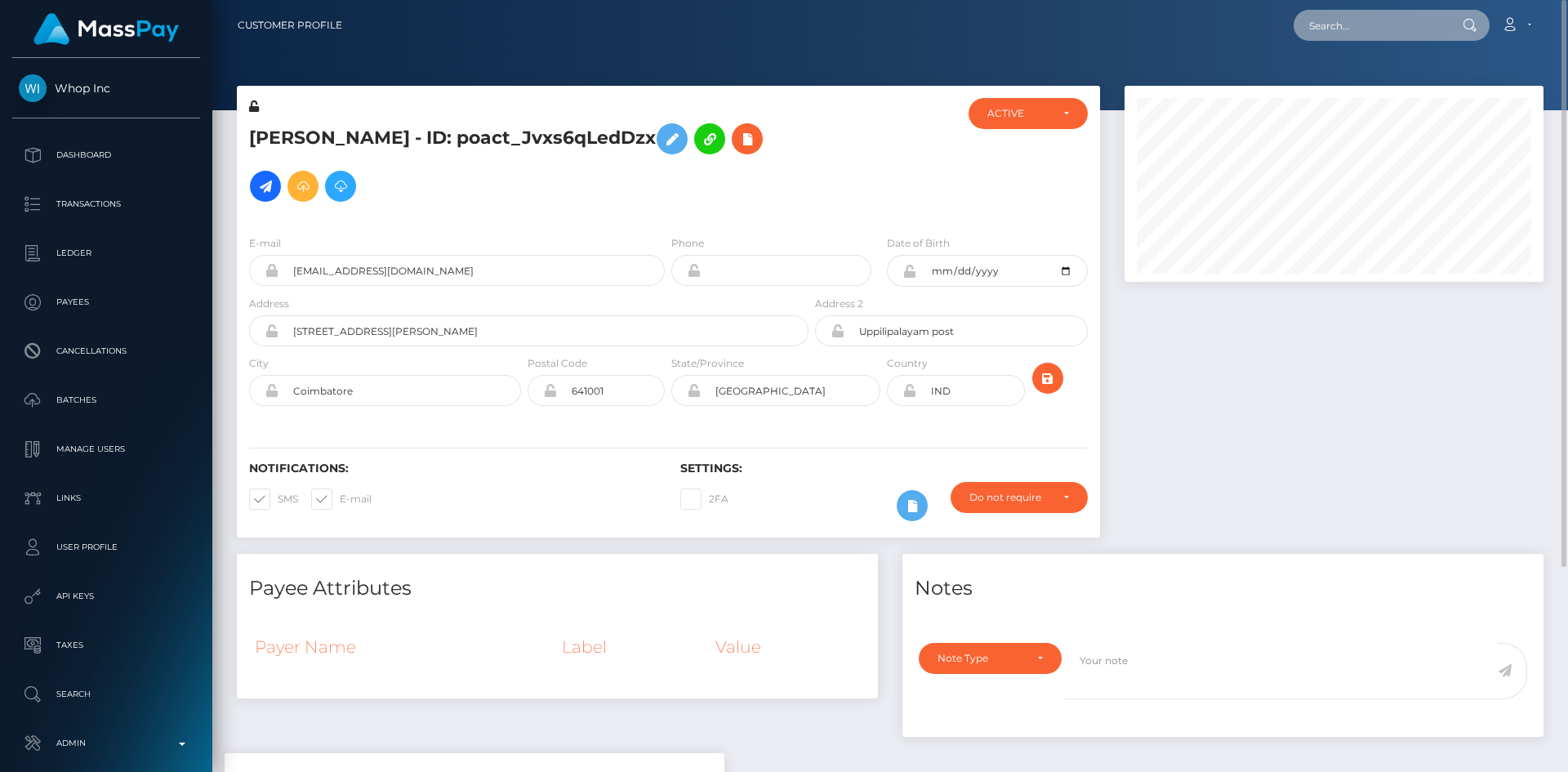
click at [1414, 17] on input "text" at bounding box center [1370, 25] width 153 height 31
paste input "poact_6YGZO08TBhup"
type input "poact_6YGZO08TBhup"
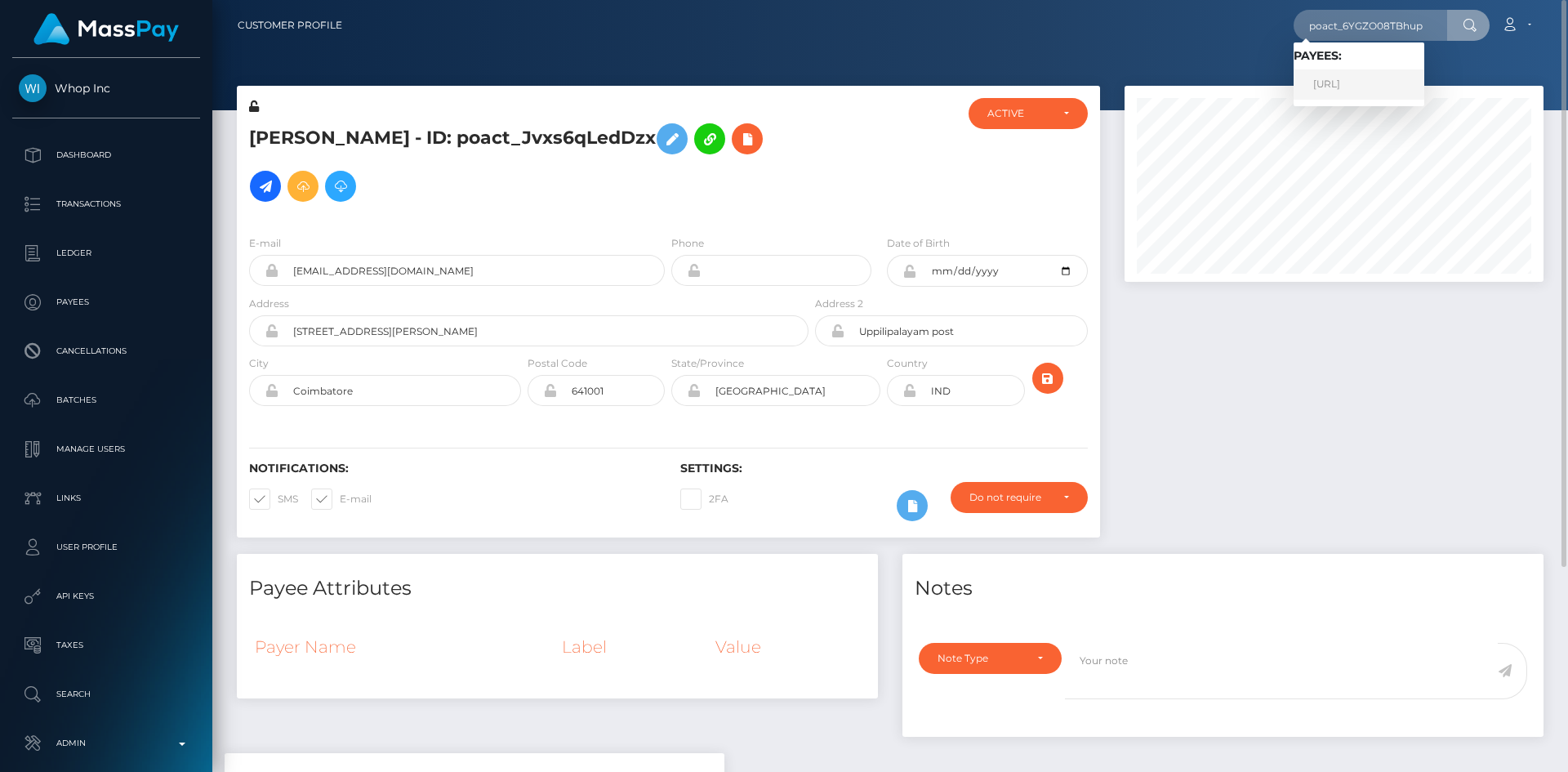
click at [1377, 87] on link "Skylimit.AI" at bounding box center [1359, 84] width 131 height 30
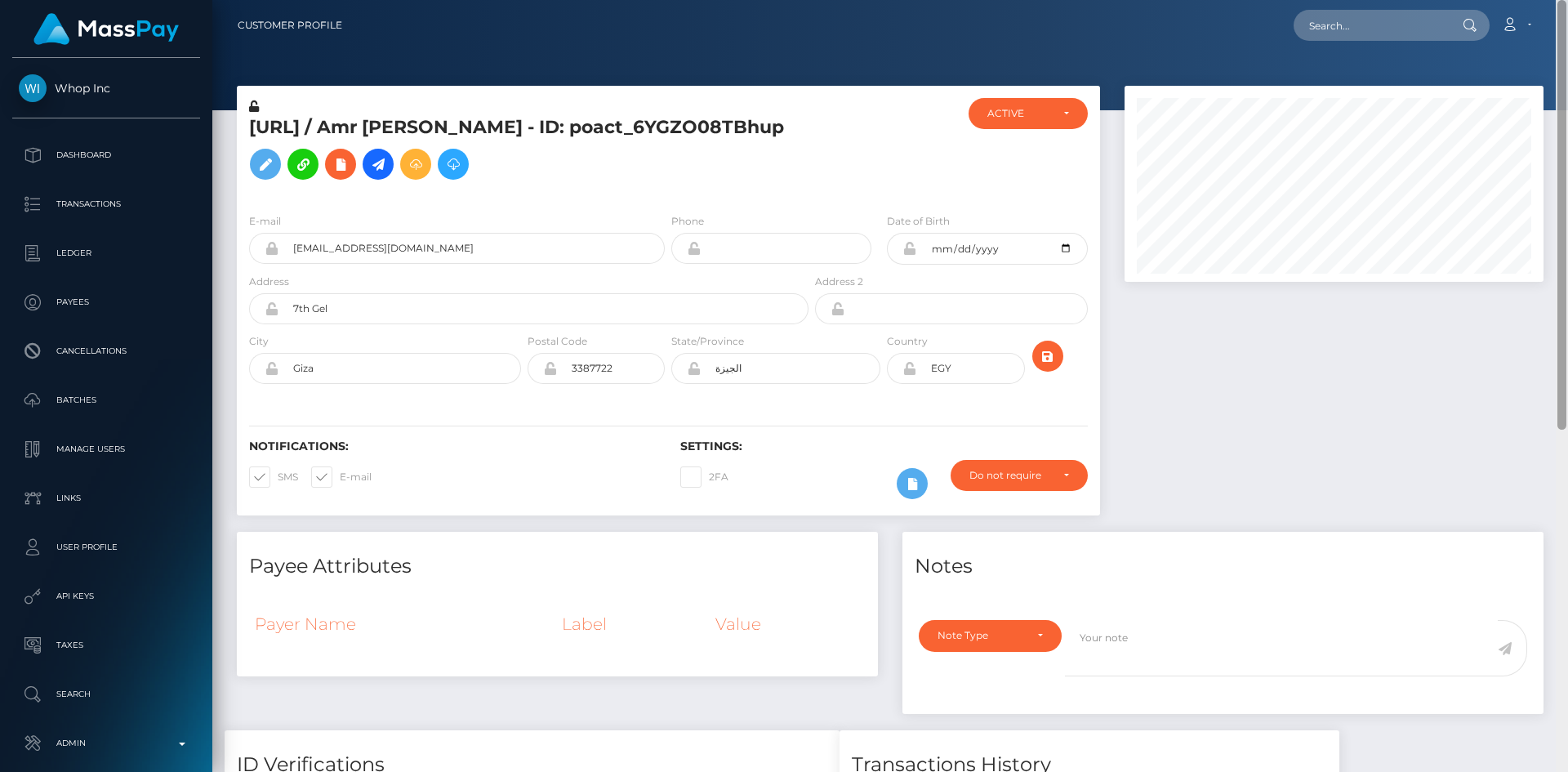
drag, startPoint x: 1560, startPoint y: 293, endPoint x: 1531, endPoint y: 194, distance: 103.2
click at [1564, 201] on div at bounding box center [1561, 214] width 9 height 429
